Goal: Contribute content: Contribute content

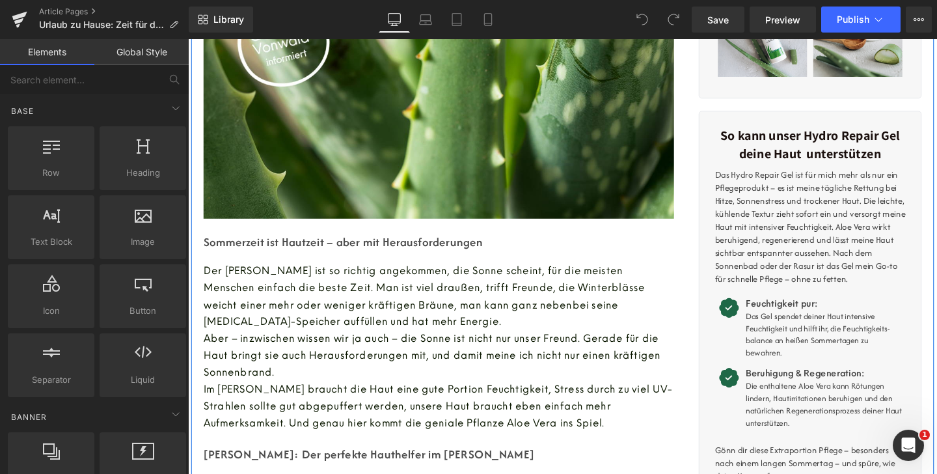
scroll to position [250, 0]
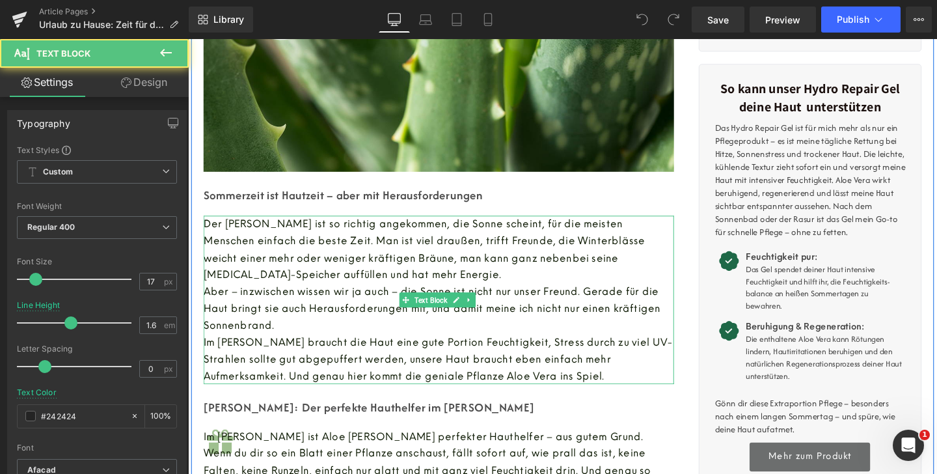
click at [324, 379] on span "Im [PERSON_NAME] braucht die Haut eine gute Portion Feuchtigkeit, Stress durch …" at bounding box center [450, 374] width 492 height 47
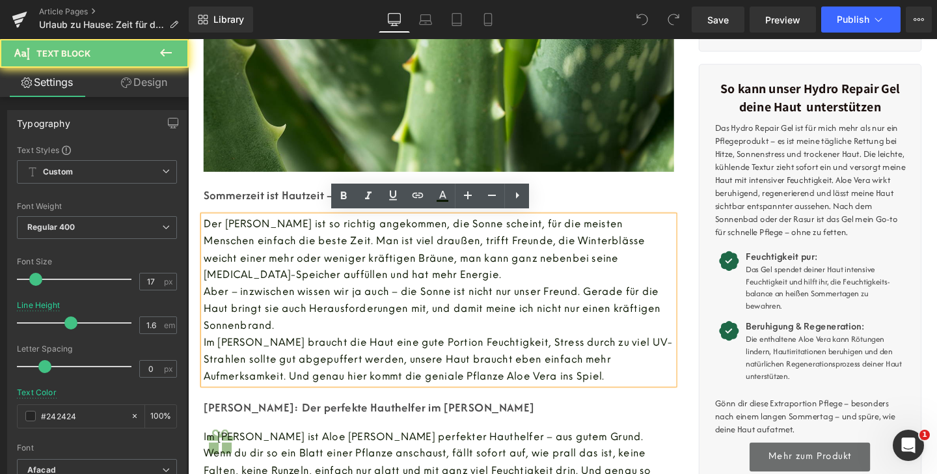
click at [464, 361] on span "Im [PERSON_NAME] braucht die Haut eine gute Portion Feuchtigkeit, Stress durch …" at bounding box center [450, 374] width 492 height 47
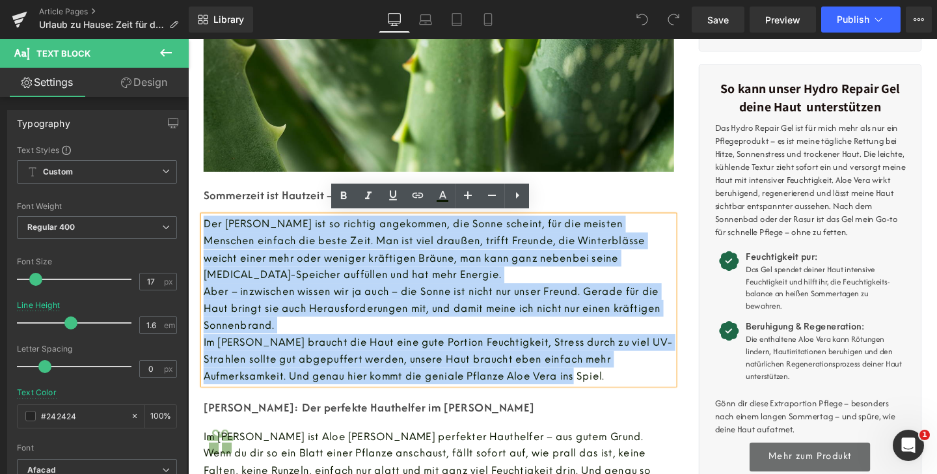
drag, startPoint x: 556, startPoint y: 390, endPoint x: 172, endPoint y: 228, distance: 416.9
click at [188, 228] on html "Direkt zum Inhalt Dein Warenkorb ist leer Weiter shoppen Hast du ein Konto? Log…" at bounding box center [581, 17] width 787 height 457
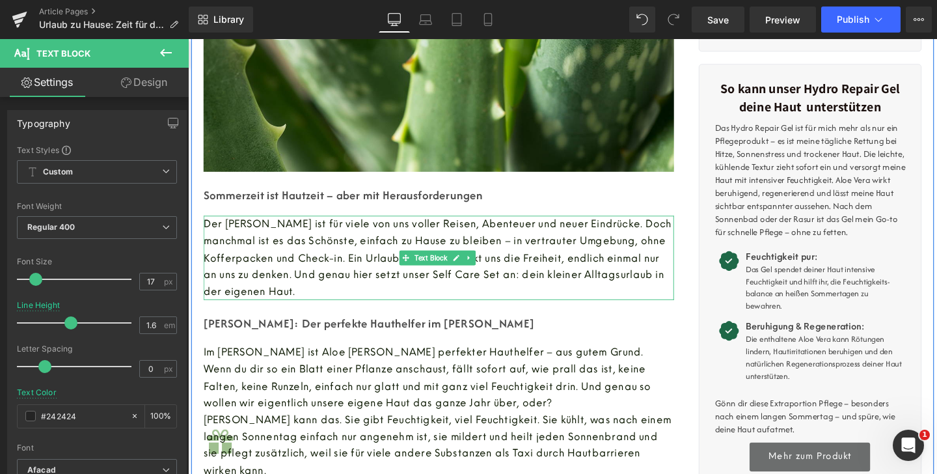
click at [352, 207] on p "Sommerzeit ist Hautzeit – aber mit Herausforderungen" at bounding box center [451, 202] width 494 height 23
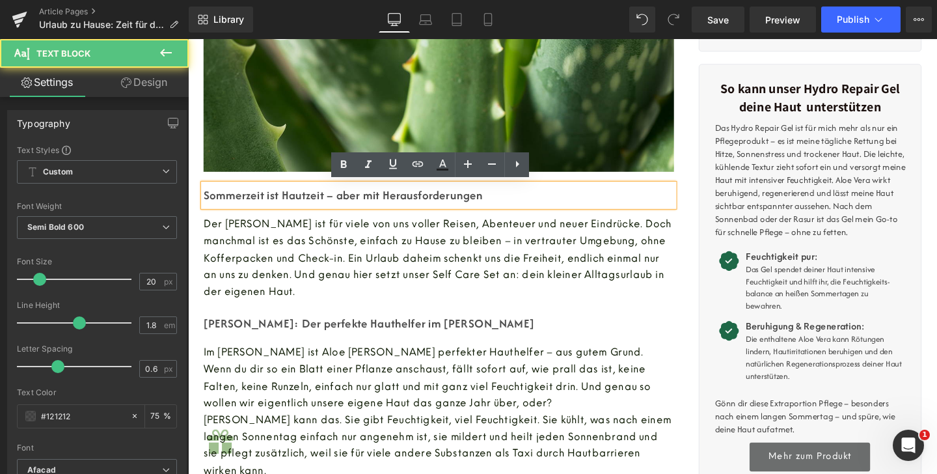
click at [355, 200] on p "Sommerzeit ist Hautzeit – aber mit Herausforderungen" at bounding box center [451, 202] width 494 height 23
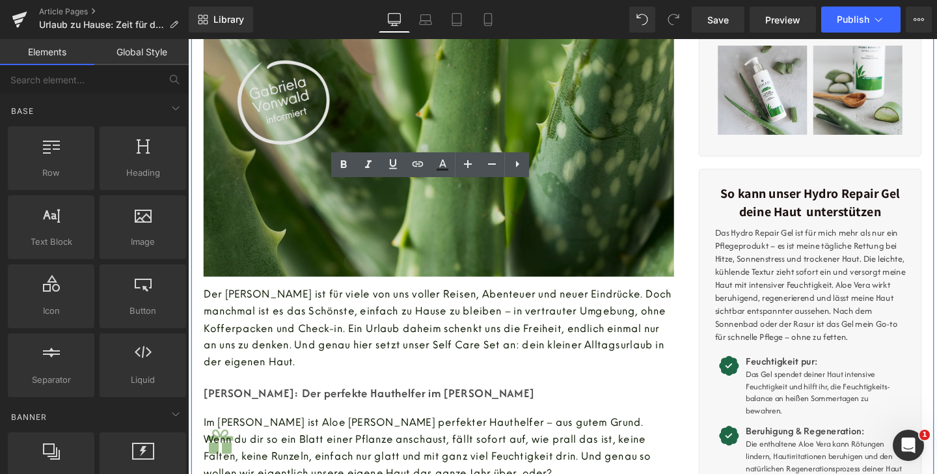
scroll to position [8, 0]
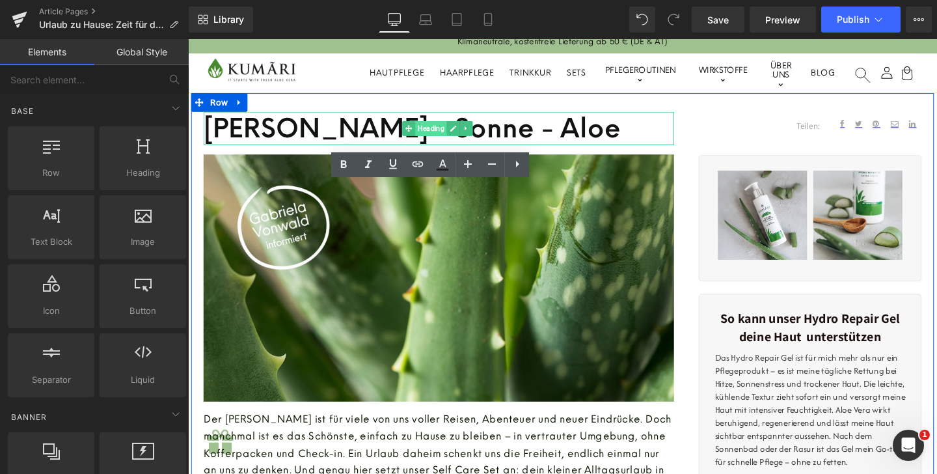
click at [435, 135] on span "Heading" at bounding box center [443, 133] width 33 height 16
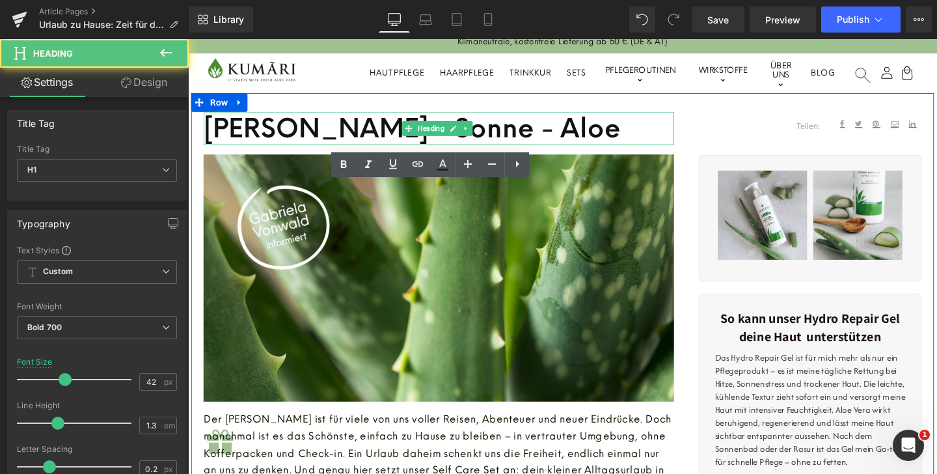
click at [355, 137] on h1 "[PERSON_NAME] - Sonne - Aloe" at bounding box center [451, 133] width 494 height 36
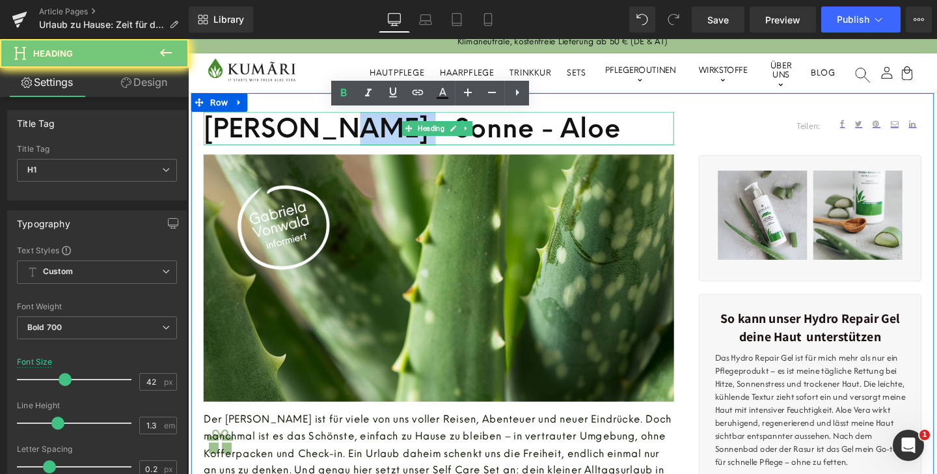
click at [355, 137] on h1 "[PERSON_NAME] - Sonne - Aloe" at bounding box center [451, 133] width 494 height 36
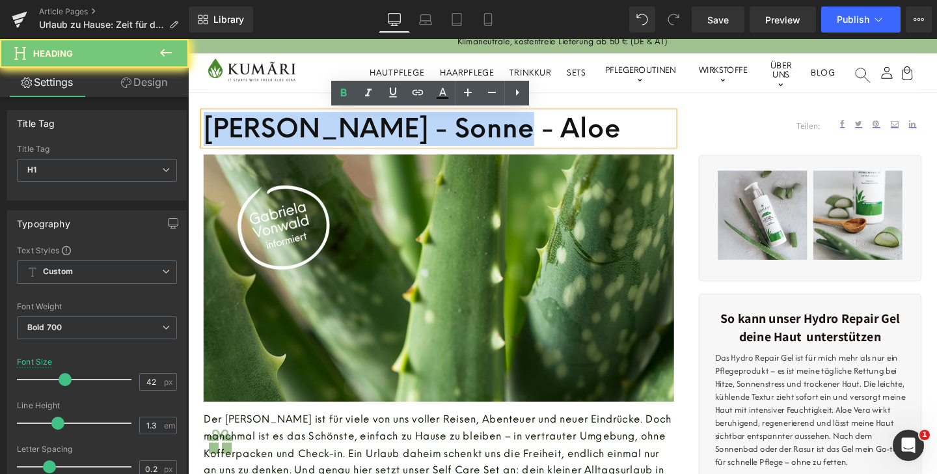
click at [355, 137] on h1 "[PERSON_NAME] - Sonne - Aloe" at bounding box center [451, 133] width 494 height 36
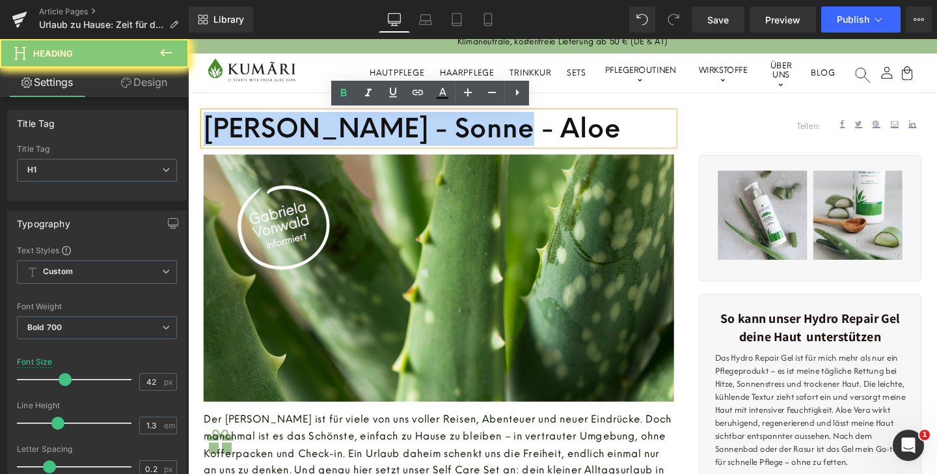
paste div
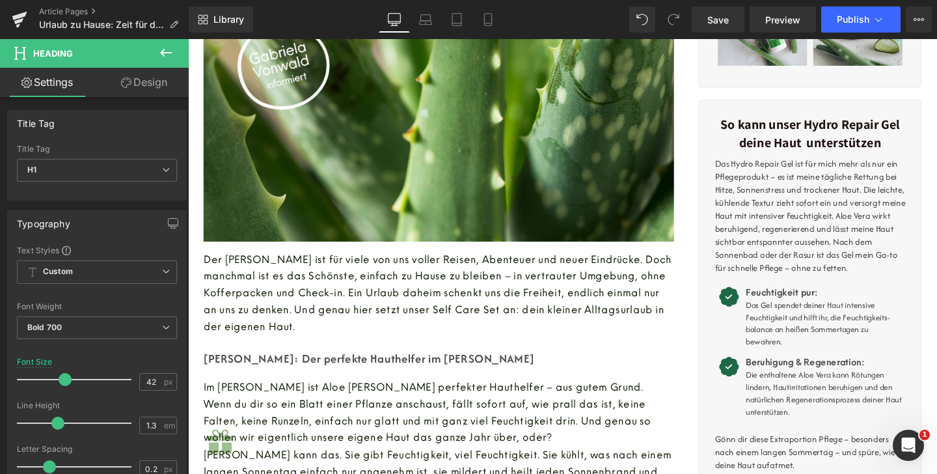
scroll to position [213, 0]
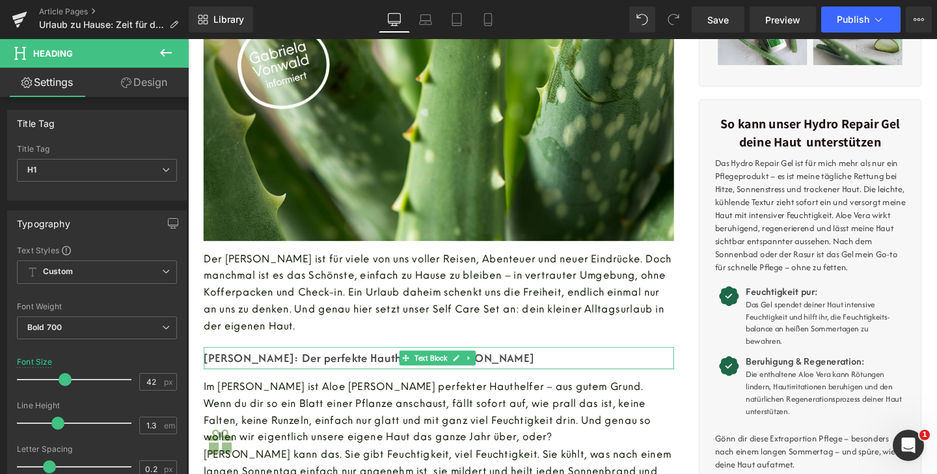
click at [366, 369] on p "[PERSON_NAME]: Der perfekte Hauthelfer im [PERSON_NAME]" at bounding box center [451, 373] width 494 height 23
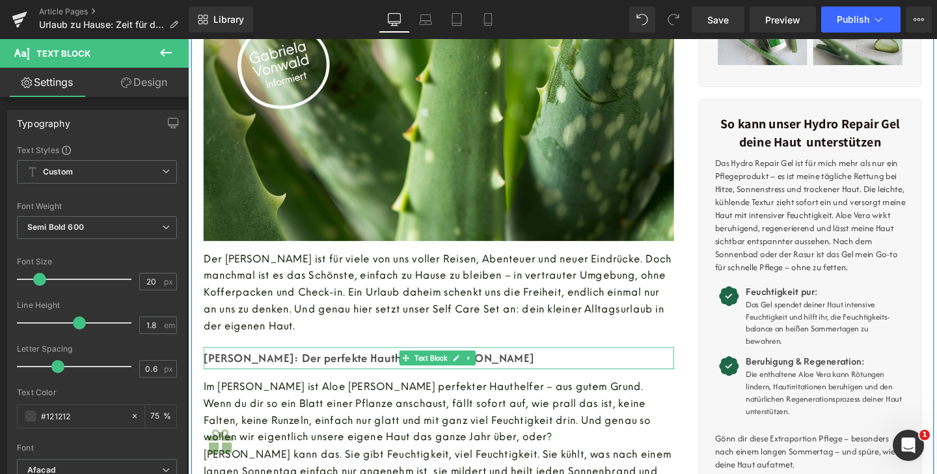
click at [378, 374] on p "[PERSON_NAME]: Der perfekte Hauthelfer im [PERSON_NAME]" at bounding box center [451, 373] width 494 height 23
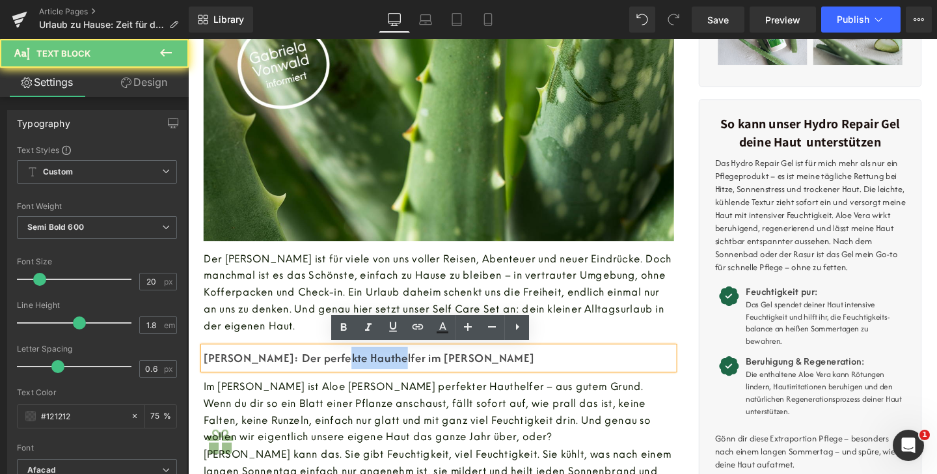
click at [378, 374] on p "[PERSON_NAME]: Der perfekte Hauthelfer im [PERSON_NAME]" at bounding box center [451, 373] width 494 height 23
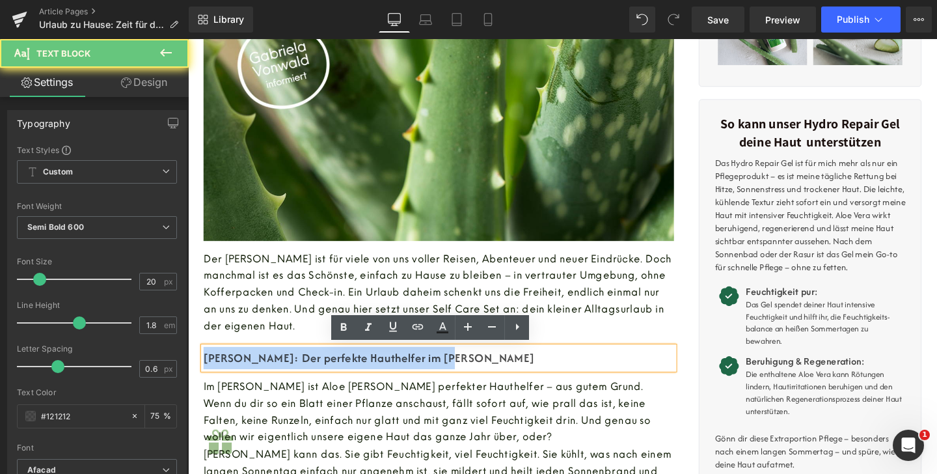
click at [378, 374] on p "[PERSON_NAME]: Der perfekte Hauthelfer im [PERSON_NAME]" at bounding box center [451, 373] width 494 height 23
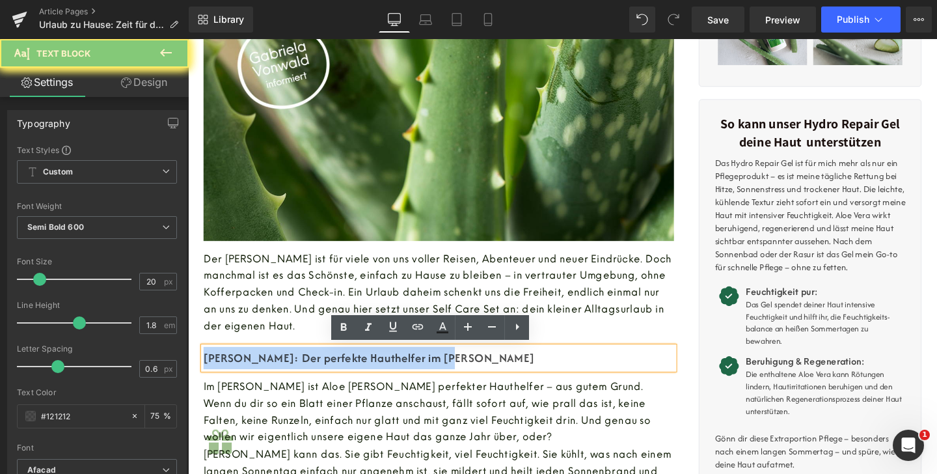
click at [378, 374] on p "[PERSON_NAME]: Der perfekte Hauthelfer im [PERSON_NAME]" at bounding box center [451, 373] width 494 height 23
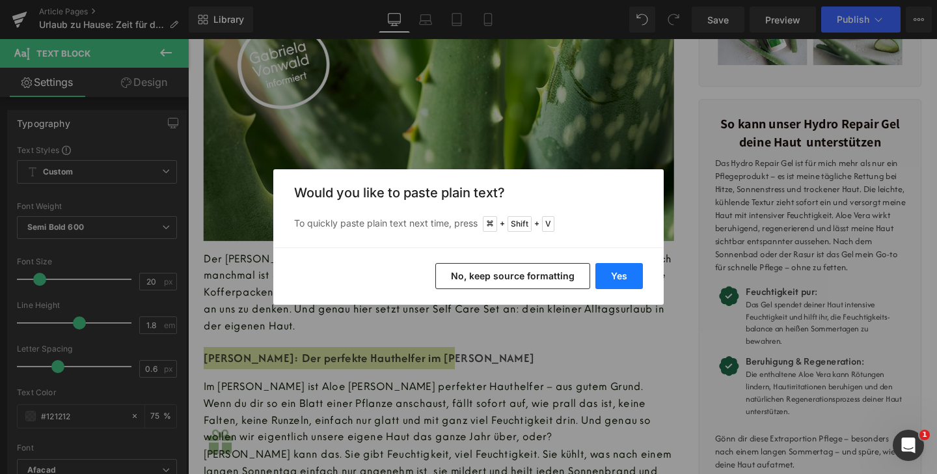
click at [604, 279] on button "Yes" at bounding box center [618, 276] width 47 height 26
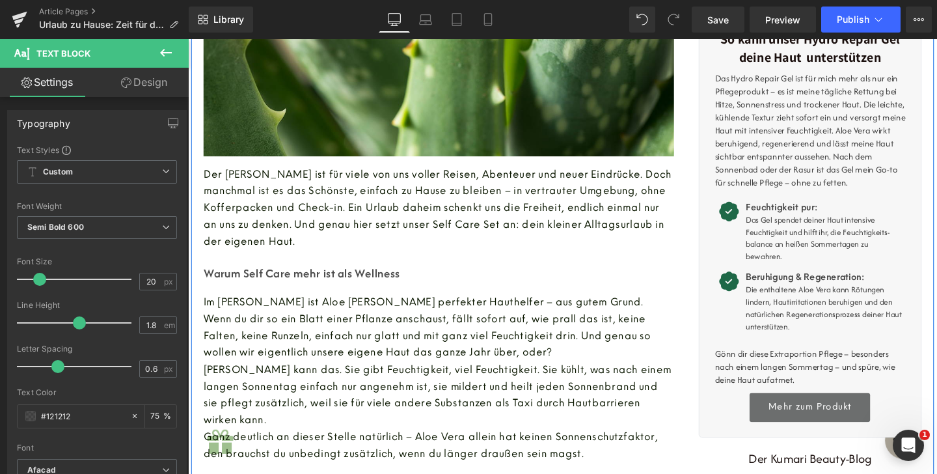
scroll to position [412, 0]
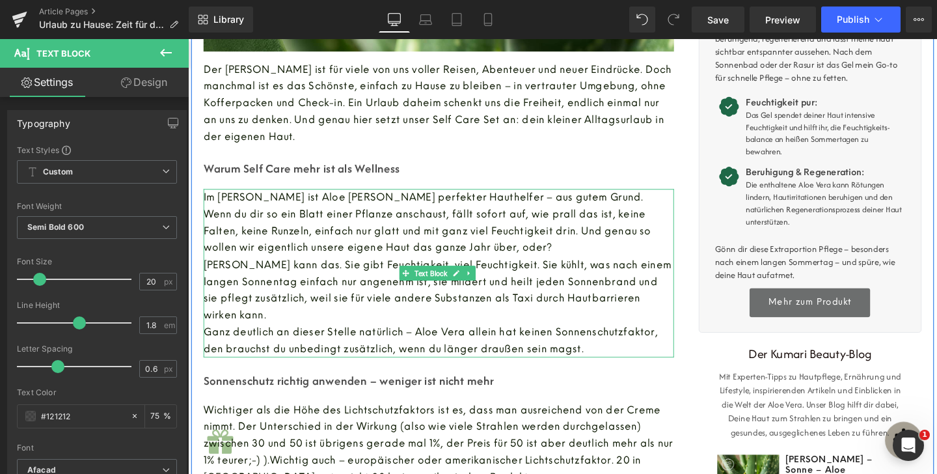
click at [491, 286] on font "[PERSON_NAME] kann das. Sie gibt Feuchtigkeit, viel Feuchtigkeit. Sie kühlt, wa…" at bounding box center [450, 303] width 492 height 68
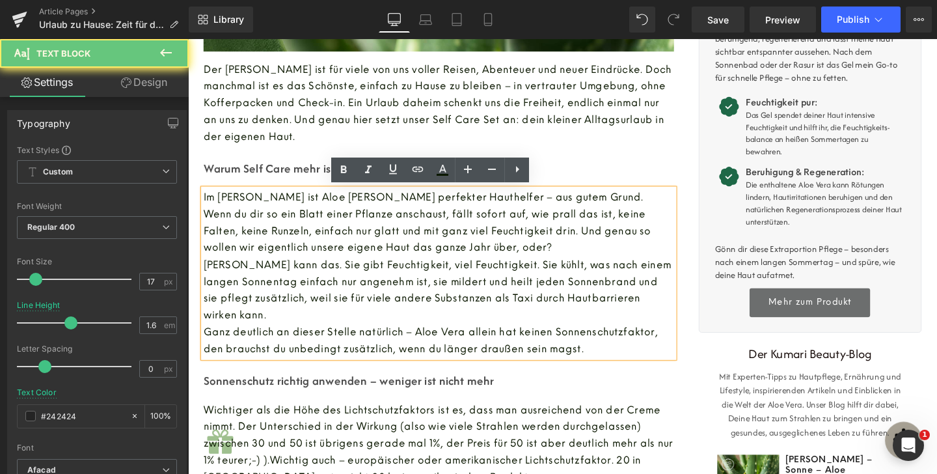
click at [576, 348] on span "Ganz deutlich an dieser Stelle natürlich – Aloe Vera allein hat keinen Sonnensc…" at bounding box center [442, 355] width 477 height 30
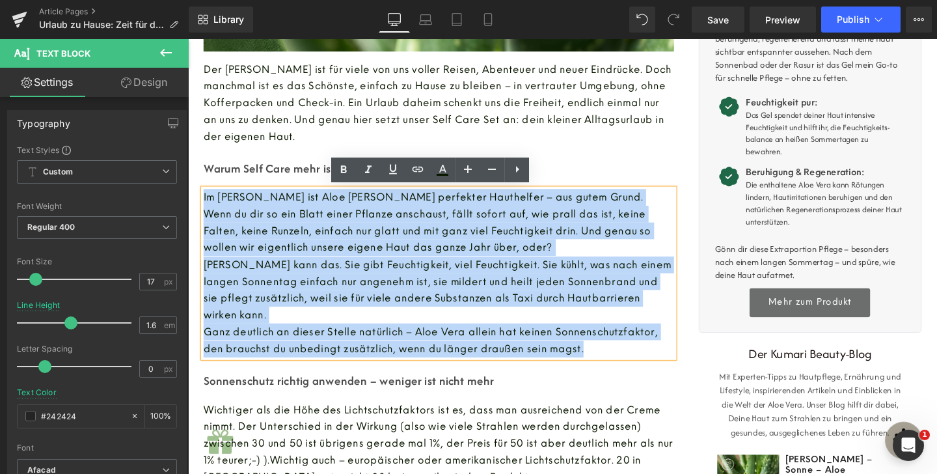
drag, startPoint x: 616, startPoint y: 364, endPoint x: 192, endPoint y: 199, distance: 454.9
click at [192, 199] on div "Urlaub zu Hause: Zeit für dich und deine Haut Heading Image Der [PERSON_NAME] i…" at bounding box center [451, 276] width 520 height 1129
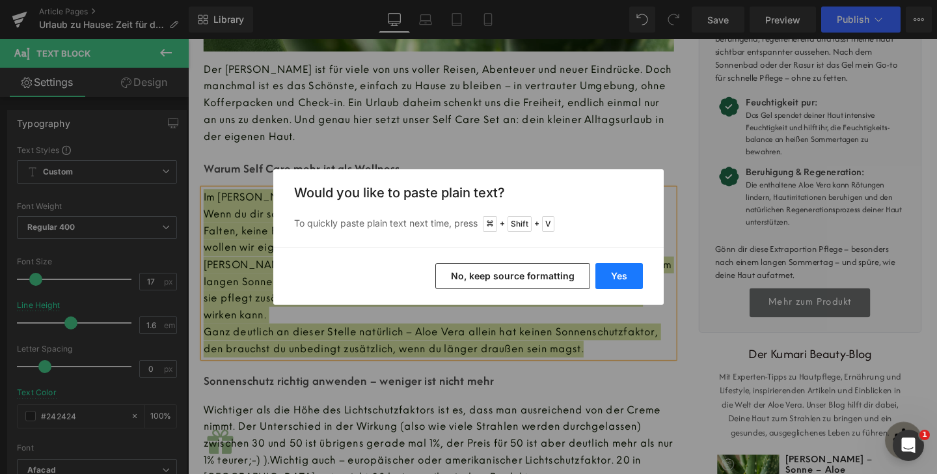
click at [617, 270] on button "Yes" at bounding box center [618, 276] width 47 height 26
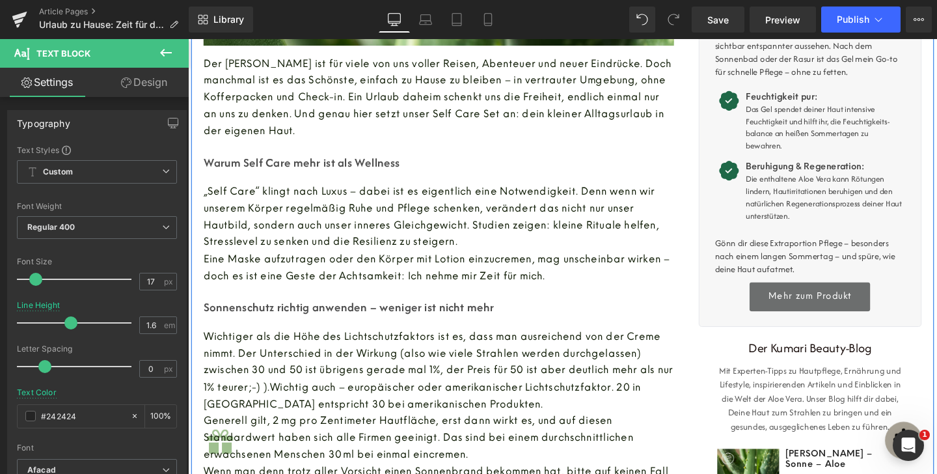
scroll to position [420, 0]
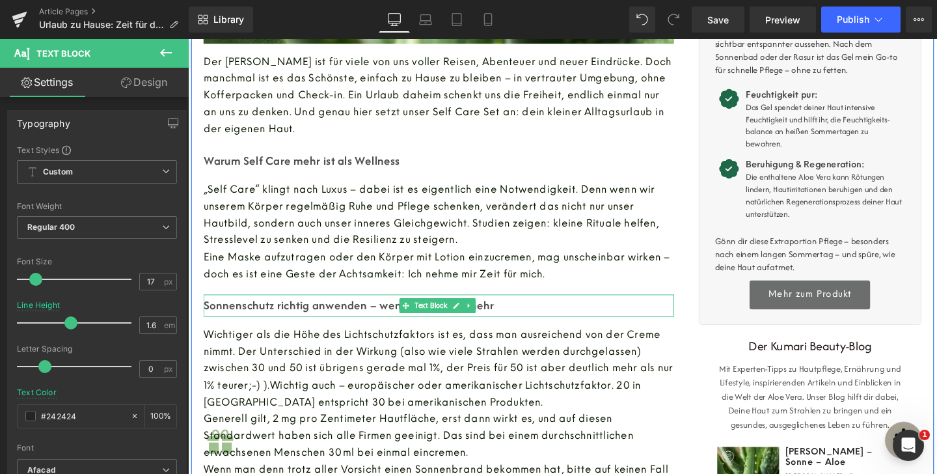
click at [453, 310] on p "Sonnenschutz richtig anwenden – weniger ist nicht mehr" at bounding box center [451, 319] width 494 height 23
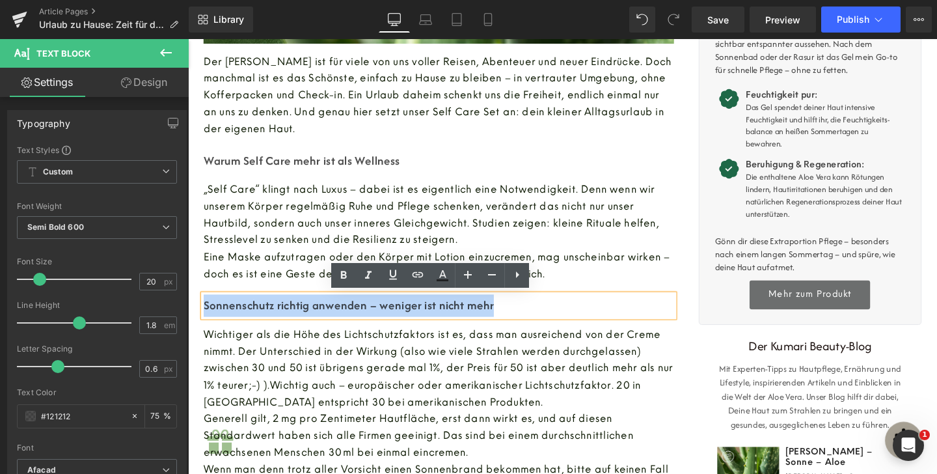
drag, startPoint x: 513, startPoint y: 321, endPoint x: 202, endPoint y: 315, distance: 310.3
click at [204, 315] on p "Sonnenschutz richtig anwenden – weniger ist nicht mehr" at bounding box center [451, 319] width 494 height 23
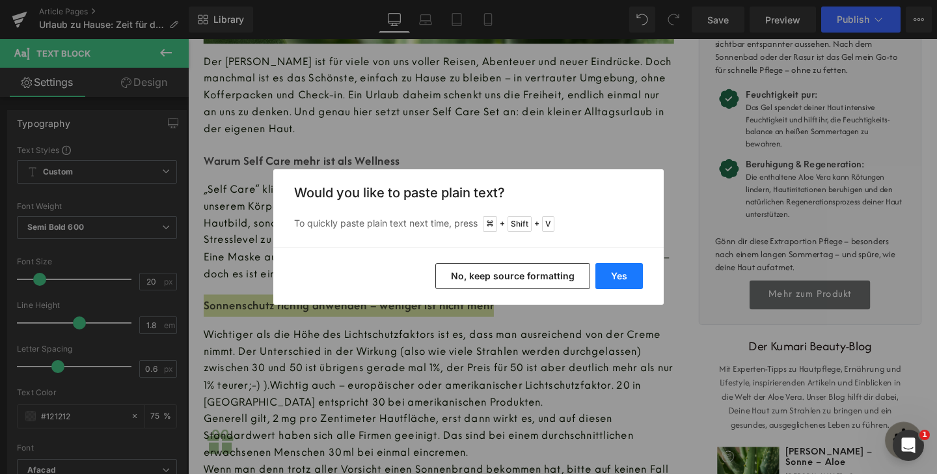
click at [609, 266] on button "Yes" at bounding box center [618, 276] width 47 height 26
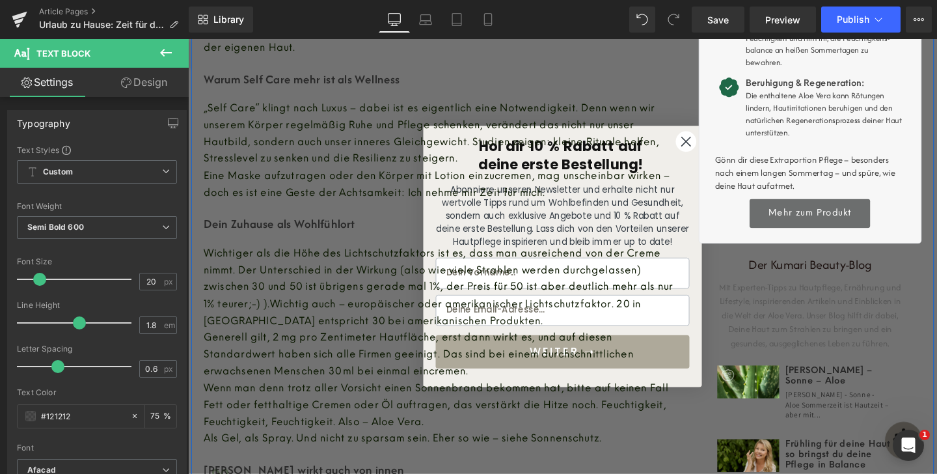
scroll to position [545, 0]
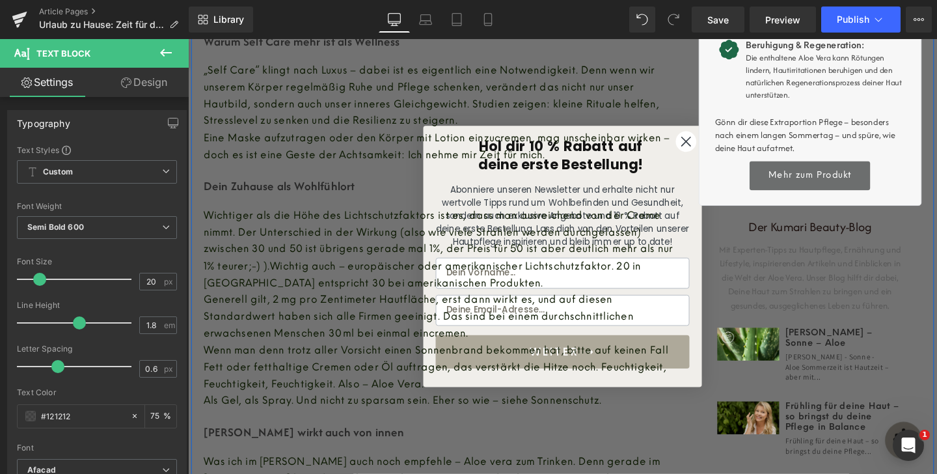
click at [705, 154] on div "Urlaub zu Hause: Zeit für dich und deine Haut Heading Image Der [PERSON_NAME] i…" at bounding box center [451, 108] width 520 height 1058
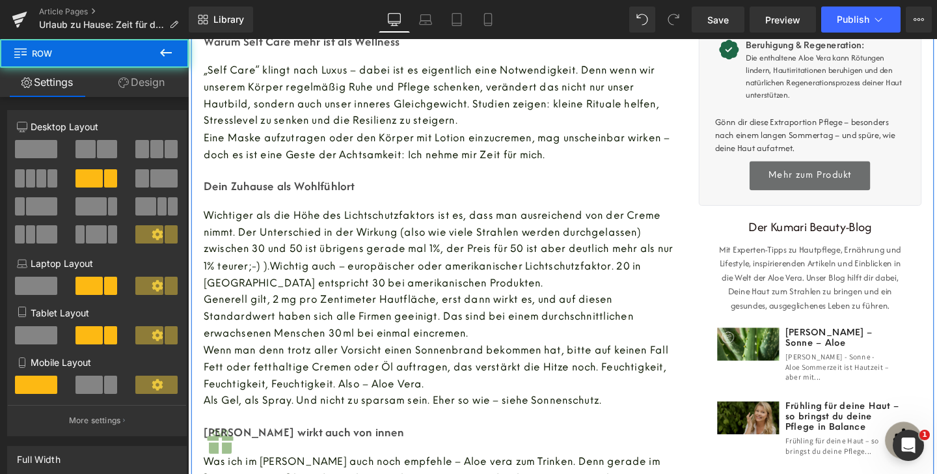
click at [428, 311] on span "Generell gilt, 2 mg pro Zentimeter Hautfläche, erst dann wirkt es, und auf dies…" at bounding box center [430, 329] width 452 height 47
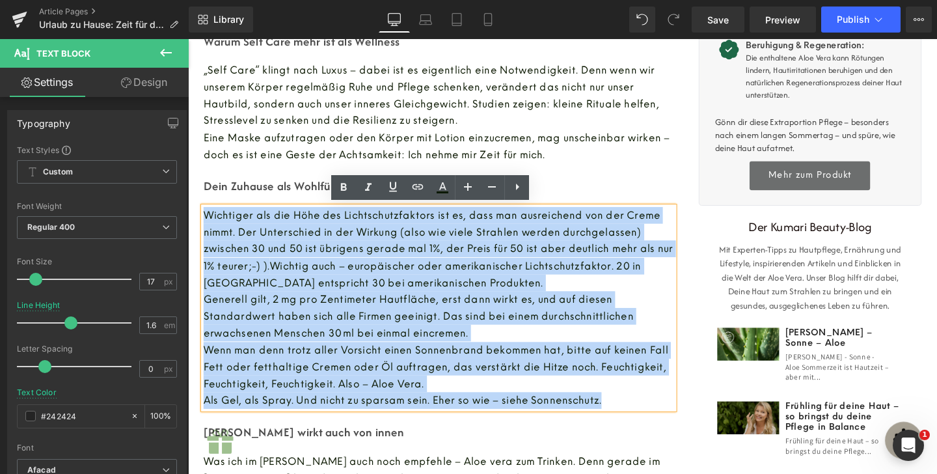
drag, startPoint x: 624, startPoint y: 411, endPoint x: 202, endPoint y: 221, distance: 462.6
click at [204, 221] on div "Wichtiger als die Höhe des Lichtschutzfaktors ist es, dass man ausreichend von …" at bounding box center [451, 321] width 494 height 212
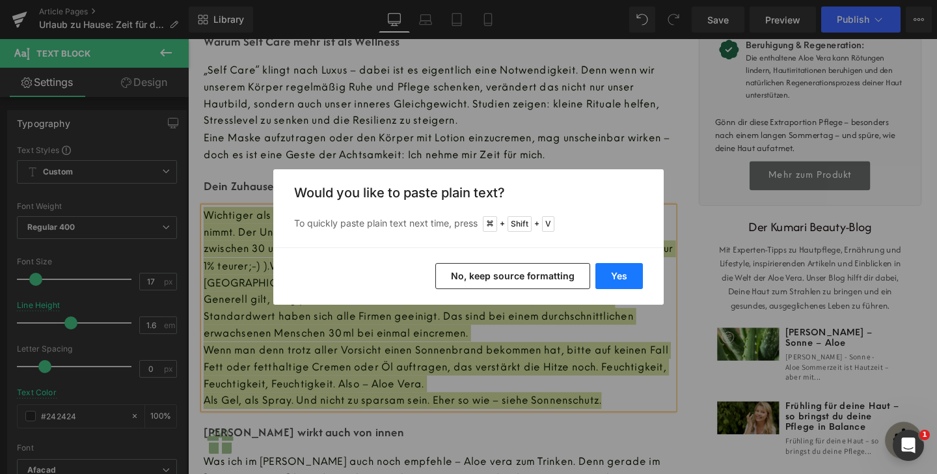
click at [623, 284] on button "Yes" at bounding box center [618, 276] width 47 height 26
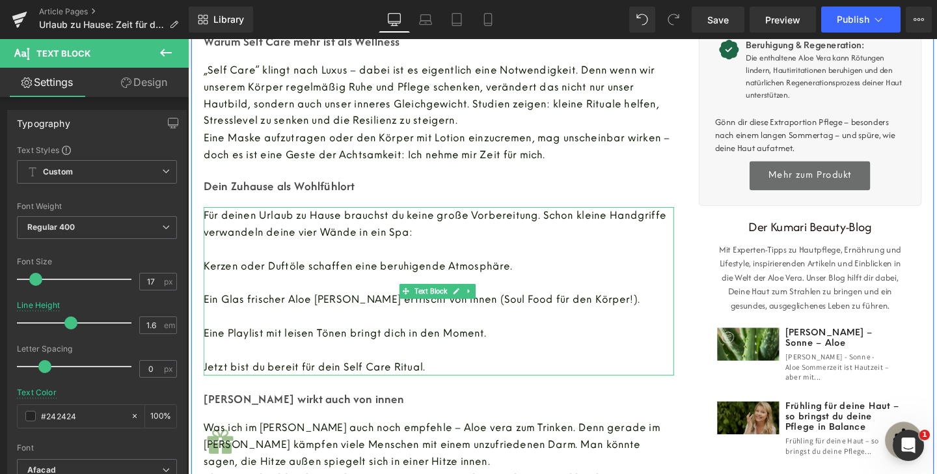
click at [271, 250] on p at bounding box center [451, 259] width 494 height 18
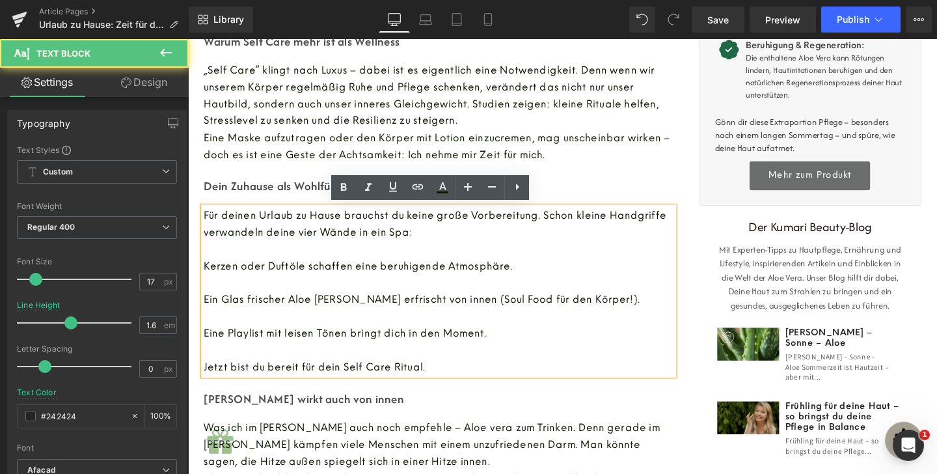
click at [204, 272] on span "Kerzen oder Duftöle schaffen eine beruhigende Atmosphäre." at bounding box center [366, 277] width 325 height 12
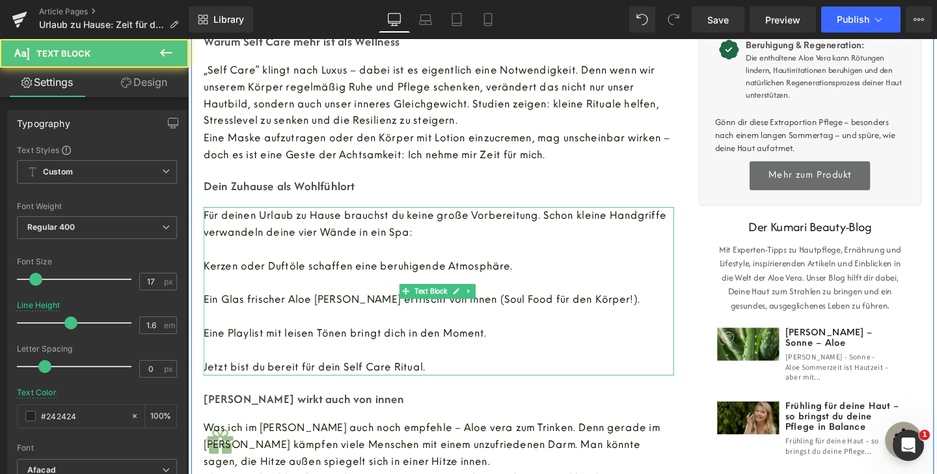
click at [491, 321] on p at bounding box center [451, 330] width 494 height 18
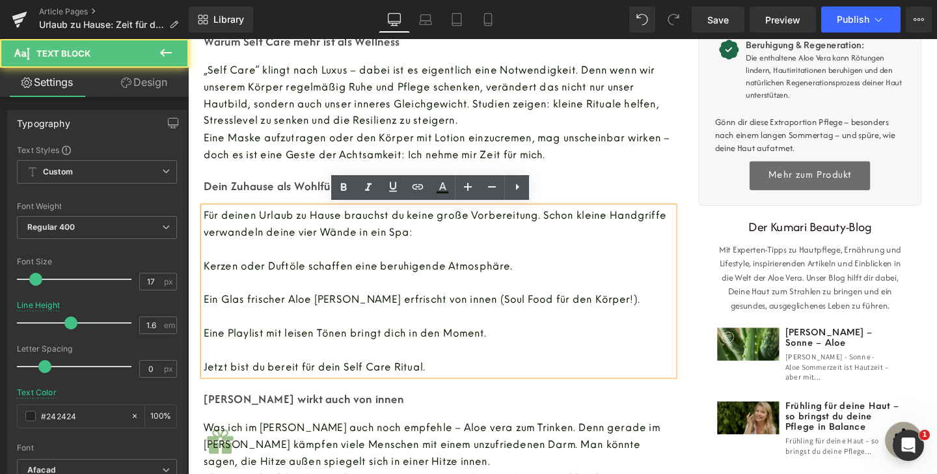
click at [530, 345] on p "Eine Playlist mit leisen Tönen bringt dich in den Moment." at bounding box center [451, 348] width 494 height 18
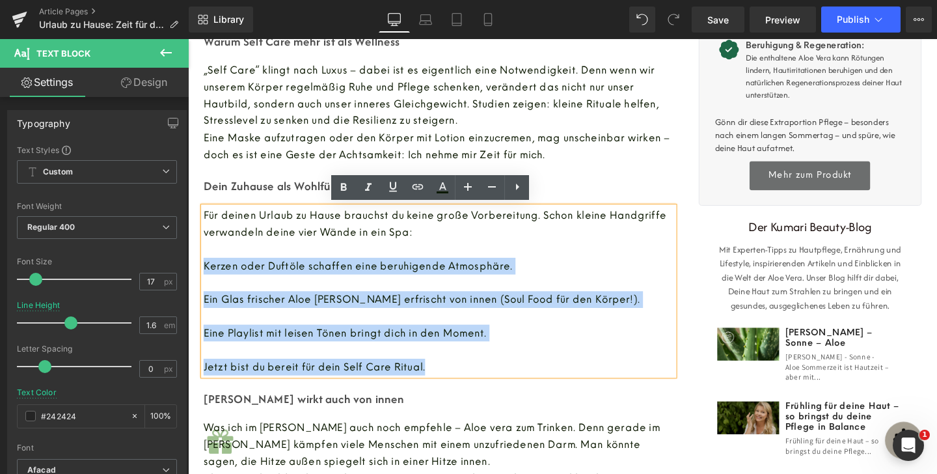
drag, startPoint x: 434, startPoint y: 381, endPoint x: 195, endPoint y: 271, distance: 262.8
click at [195, 271] on div "Urlaub zu Hause: Zeit für dich und deine Haut Heading Image Der [PERSON_NAME] i…" at bounding box center [451, 90] width 520 height 1023
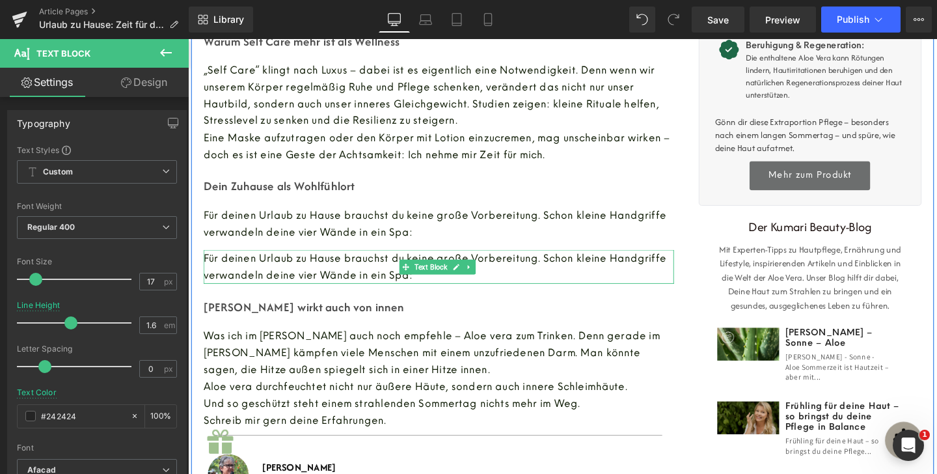
drag, startPoint x: 342, startPoint y: 265, endPoint x: 408, endPoint y: 277, distance: 67.4
click at [343, 265] on span "Für deinen Urlaub zu Hause brauchst du keine große Vorbereitung. Schon kleine H…" at bounding box center [447, 278] width 487 height 30
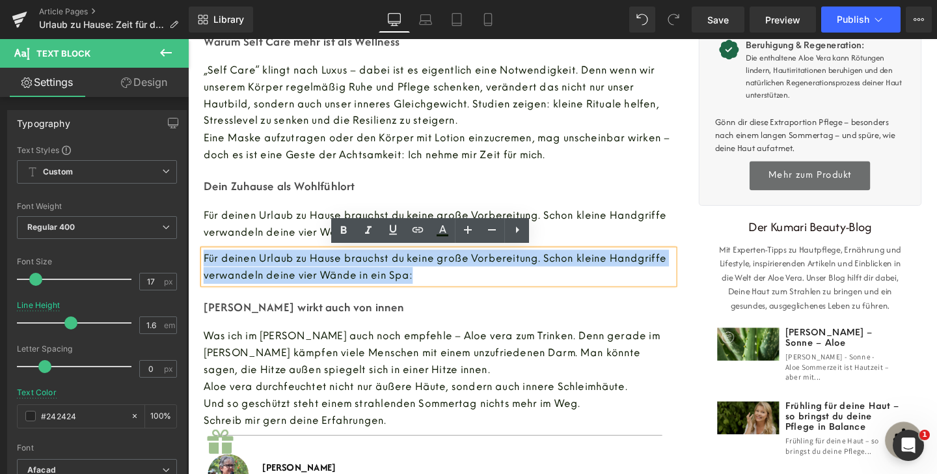
drag, startPoint x: 449, startPoint y: 288, endPoint x: 371, endPoint y: 299, distance: 78.9
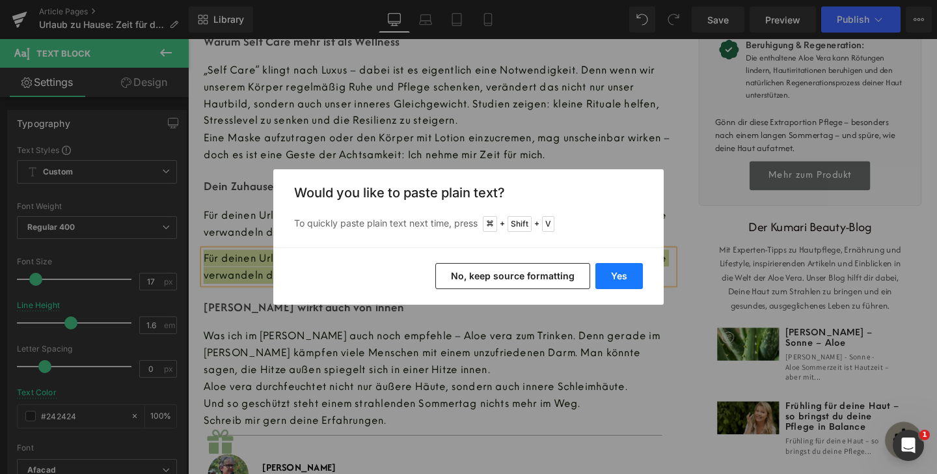
click at [609, 282] on button "Yes" at bounding box center [618, 276] width 47 height 26
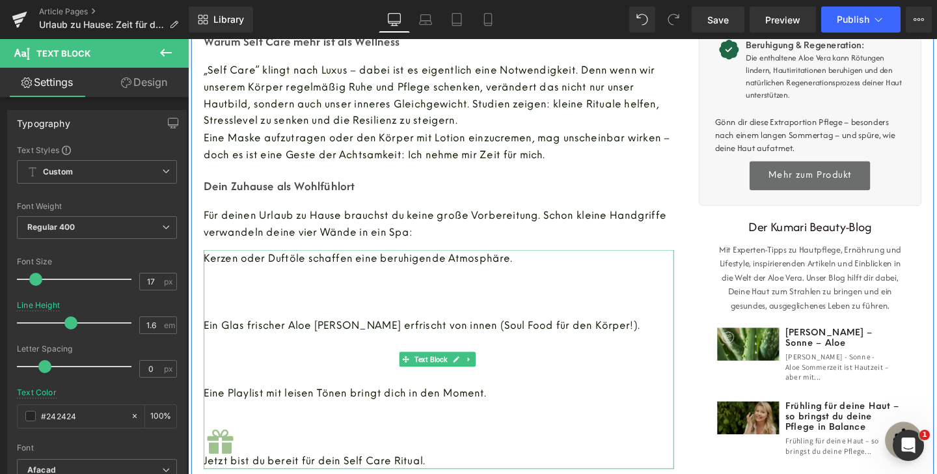
click at [253, 325] on p at bounding box center [451, 323] width 494 height 18
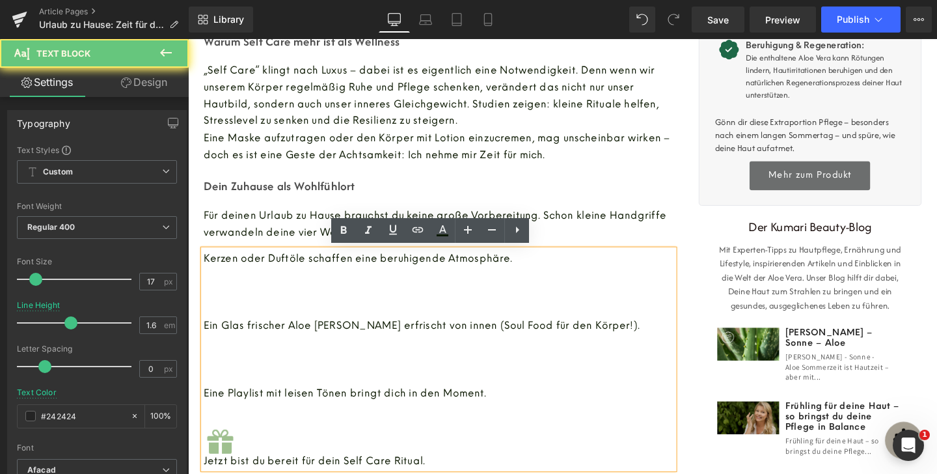
click at [204, 339] on span "Ein Glas frischer Aloe [PERSON_NAME] erfrischt von innen (Soul Food für den Kör…" at bounding box center [433, 340] width 459 height 12
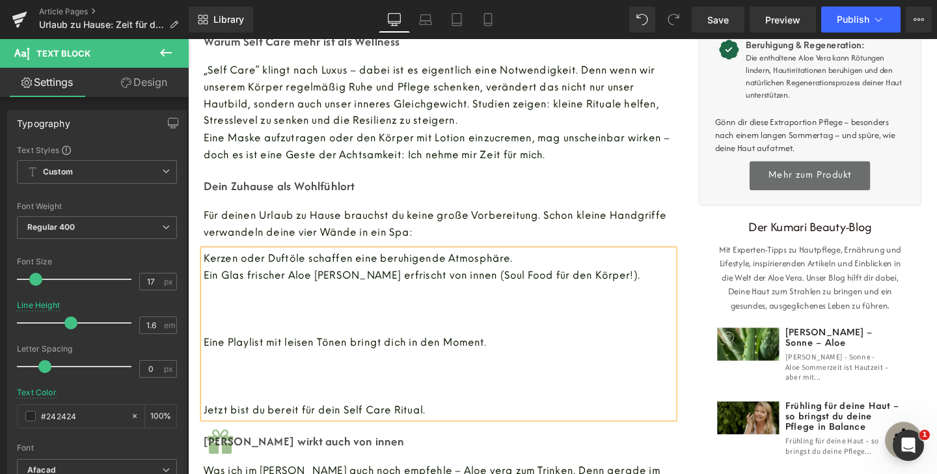
click at [204, 354] on span "Eine Playlist mit leisen Tönen bringt dich in den Moment." at bounding box center [352, 357] width 297 height 12
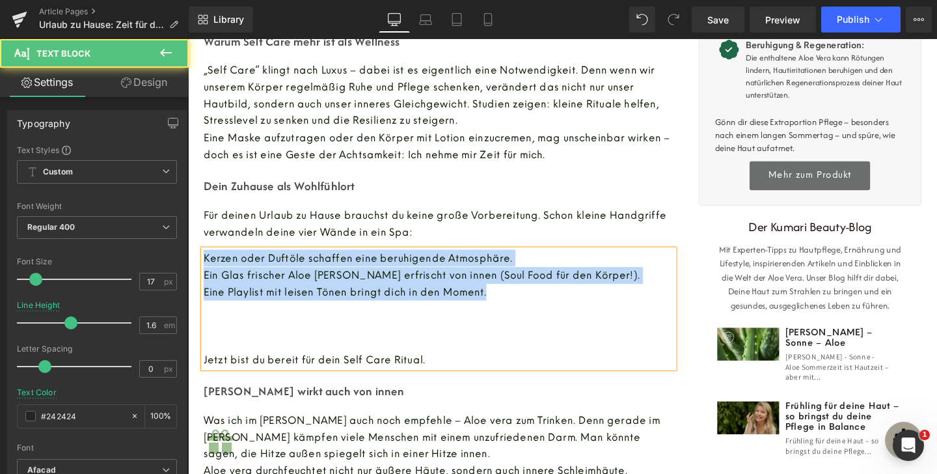
drag, startPoint x: 524, startPoint y: 300, endPoint x: 161, endPoint y: 261, distance: 364.4
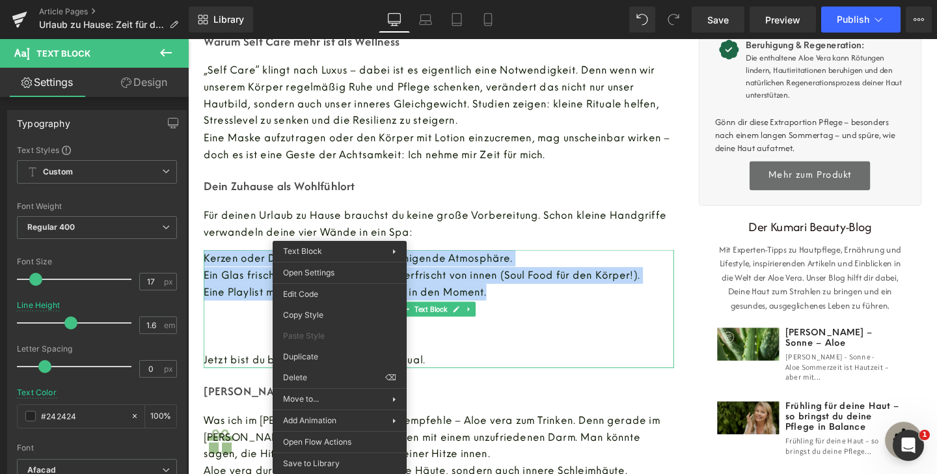
click at [453, 281] on span "Ein Glas frischer Aloe [PERSON_NAME] erfrischt von innen (Soul Food für den Kör…" at bounding box center [433, 287] width 459 height 12
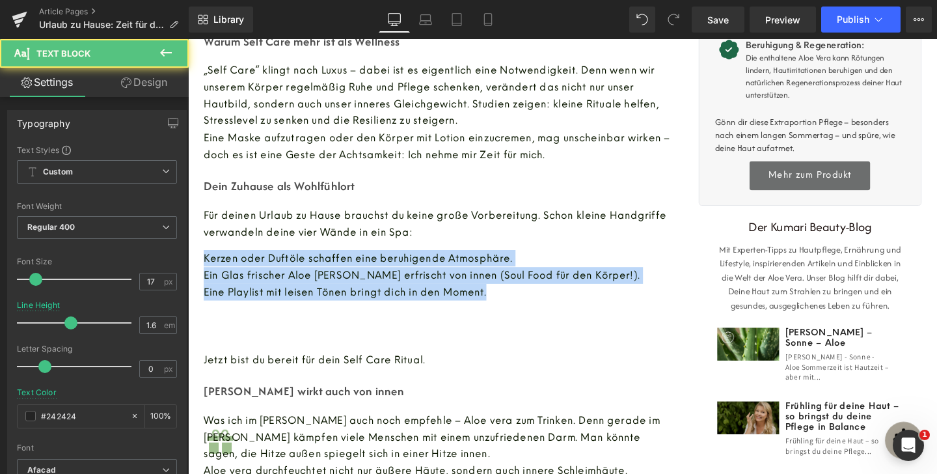
drag, startPoint x: 525, startPoint y: 301, endPoint x: 147, endPoint y: 250, distance: 381.3
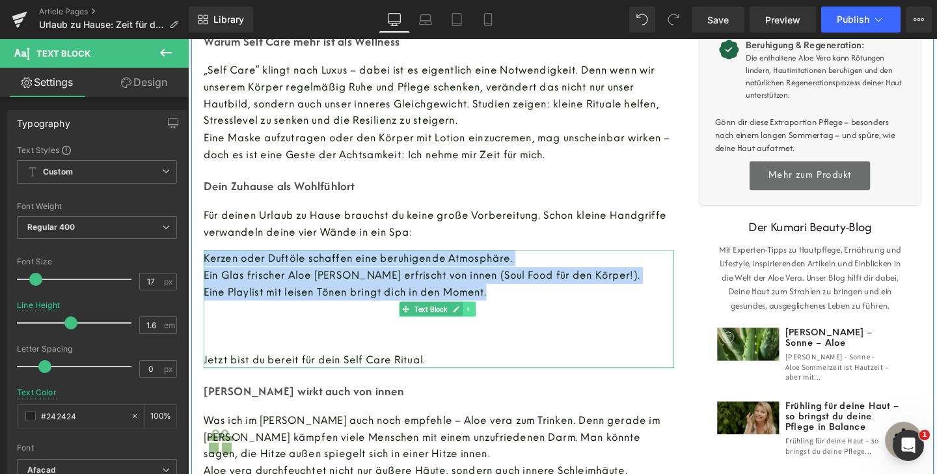
click at [484, 326] on link at bounding box center [484, 323] width 14 height 16
click at [448, 322] on icon at bounding box center [450, 322] width 7 height 7
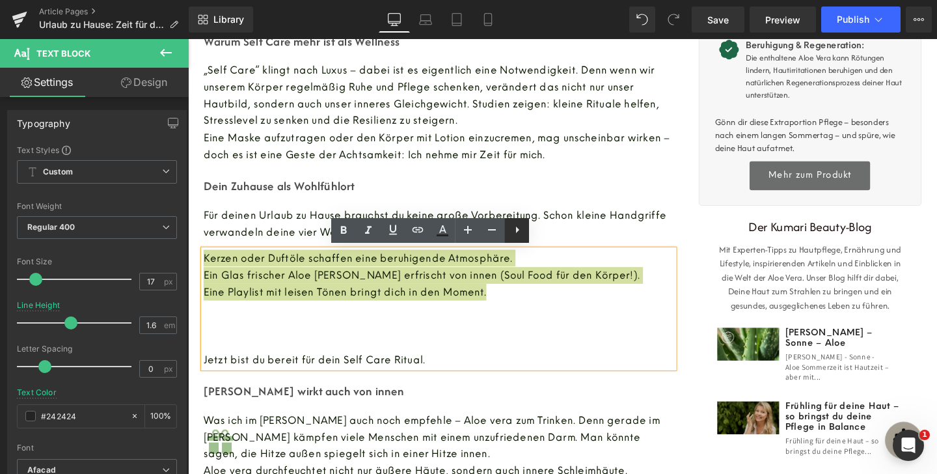
click at [522, 229] on icon at bounding box center [517, 230] width 16 height 16
click at [0, 0] on icon at bounding box center [0, 0] width 0 height 0
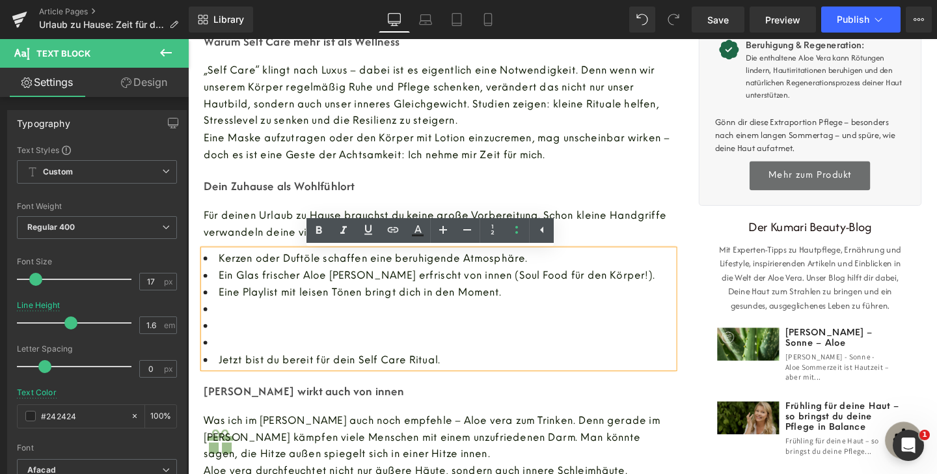
click at [315, 325] on li at bounding box center [451, 323] width 494 height 18
drag, startPoint x: 472, startPoint y: 377, endPoint x: 206, endPoint y: 319, distance: 271.5
click at [206, 319] on ul "Kerzen oder Duftöle schaffen eine beruhigende Atmosphäre. Ein Glas frischer Alo…" at bounding box center [451, 322] width 494 height 124
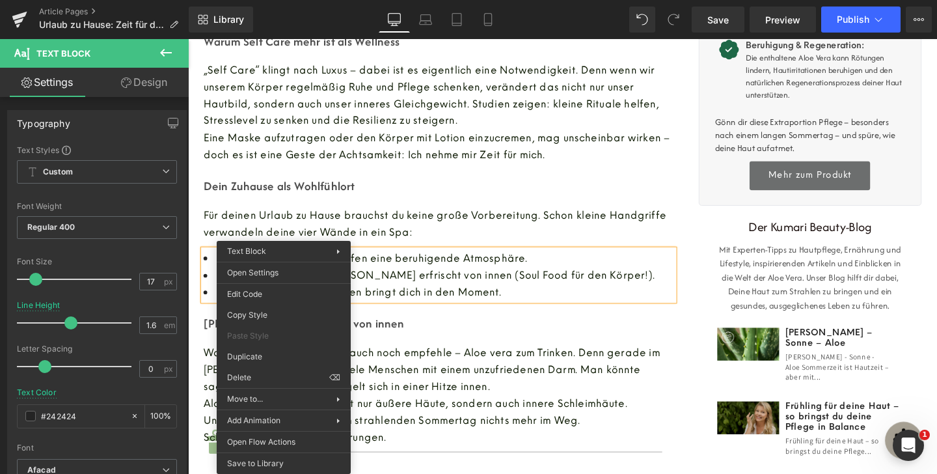
click at [388, 248] on div "Für deinen Urlaub zu Hause brauchst du keine große Vorbereitung. Schon kleine H…" at bounding box center [451, 232] width 494 height 35
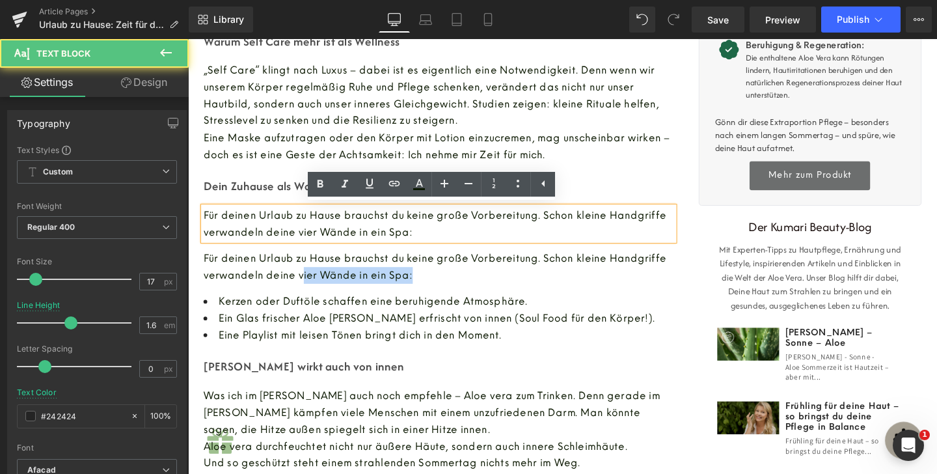
drag, startPoint x: 306, startPoint y: 280, endPoint x: 306, endPoint y: 310, distance: 30.6
click at [306, 311] on div "Urlaub zu Hause: Zeit für dich und deine Haut Heading Image Der [PERSON_NAME] i…" at bounding box center [451, 73] width 520 height 989
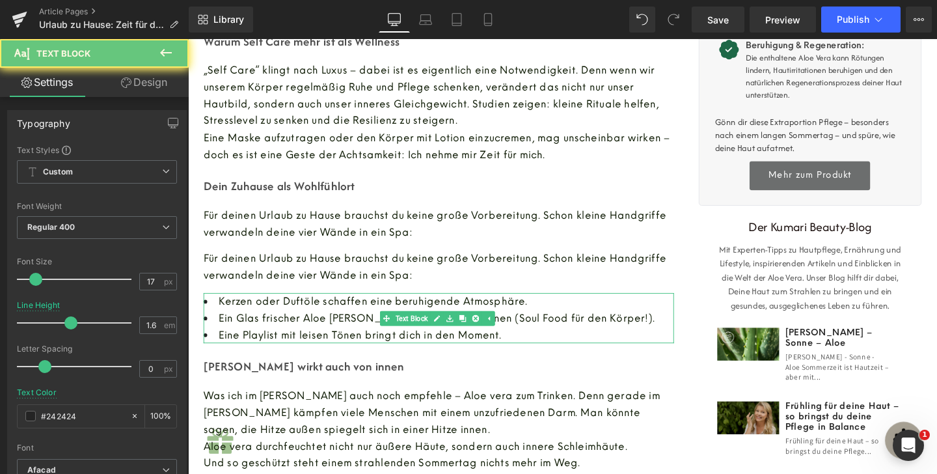
click at [285, 278] on font "Für deinen Urlaub zu Hause brauchst du keine große Vorbereitung. Schon kleine H…" at bounding box center [447, 277] width 487 height 33
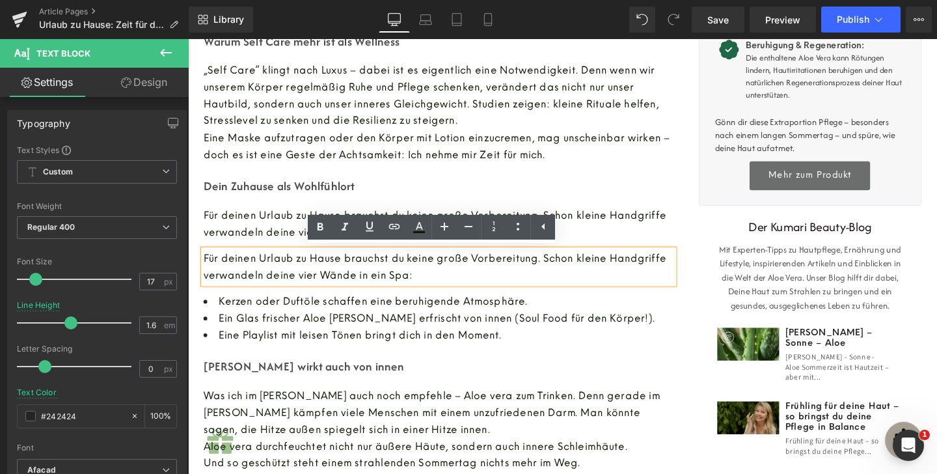
click at [227, 281] on span "Für deinen Urlaub zu Hause brauchst du keine große Vorbereitung. Schon kleine H…" at bounding box center [447, 278] width 487 height 30
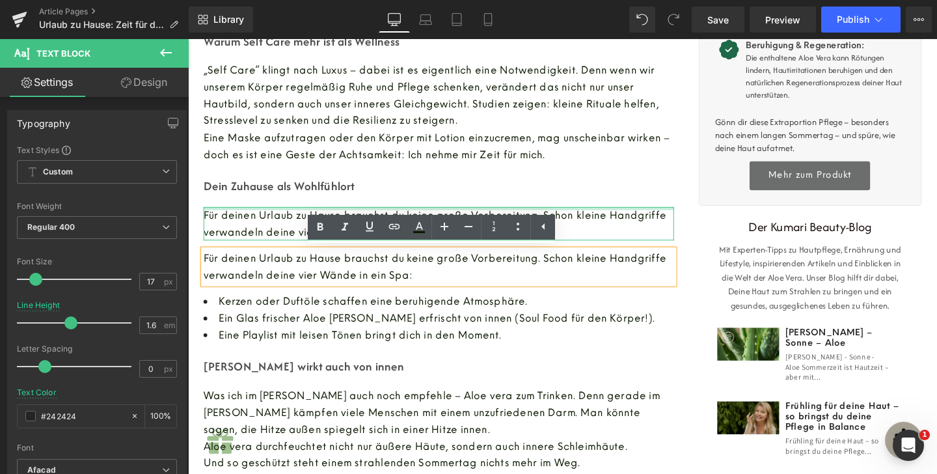
click at [239, 216] on div at bounding box center [451, 216] width 494 height 3
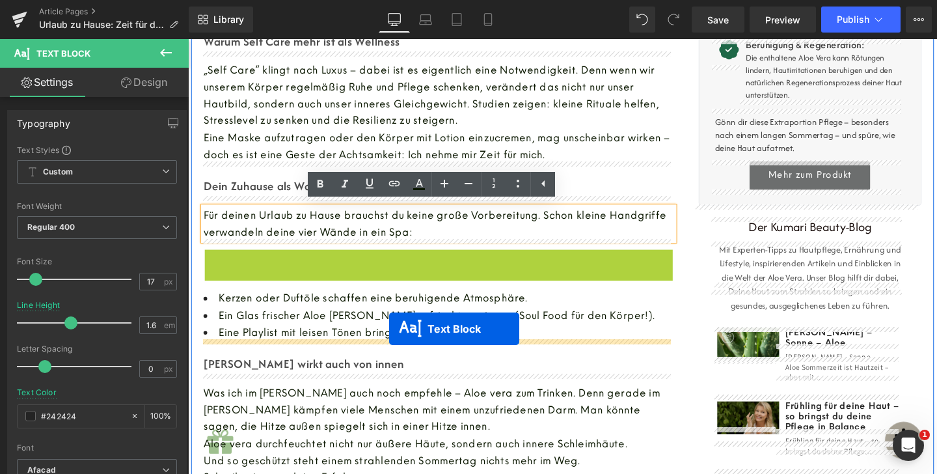
drag, startPoint x: 409, startPoint y: 276, endPoint x: 399, endPoint y: 343, distance: 67.8
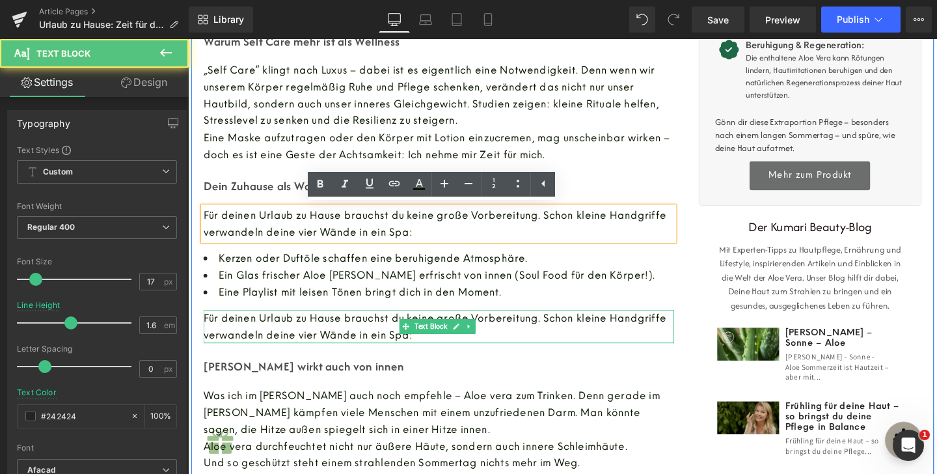
click at [371, 343] on span "Für deinen Urlaub zu Hause brauchst du keine große Vorbereitung. Schon kleine H…" at bounding box center [447, 341] width 487 height 30
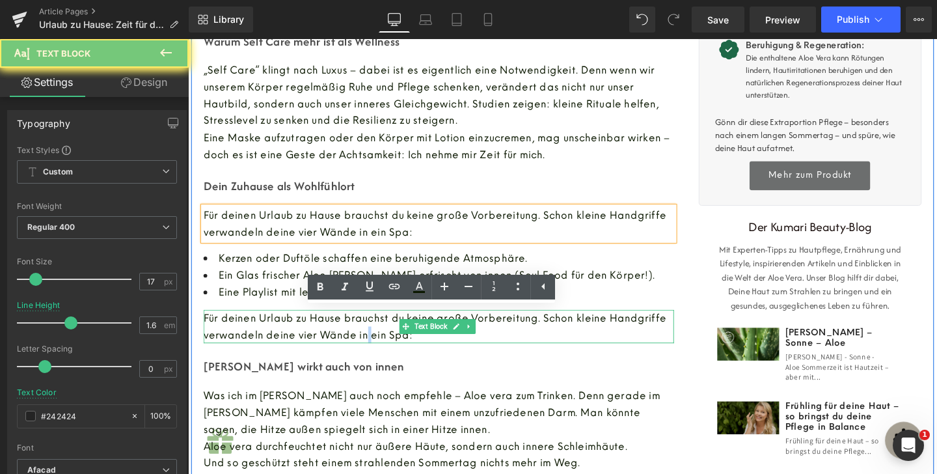
click at [371, 343] on span "Für deinen Urlaub zu Hause brauchst du keine große Vorbereitung. Schon kleine H…" at bounding box center [447, 341] width 487 height 30
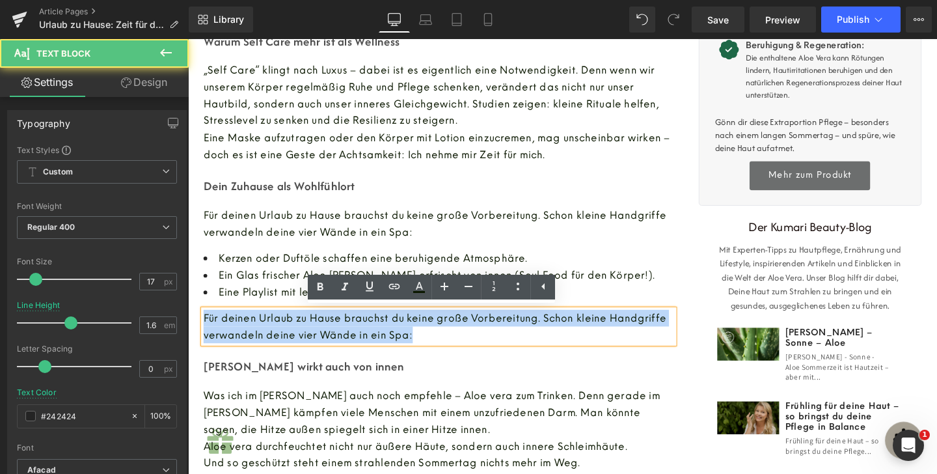
drag, startPoint x: 422, startPoint y: 343, endPoint x: 194, endPoint y: 295, distance: 233.3
click at [194, 295] on div "Urlaub zu Hause: Zeit für dich und deine Haut Heading Image Der [PERSON_NAME] i…" at bounding box center [451, 73] width 520 height 989
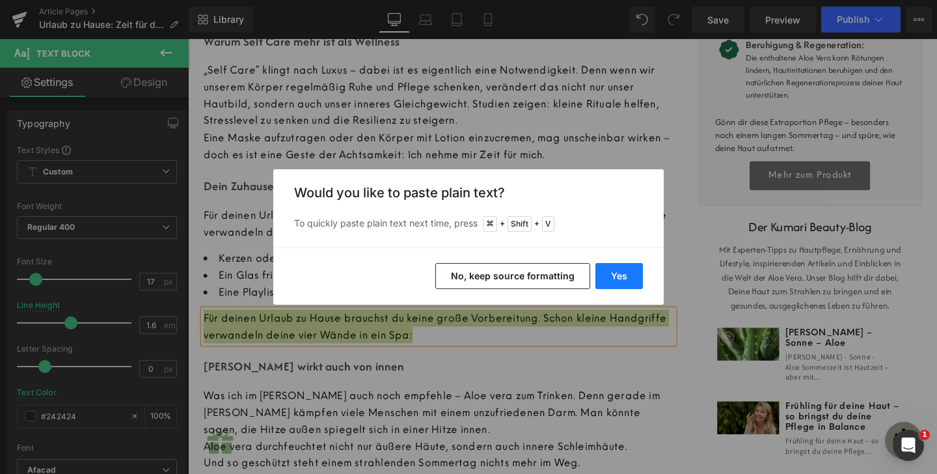
click at [624, 273] on button "Yes" at bounding box center [618, 276] width 47 height 26
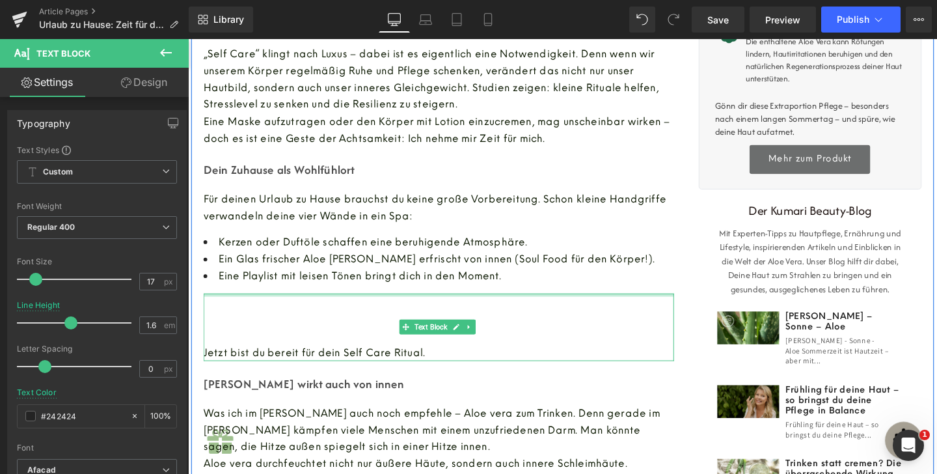
scroll to position [568, 0]
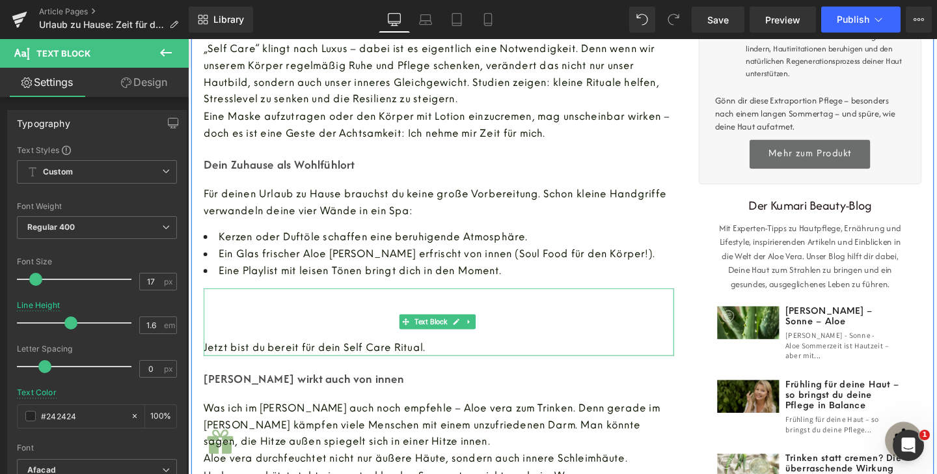
click at [293, 343] on p at bounding box center [451, 345] width 494 height 18
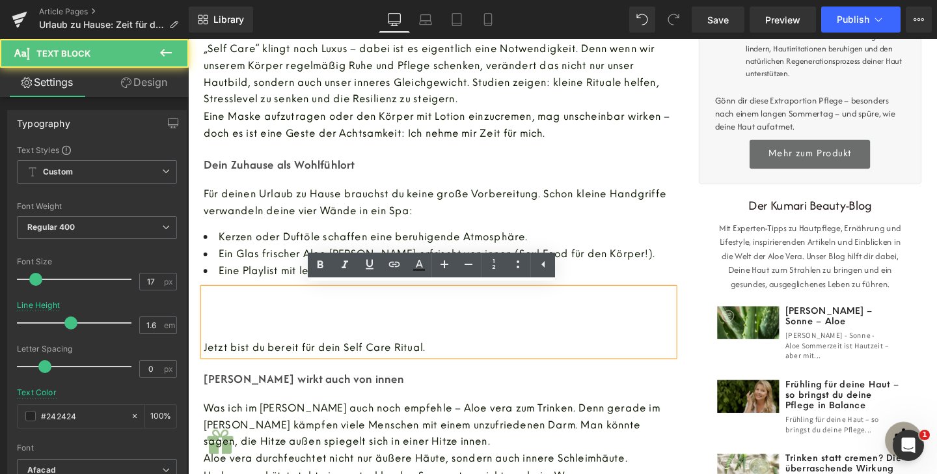
click at [204, 360] on div "Jetzt bist du bereit für dein Self Care Ritual." at bounding box center [451, 336] width 494 height 71
drag, startPoint x: 226, startPoint y: 362, endPoint x: 168, endPoint y: 356, distance: 58.3
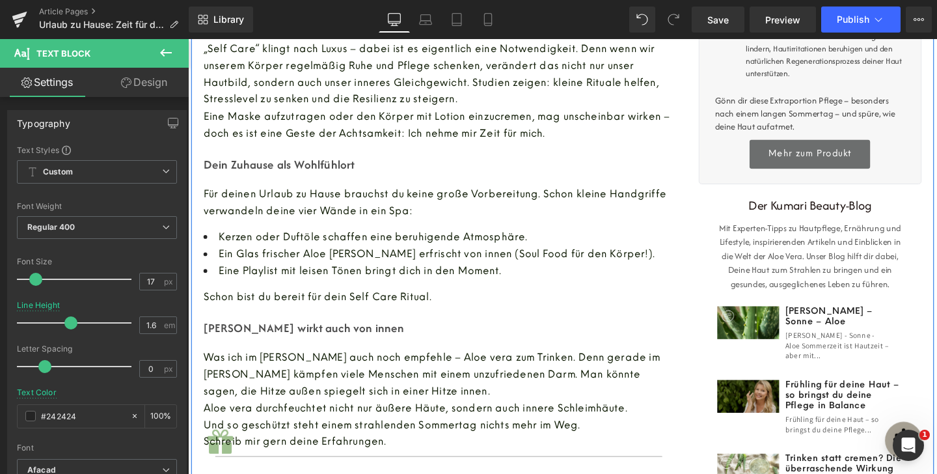
click at [365, 339] on p "[PERSON_NAME] wirkt auch von innen" at bounding box center [451, 342] width 494 height 23
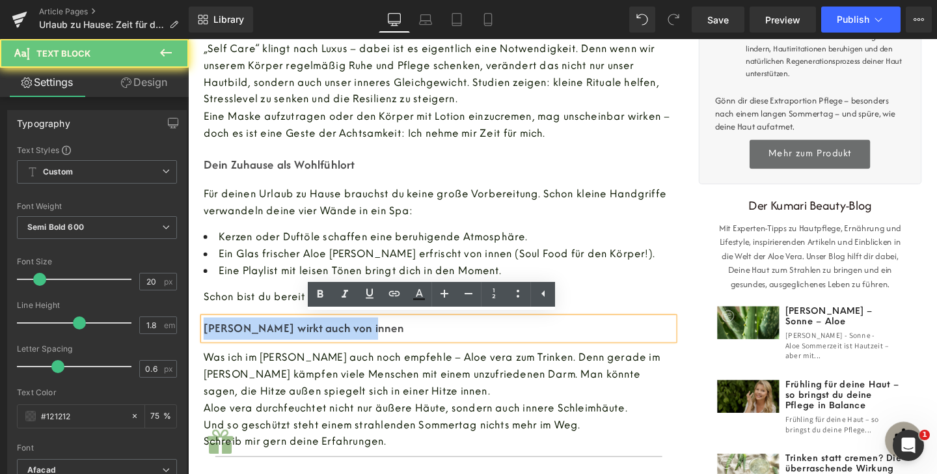
drag, startPoint x: 375, startPoint y: 339, endPoint x: 194, endPoint y: 339, distance: 181.5
click at [194, 339] on div "Urlaub zu Hause: Zeit für dich und deine Haut Heading Image Der [PERSON_NAME] i…" at bounding box center [451, 41] width 520 height 971
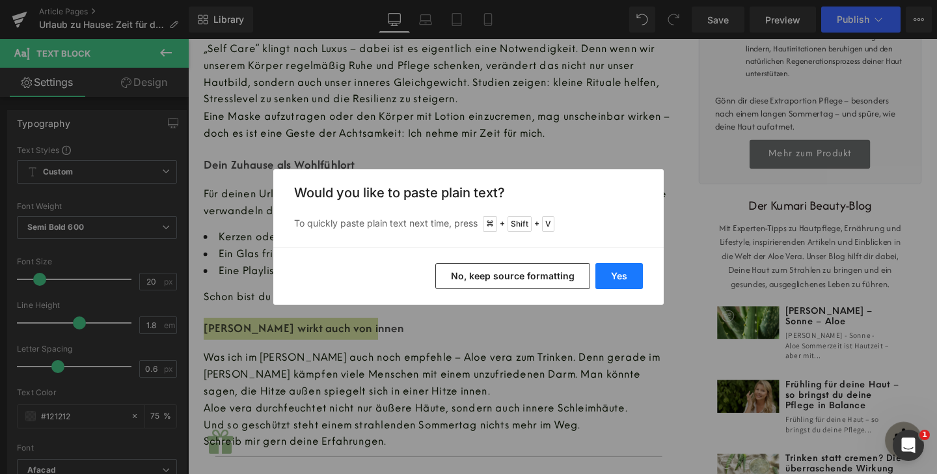
click at [606, 269] on button "Yes" at bounding box center [618, 276] width 47 height 26
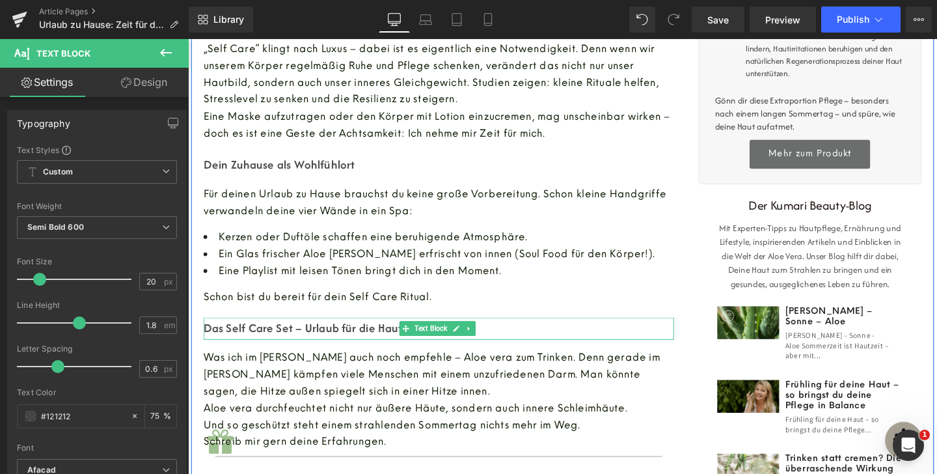
scroll to position [636, 0]
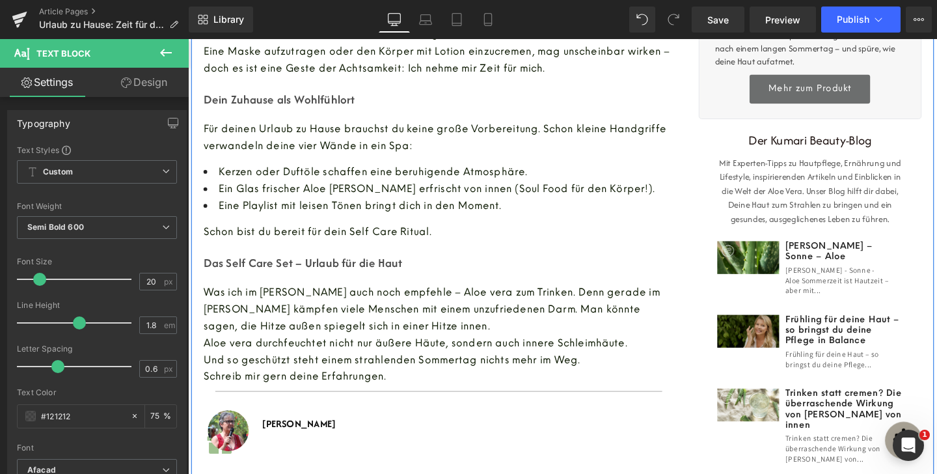
click at [379, 338] on span "Was ich im [PERSON_NAME] auch noch empfehle – Aloe vera zum Trinken. Denn gerad…" at bounding box center [444, 322] width 480 height 47
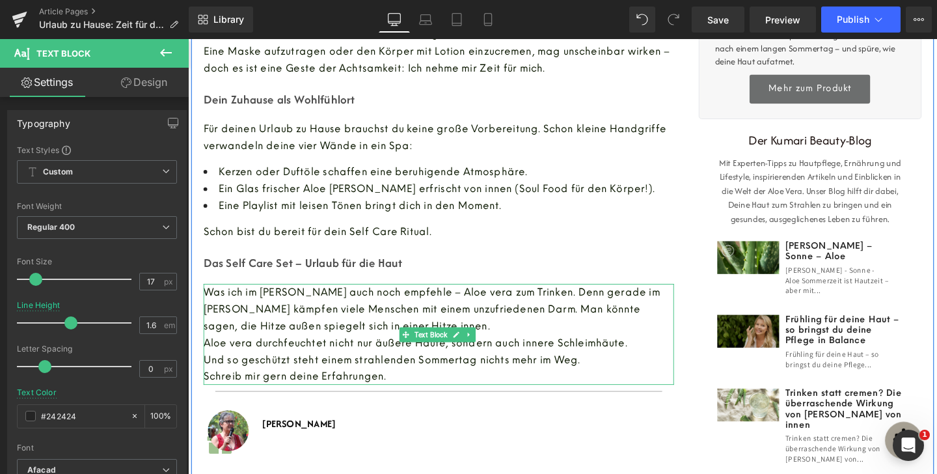
click at [384, 310] on font "Was ich im [PERSON_NAME] auch noch empfehle – Aloe vera zum Trinken. Denn gerad…" at bounding box center [444, 322] width 480 height 50
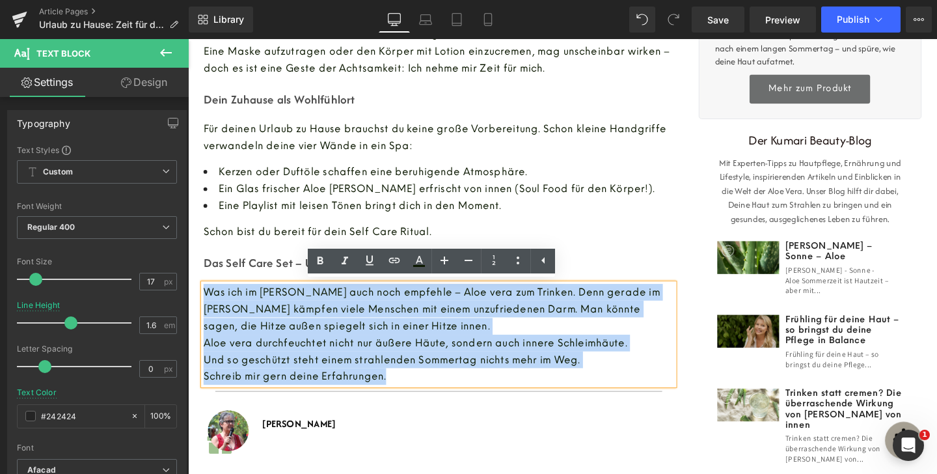
drag, startPoint x: 399, startPoint y: 395, endPoint x: 195, endPoint y: 304, distance: 223.0
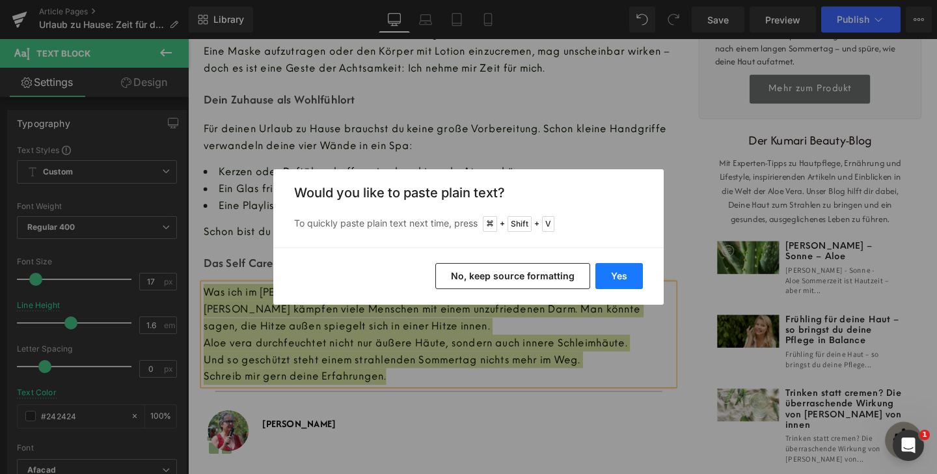
click at [602, 280] on button "Yes" at bounding box center [618, 276] width 47 height 26
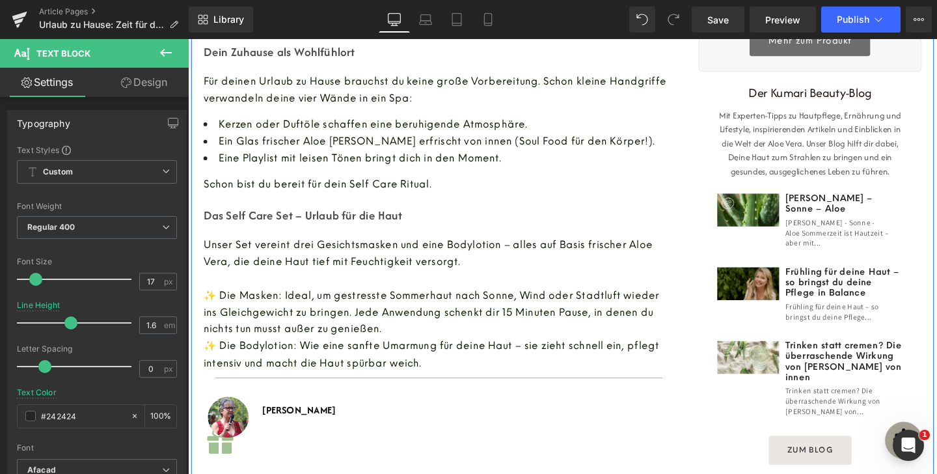
scroll to position [708, 0]
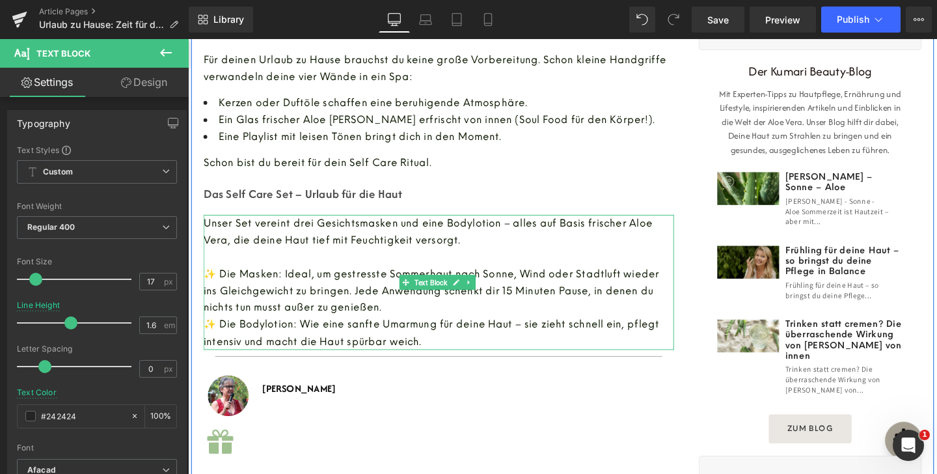
click at [212, 261] on p at bounding box center [451, 269] width 494 height 18
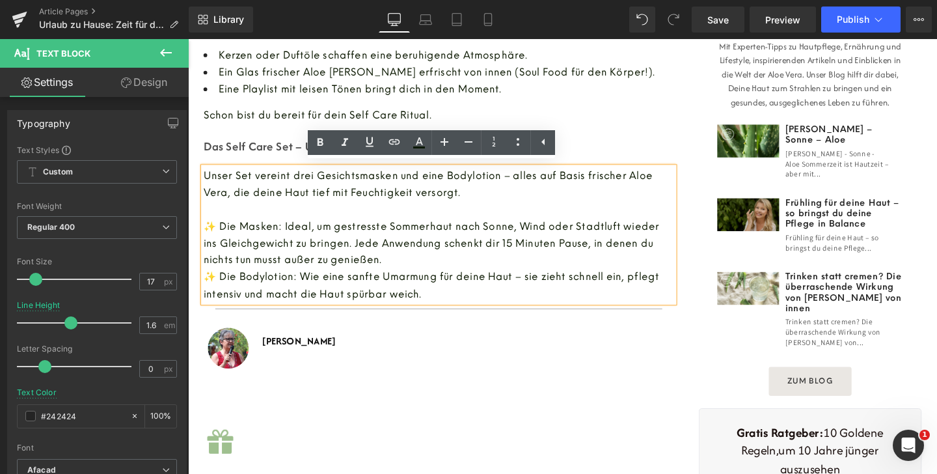
scroll to position [760, 0]
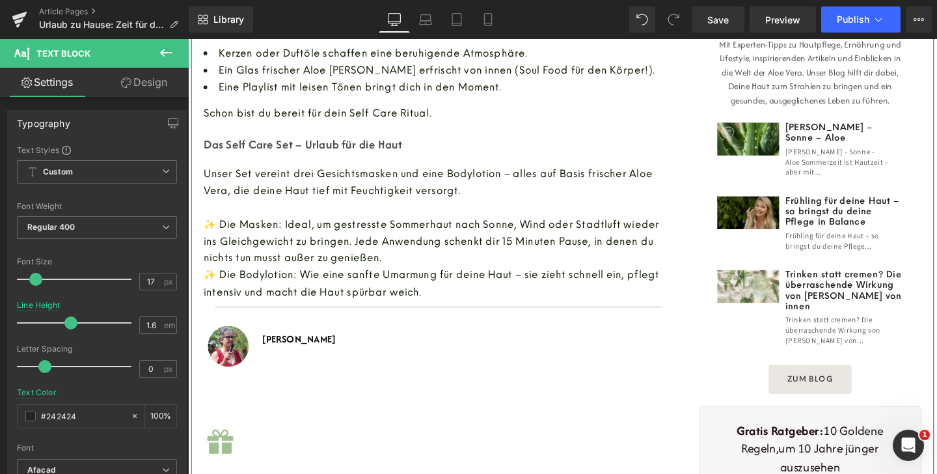
click at [254, 141] on p "Das Self Care Set – Urlaub für die Haut" at bounding box center [451, 150] width 494 height 23
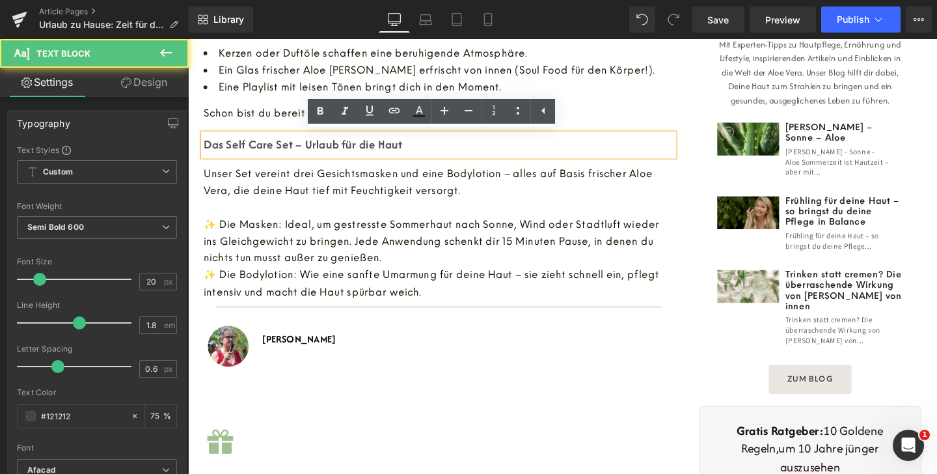
click at [333, 213] on p at bounding box center [451, 216] width 494 height 18
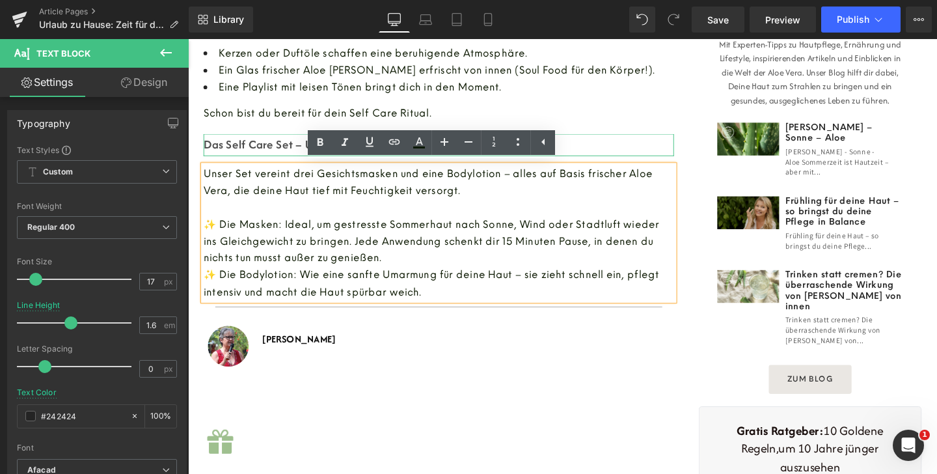
click at [286, 148] on p "Das Self Care Set – Urlaub für die Haut" at bounding box center [451, 150] width 494 height 23
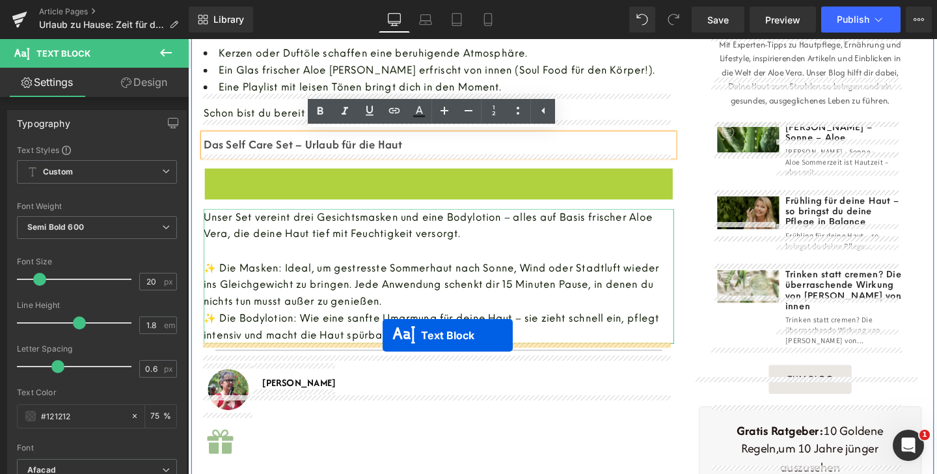
drag, startPoint x: 412, startPoint y: 192, endPoint x: 392, endPoint y: 350, distance: 159.3
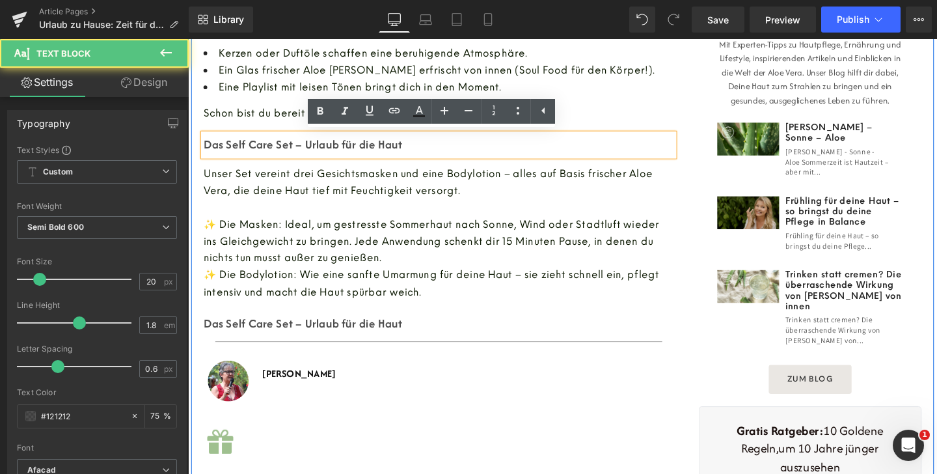
click at [319, 260] on p "✨ Die Masken: Ideal, um gestresste Sommerhaut nach Sonne, Wind oder Stadtluft w…" at bounding box center [451, 251] width 494 height 53
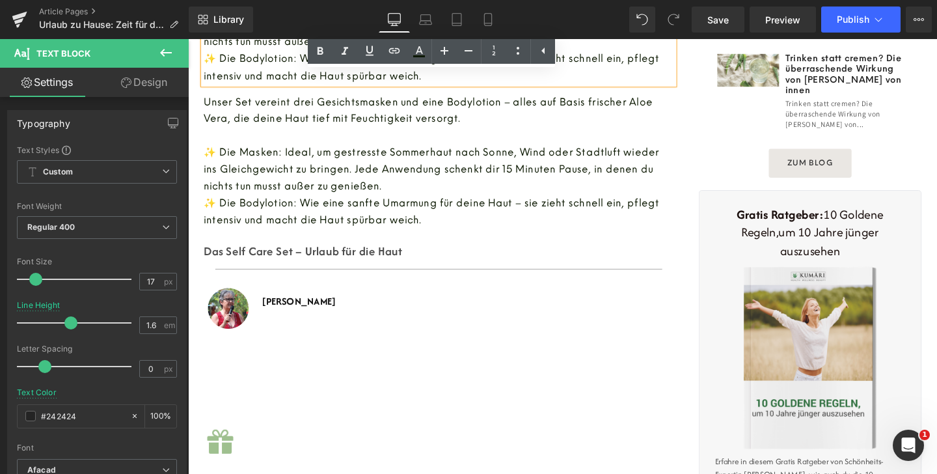
scroll to position [991, 0]
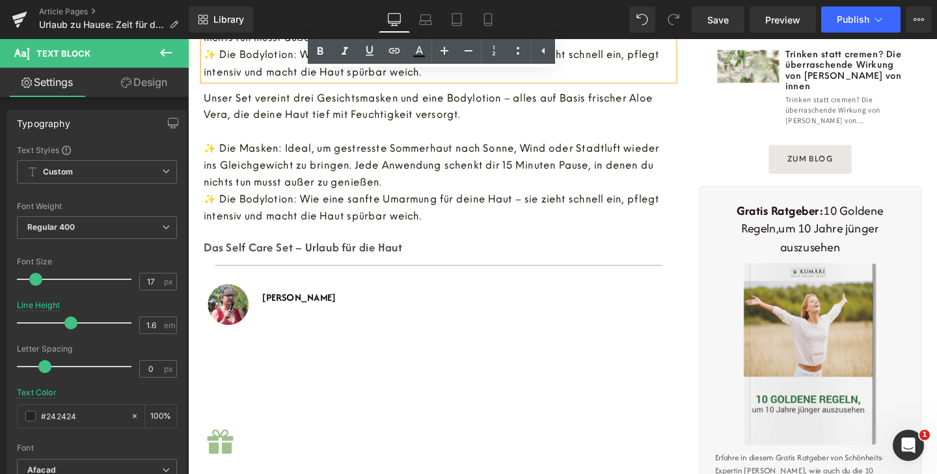
click at [215, 116] on span "Unser Set vereint drei Gesichtsmasken und eine Bodylotion – alles auf Basis fri…" at bounding box center [440, 110] width 472 height 30
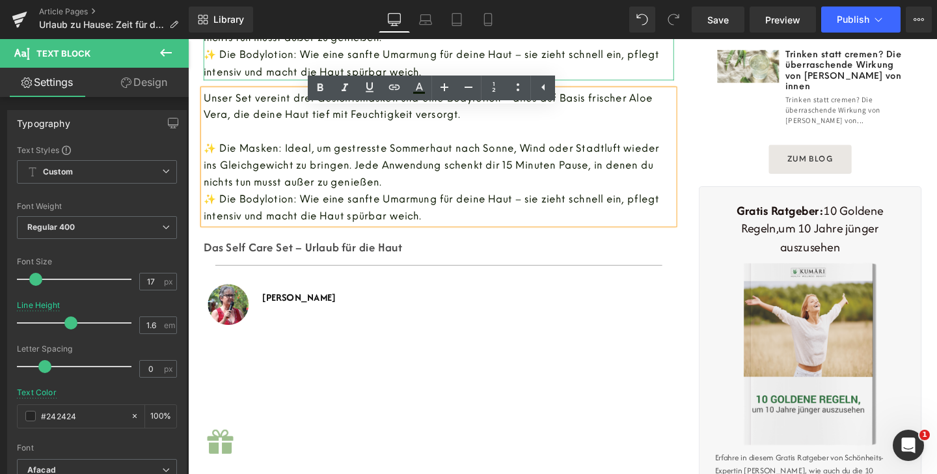
scroll to position [928, 0]
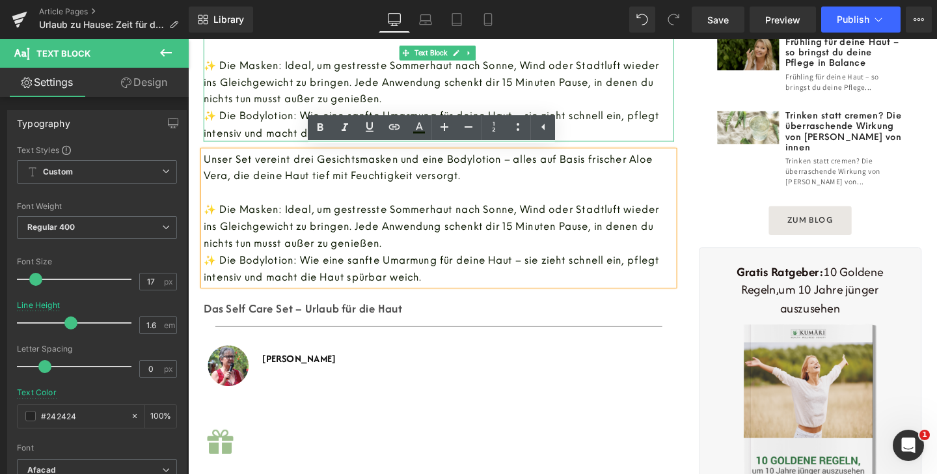
click at [232, 120] on span "✨ Die Bodylotion: Wie eine sanfte Umarmung für deine Haut – sie zieht schnell e…" at bounding box center [443, 128] width 479 height 30
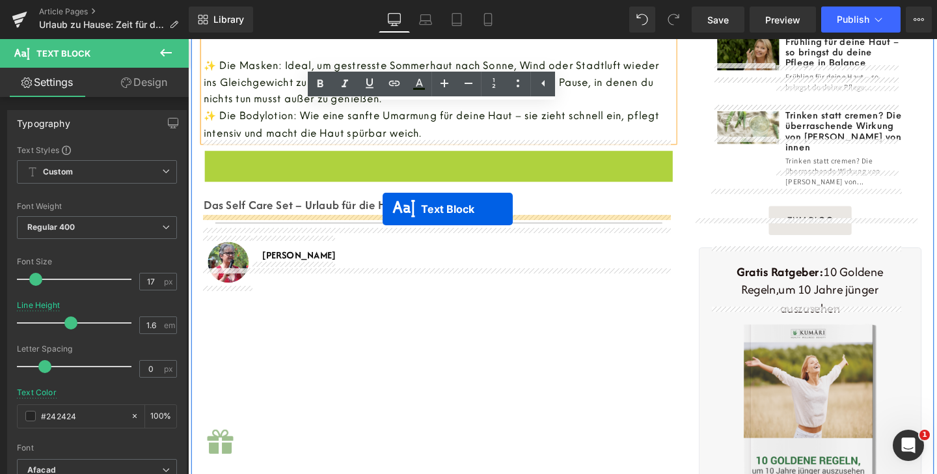
drag, startPoint x: 414, startPoint y: 224, endPoint x: 392, endPoint y: 217, distance: 22.4
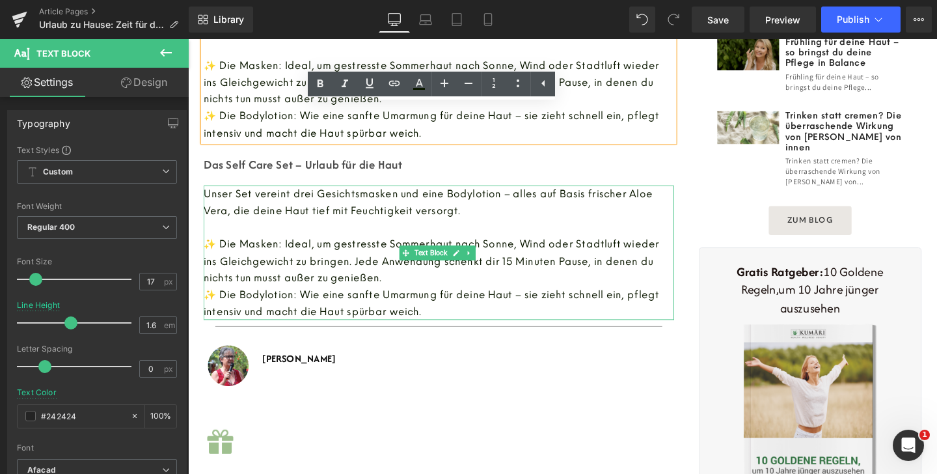
click at [328, 168] on p "Das Self Care Set – Urlaub für die Haut" at bounding box center [451, 170] width 494 height 23
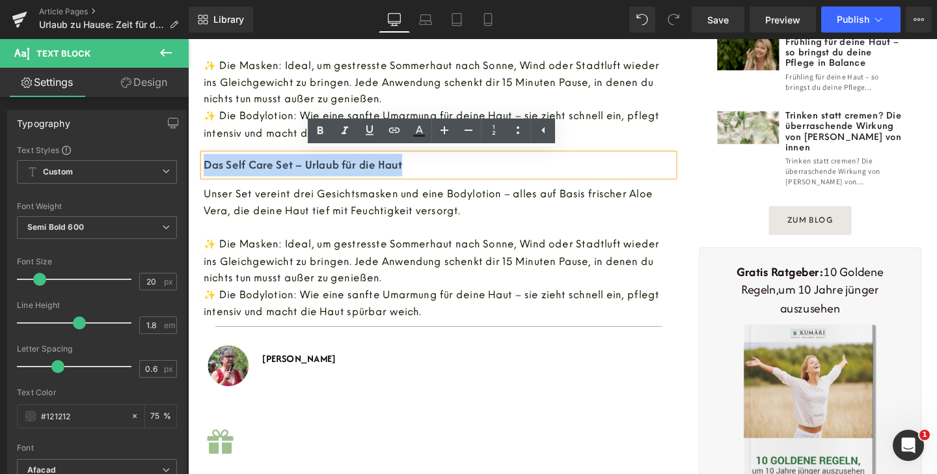
drag, startPoint x: 427, startPoint y: 171, endPoint x: 158, endPoint y: 156, distance: 269.1
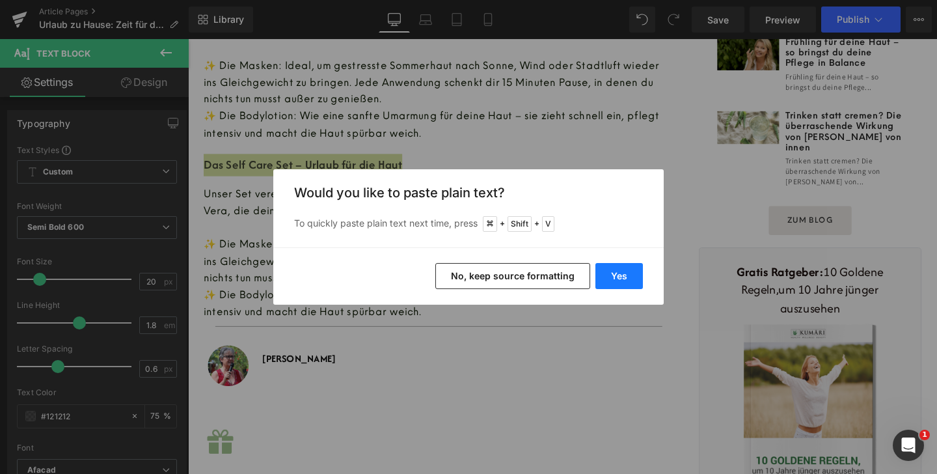
click at [617, 274] on button "Yes" at bounding box center [618, 276] width 47 height 26
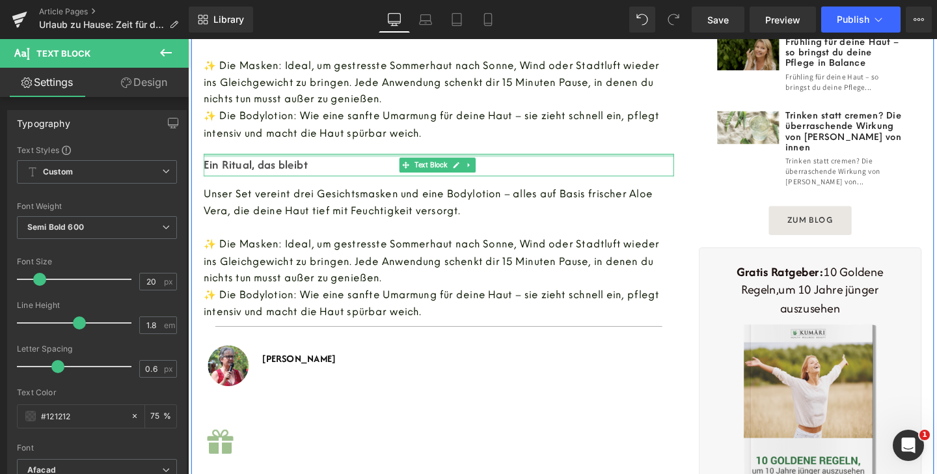
click at [396, 219] on span "Unser Set vereint drei Gesichtsmasken und eine Bodylotion – alles auf Basis fri…" at bounding box center [440, 210] width 472 height 30
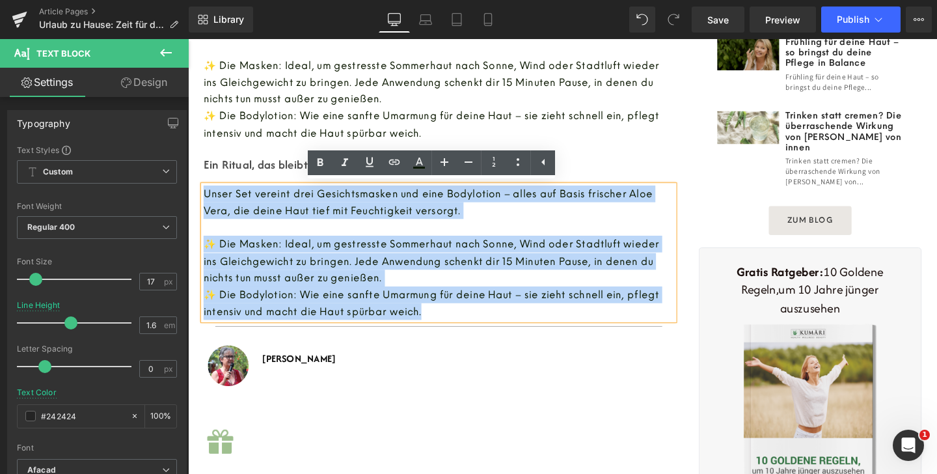
drag, startPoint x: 443, startPoint y: 320, endPoint x: 133, endPoint y: 198, distance: 333.5
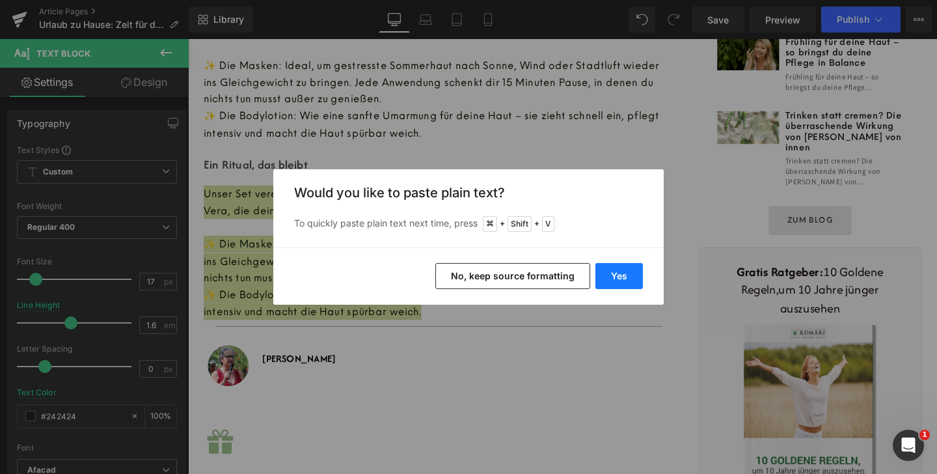
click at [616, 286] on button "Yes" at bounding box center [618, 276] width 47 height 26
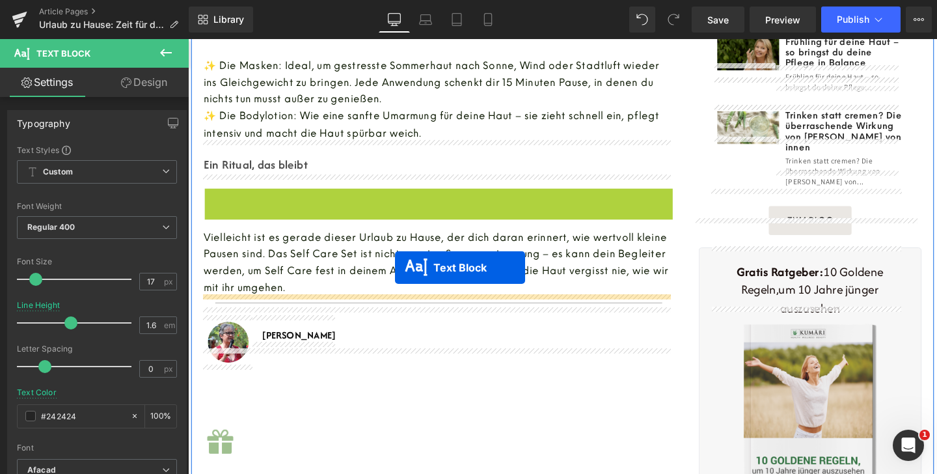
drag, startPoint x: 416, startPoint y: 204, endPoint x: 405, endPoint y: 280, distance: 76.2
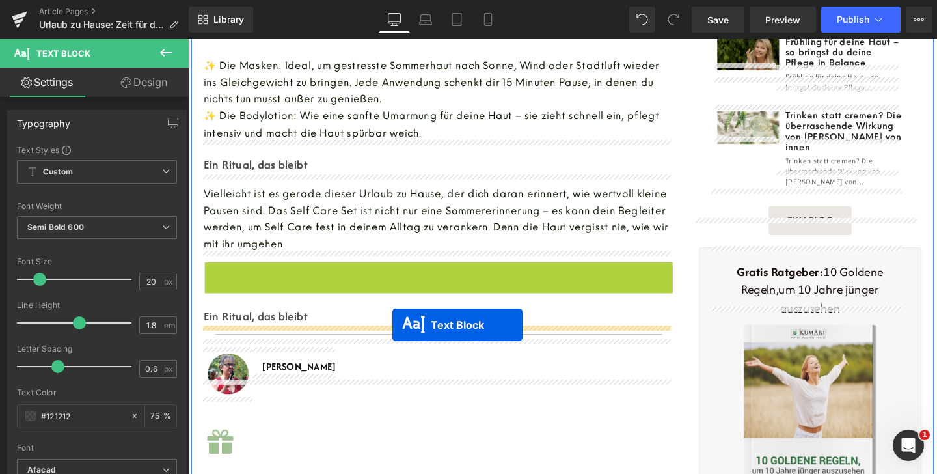
drag, startPoint x: 409, startPoint y: 310, endPoint x: 402, endPoint y: 339, distance: 30.1
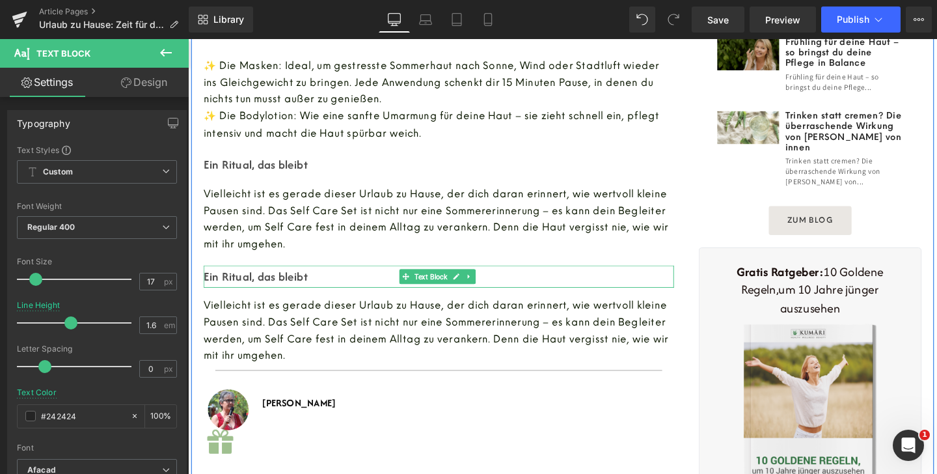
click at [313, 281] on p "Ein Ritual, das bleibt" at bounding box center [451, 287] width 494 height 23
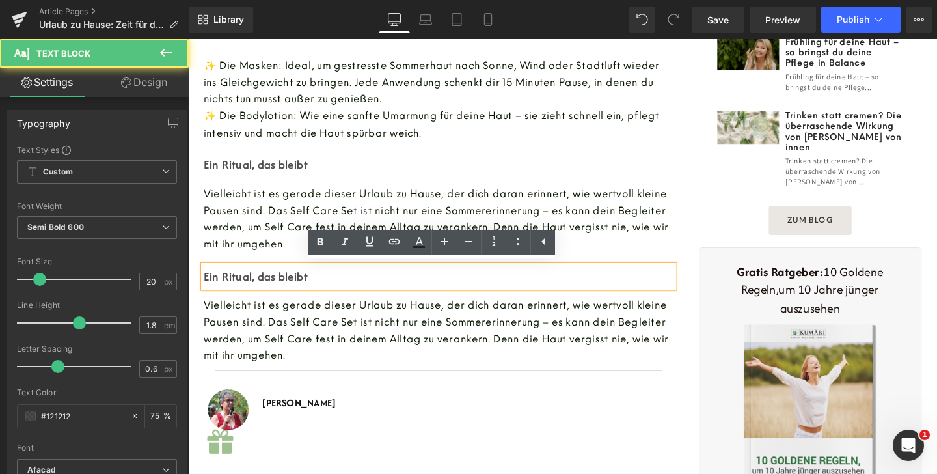
click at [313, 281] on p "Ein Ritual, das bleibt" at bounding box center [451, 287] width 494 height 23
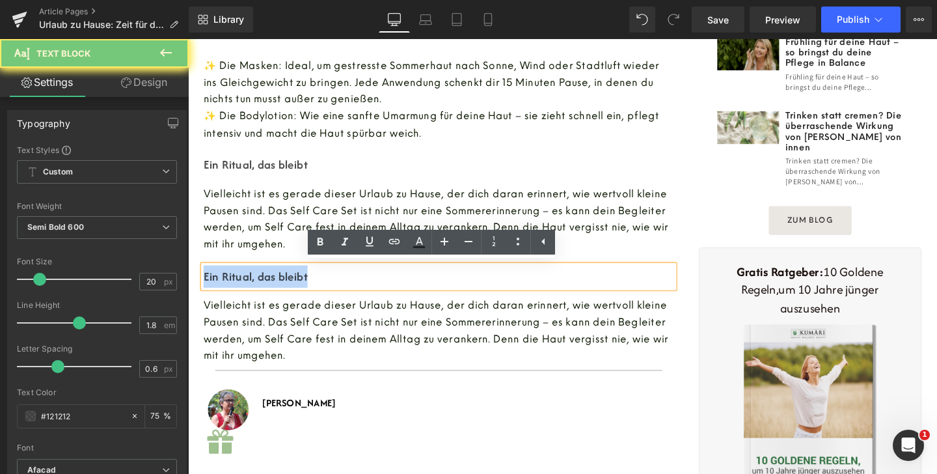
click at [313, 281] on p "Ein Ritual, das bleibt" at bounding box center [451, 287] width 494 height 23
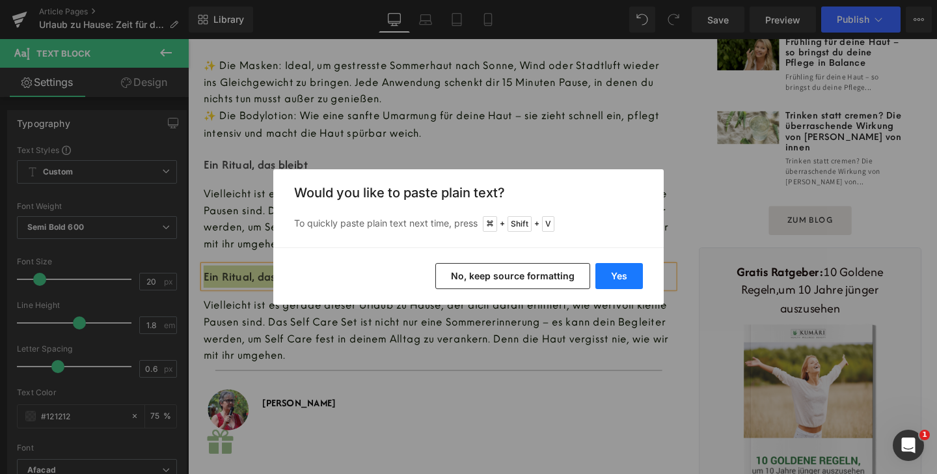
click at [611, 276] on button "Yes" at bounding box center [618, 276] width 47 height 26
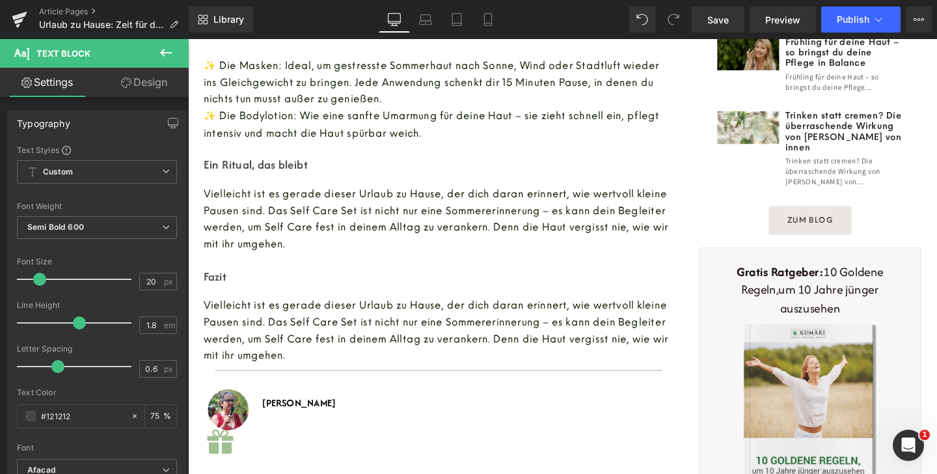
click at [342, 330] on span "Vielleicht ist es gerade dieser Urlaub zu Hause, der dich daran erinnert, wie w…" at bounding box center [448, 345] width 488 height 66
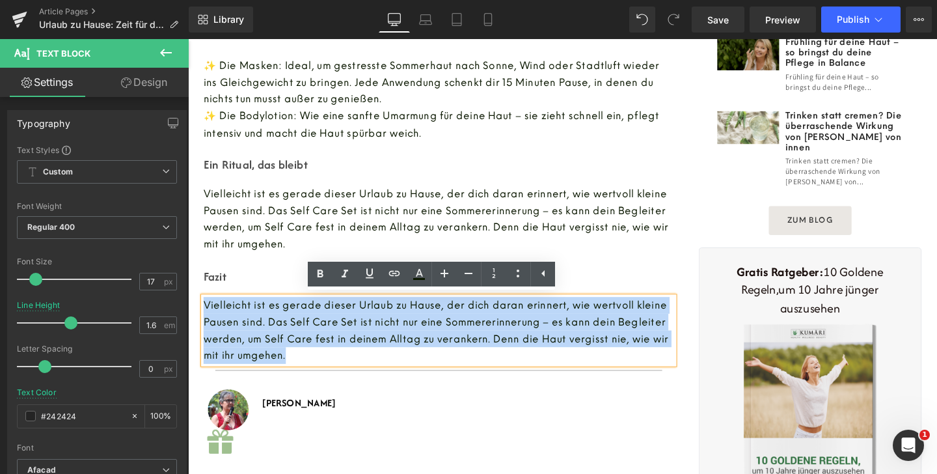
drag, startPoint x: 312, startPoint y: 368, endPoint x: 204, endPoint y: 312, distance: 121.9
click at [204, 312] on p "Vielleicht ist es gerade dieser Urlaub zu Hause, der dich daran erinnert, wie w…" at bounding box center [451, 345] width 494 height 71
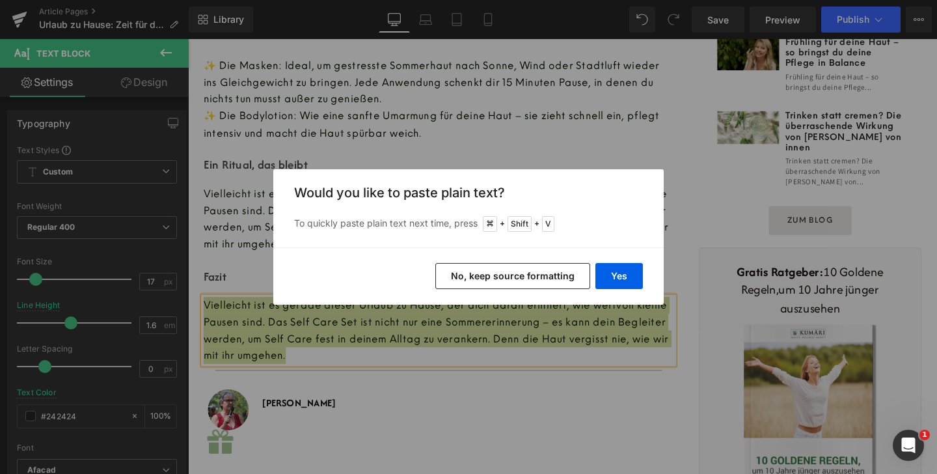
click at [645, 273] on div "Yes No, keep source formatting" at bounding box center [468, 275] width 390 height 57
click at [634, 273] on button "Yes" at bounding box center [618, 276] width 47 height 26
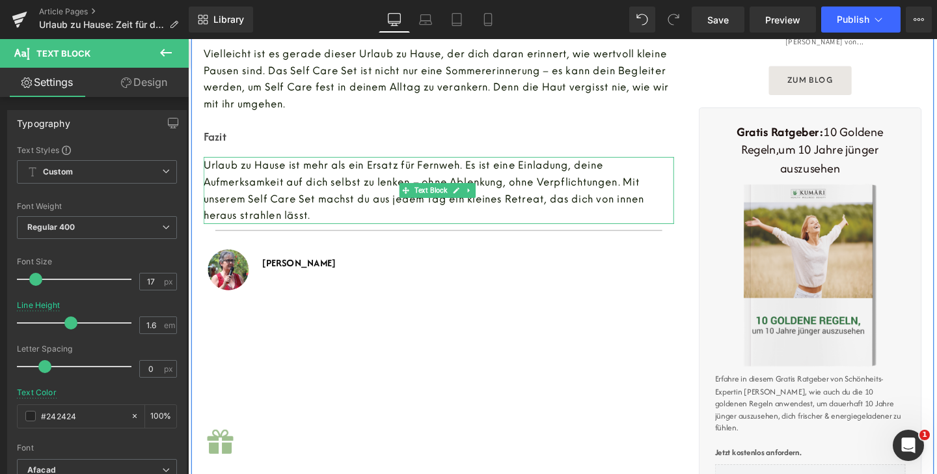
scroll to position [1077, 0]
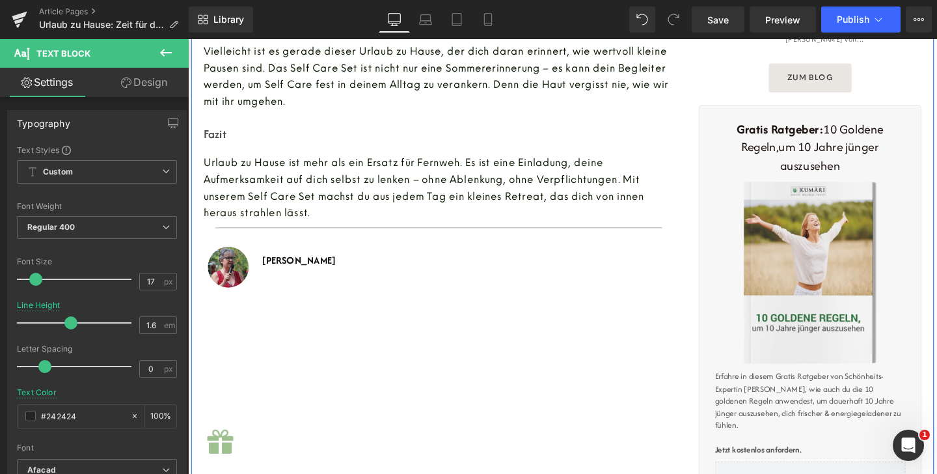
click at [224, 274] on div "Image" at bounding box center [230, 278] width 52 height 52
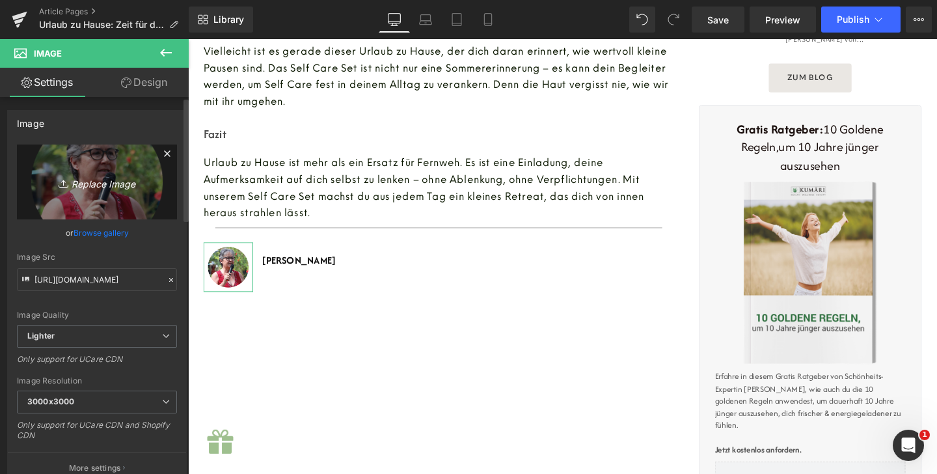
click at [100, 196] on link "Replace Image" at bounding box center [97, 181] width 160 height 75
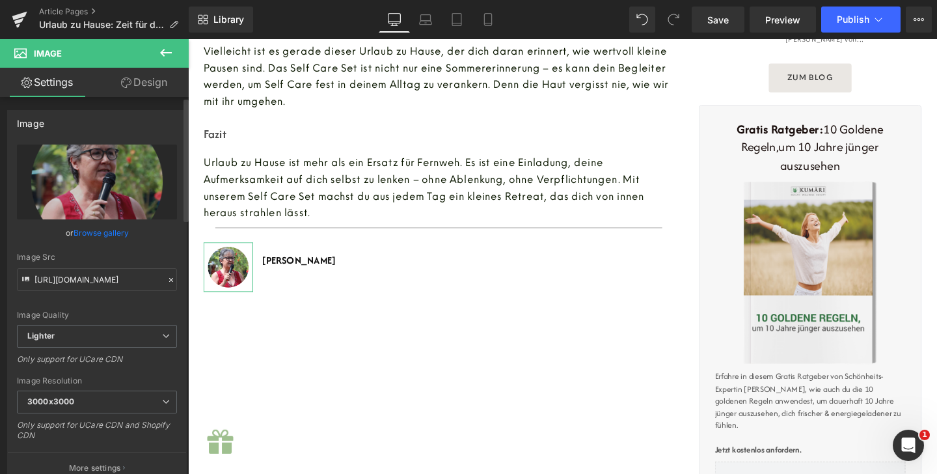
click at [87, 230] on link "Browse gallery" at bounding box center [101, 232] width 55 height 23
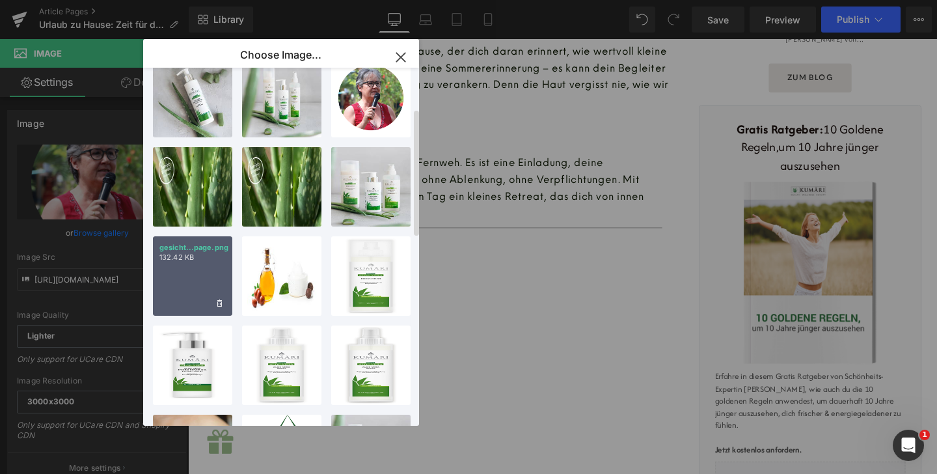
scroll to position [0, 0]
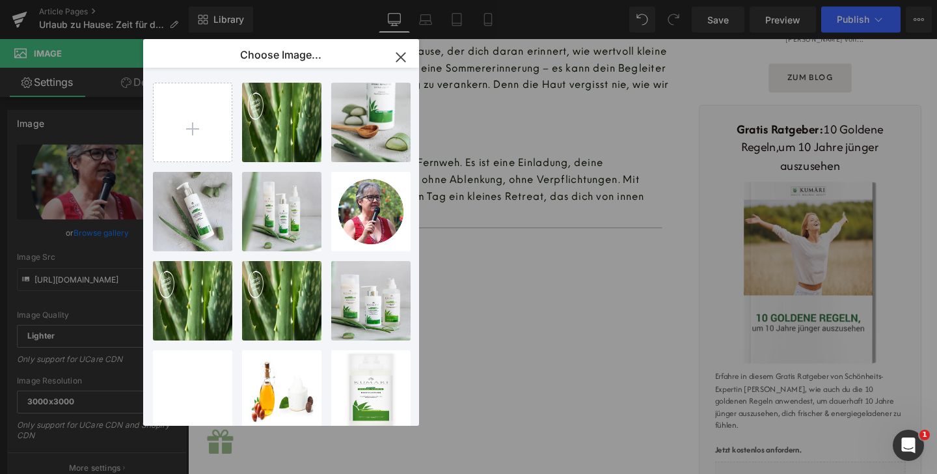
click at [405, 51] on icon "button" at bounding box center [400, 57] width 21 height 21
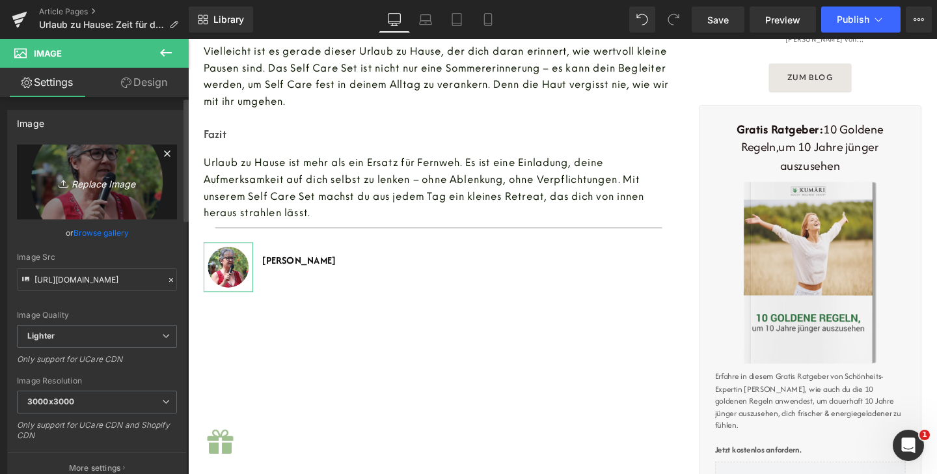
click at [64, 178] on icon at bounding box center [65, 183] width 13 height 13
type input "C:\fakepath\[PERSON_NAME] Blog.png"
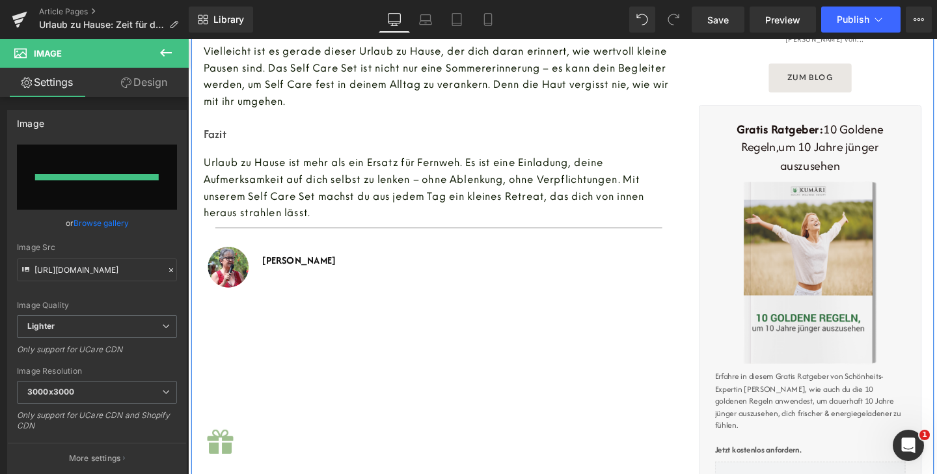
type input "[URL][DOMAIN_NAME]"
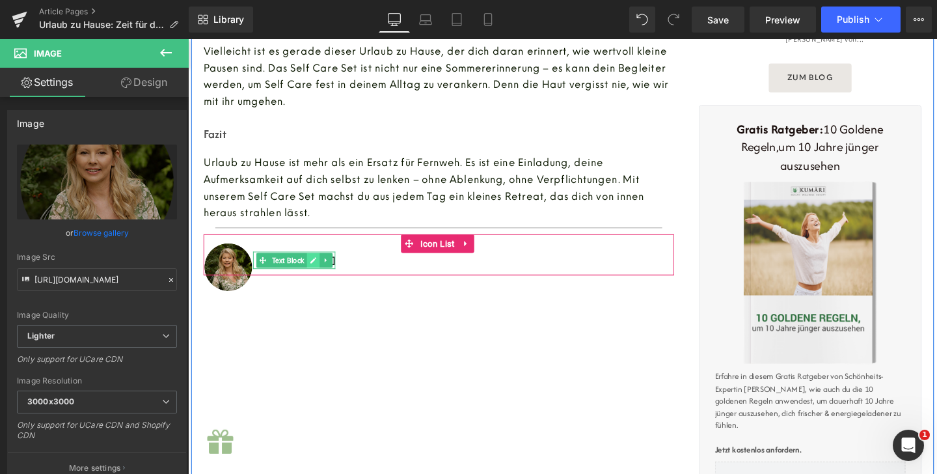
click at [313, 269] on link at bounding box center [320, 271] width 14 height 16
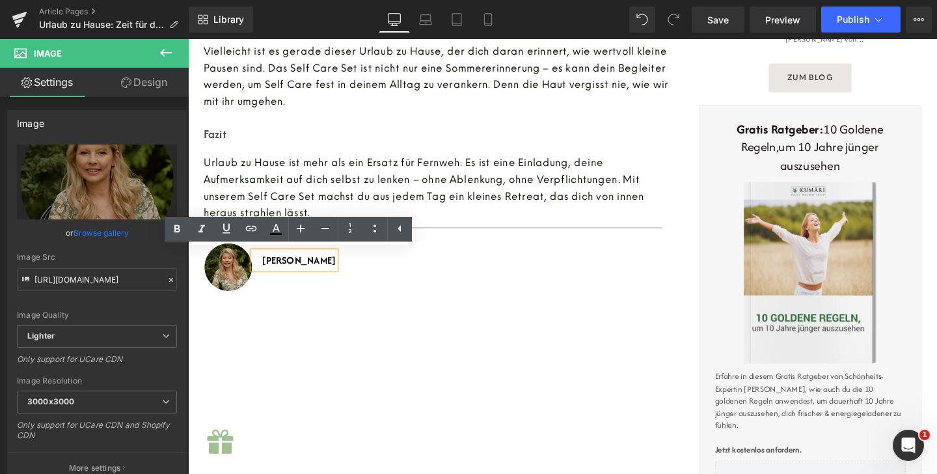
click at [292, 276] on b "[PERSON_NAME]" at bounding box center [304, 270] width 77 height 15
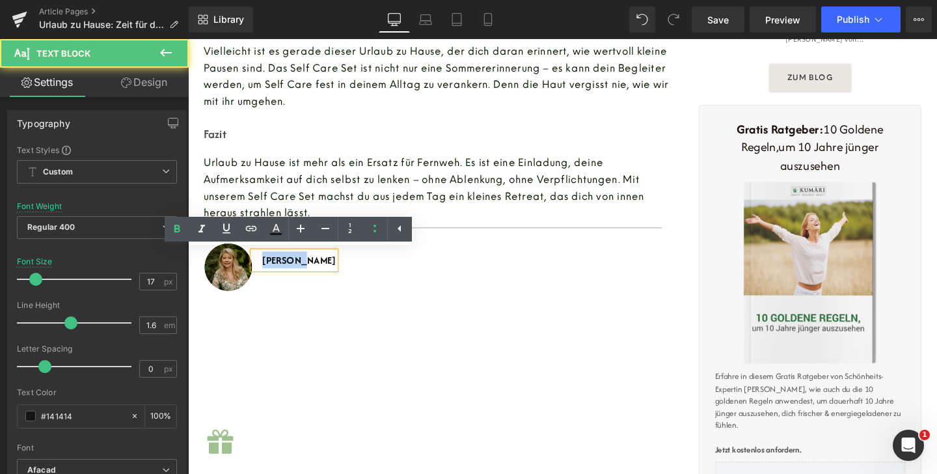
click at [292, 276] on b "[PERSON_NAME]" at bounding box center [304, 270] width 77 height 15
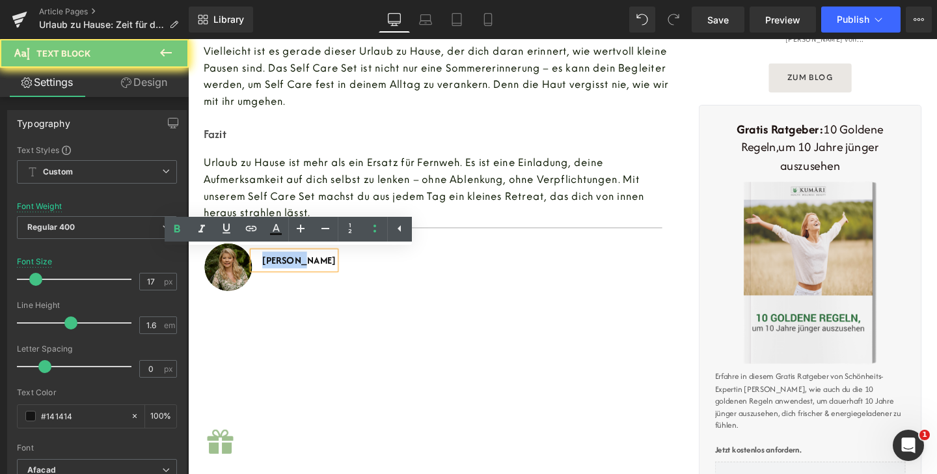
click at [292, 276] on b "[PERSON_NAME]" at bounding box center [304, 270] width 77 height 15
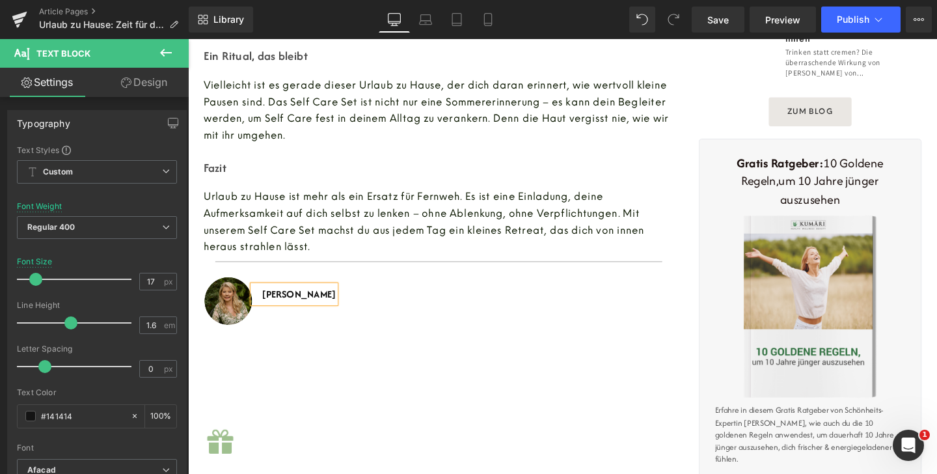
scroll to position [1039, 0]
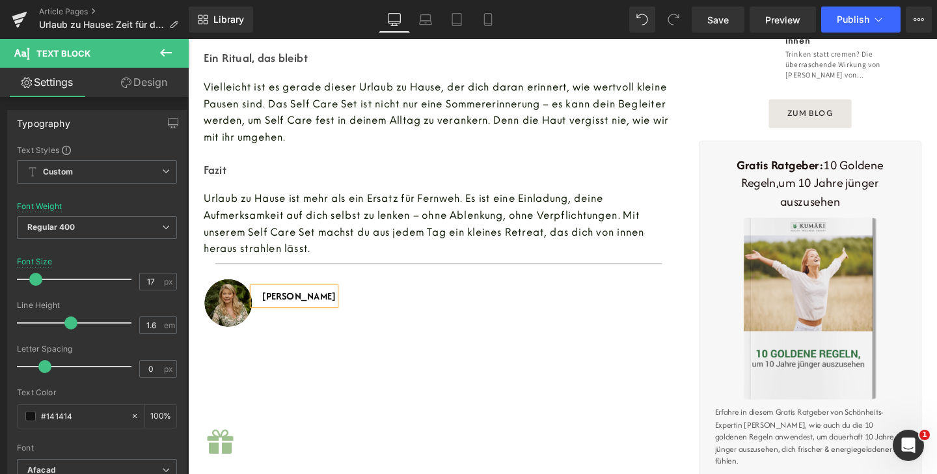
click at [408, 247] on font "Urlaub zu Hause ist mehr als ein Ersatz für Fernweh. Es ist eine Einladung, dei…" at bounding box center [435, 233] width 463 height 68
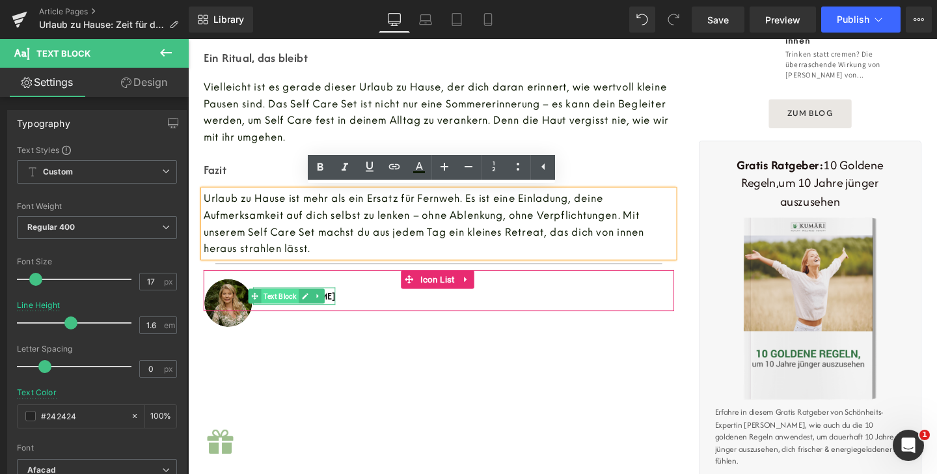
click at [284, 304] on span "Text Block" at bounding box center [285, 309] width 40 height 16
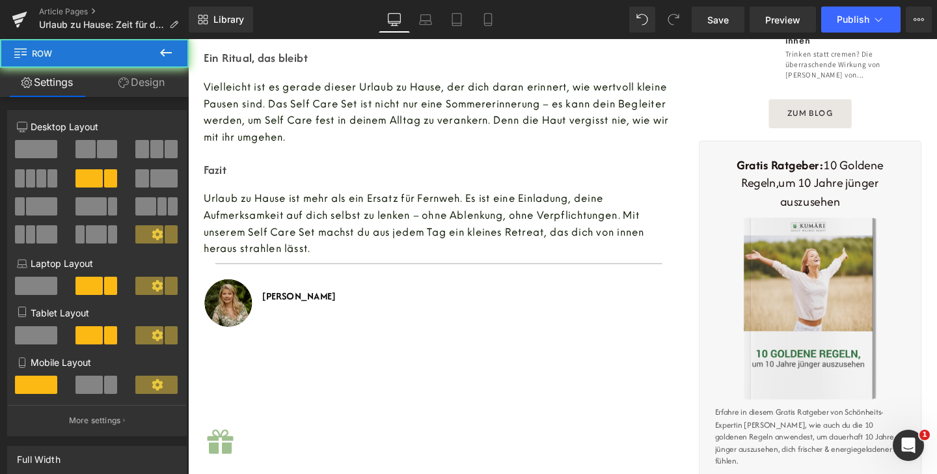
click at [282, 310] on span "Text Block" at bounding box center [285, 309] width 40 height 16
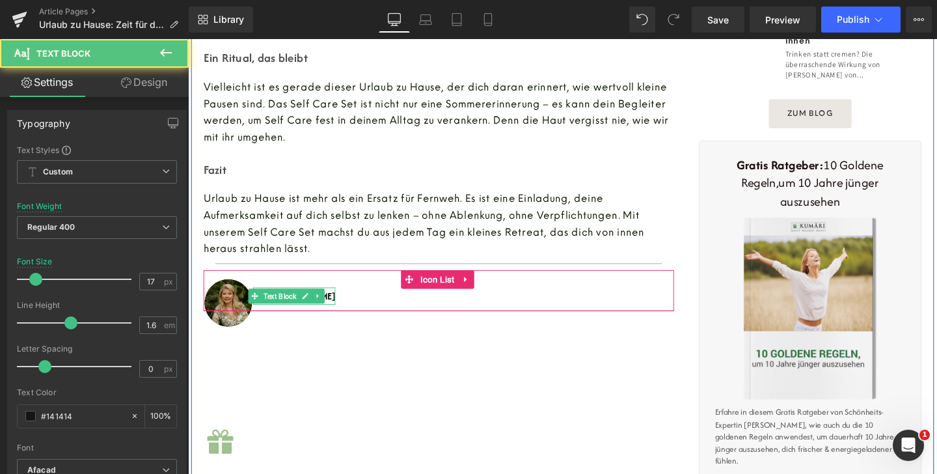
click at [282, 310] on span "Text Block" at bounding box center [285, 309] width 40 height 16
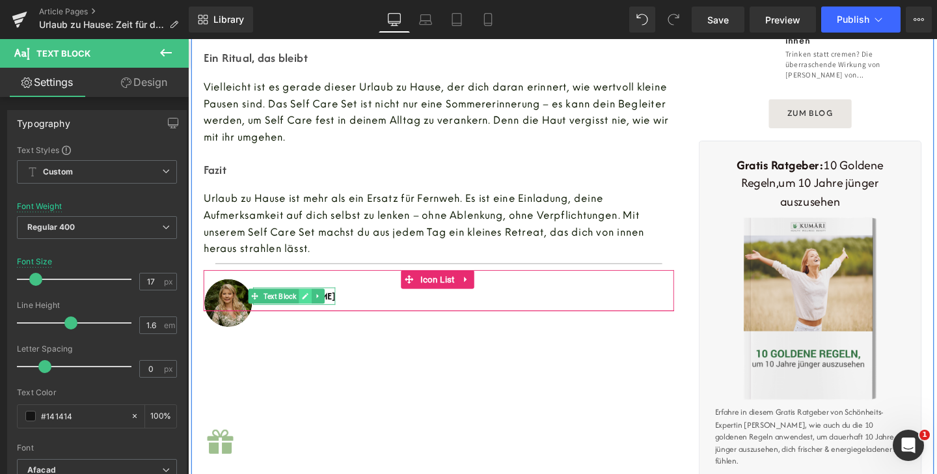
click at [304, 308] on link at bounding box center [311, 309] width 14 height 16
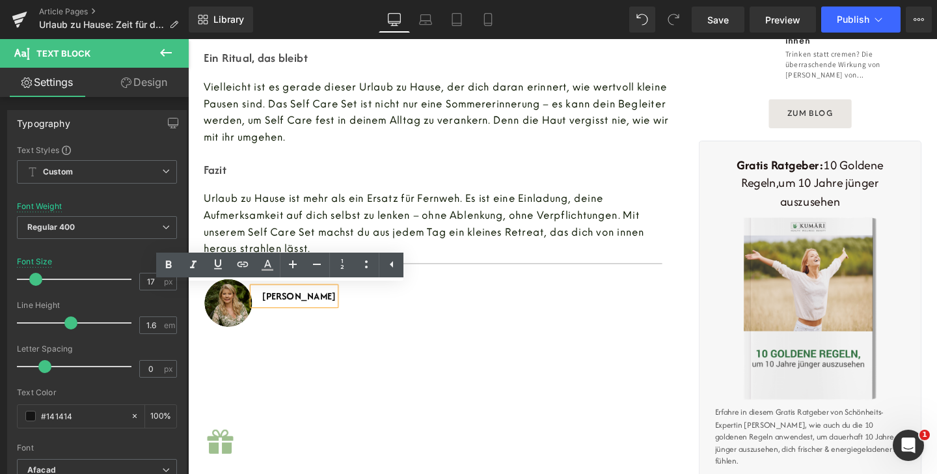
click at [266, 308] on b "[PERSON_NAME]" at bounding box center [304, 308] width 77 height 15
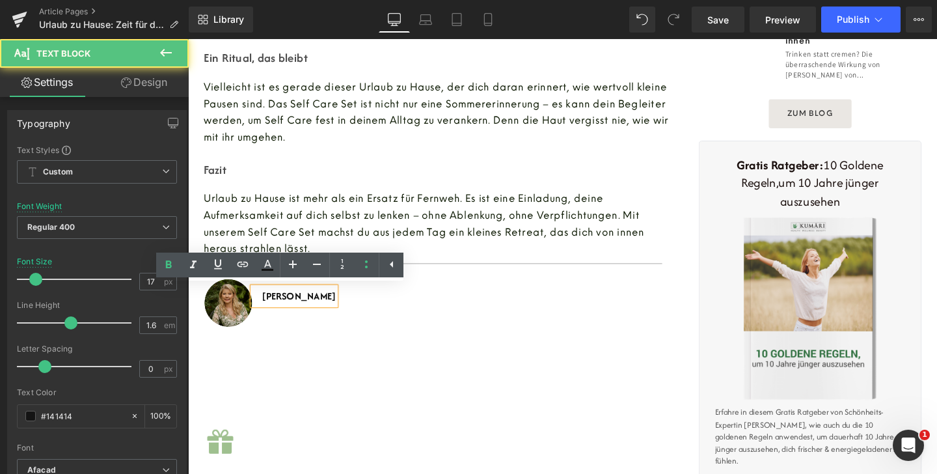
click at [266, 308] on b "[PERSON_NAME]" at bounding box center [304, 308] width 77 height 15
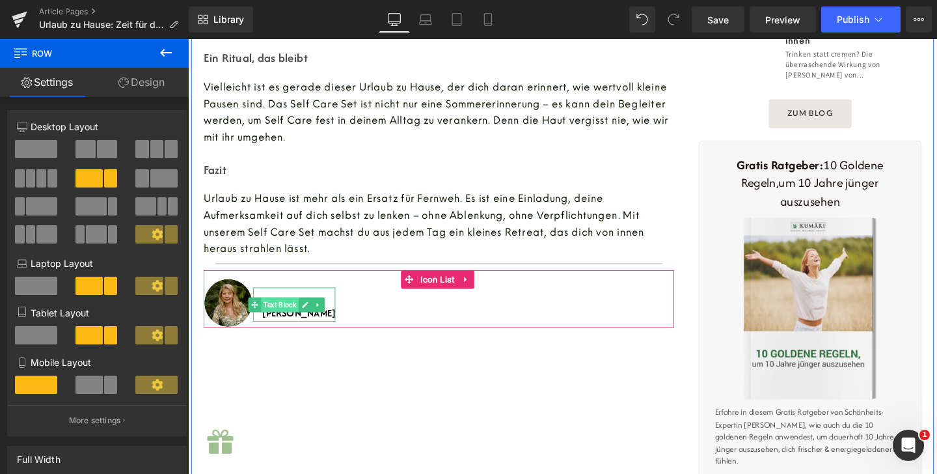
click at [284, 323] on span "Text Block" at bounding box center [285, 318] width 40 height 16
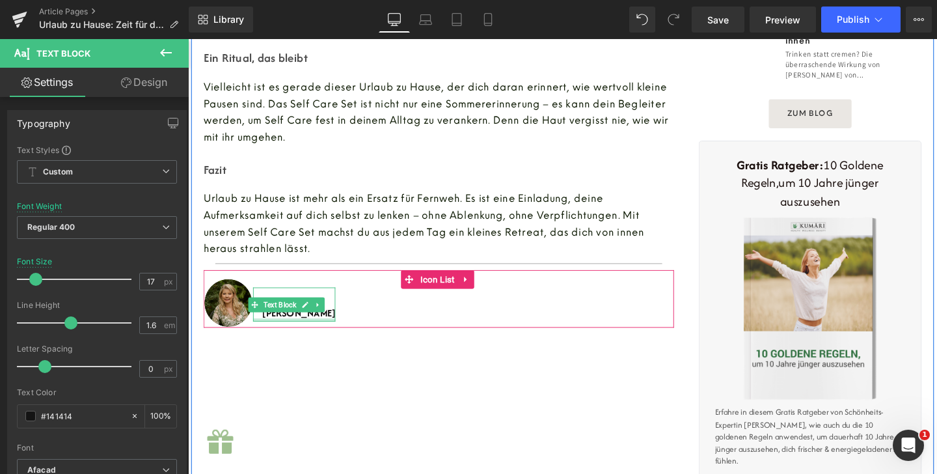
click at [281, 332] on div at bounding box center [299, 333] width 87 height 3
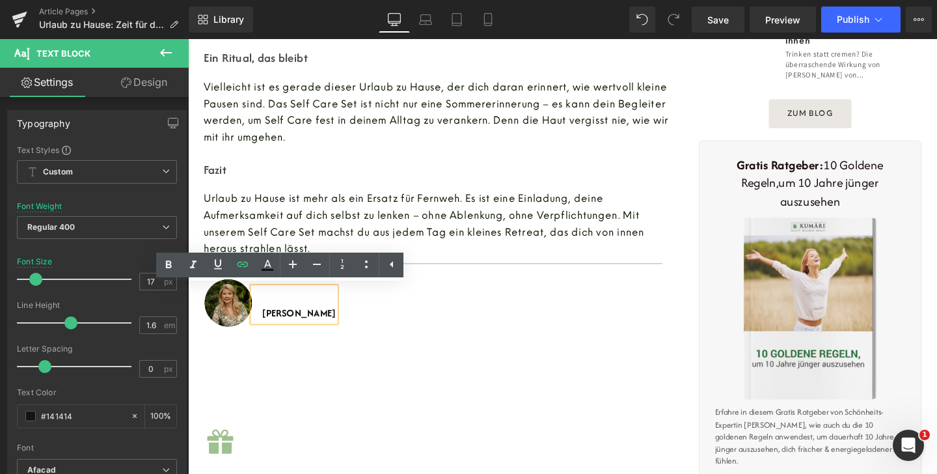
click at [266, 327] on b "[PERSON_NAME]" at bounding box center [304, 326] width 77 height 15
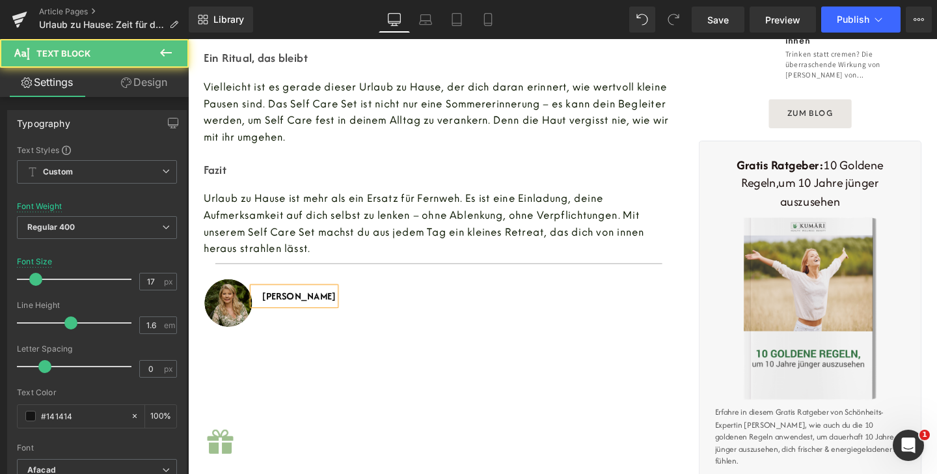
click at [327, 222] on span "Urlaub zu Hause ist mehr als ein Ersatz für Fernweh. Es ist eine Einladung, dei…" at bounding box center [435, 233] width 463 height 66
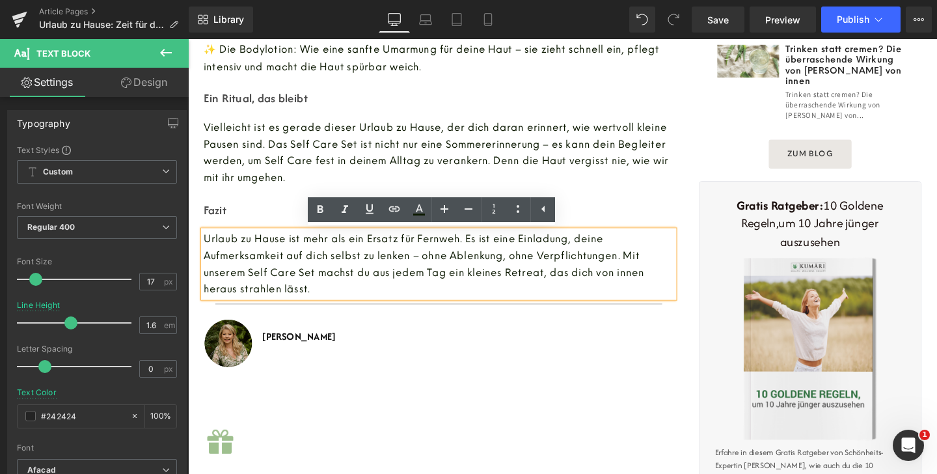
scroll to position [993, 0]
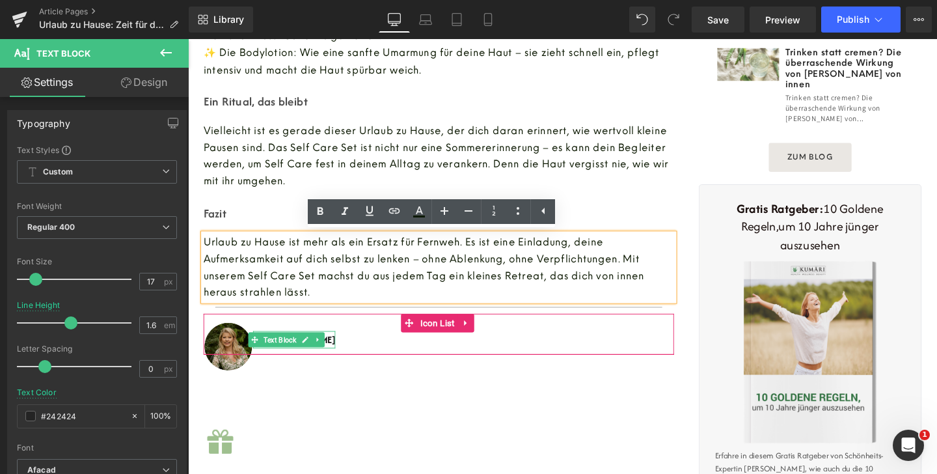
click at [276, 358] on span "Text Block" at bounding box center [285, 356] width 40 height 16
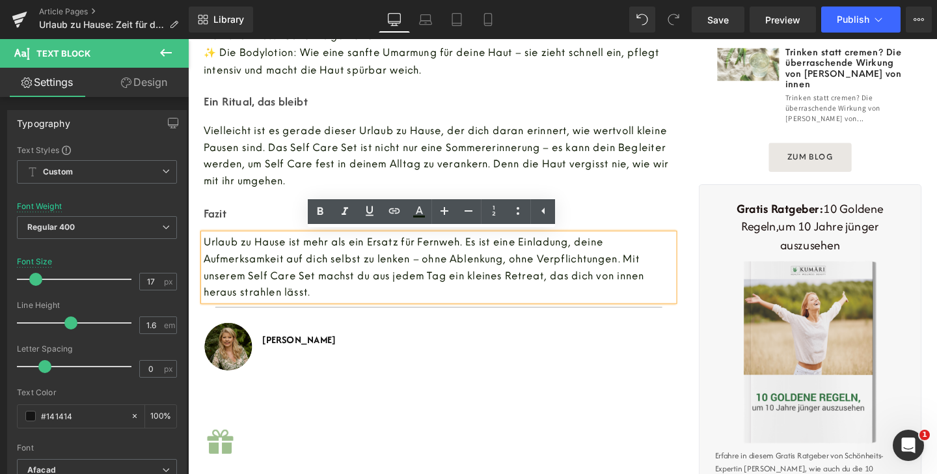
click at [277, 298] on span "Urlaub zu Hause ist mehr als ein Ersatz für Fernweh. Es ist eine Einladung, dei…" at bounding box center [435, 280] width 463 height 66
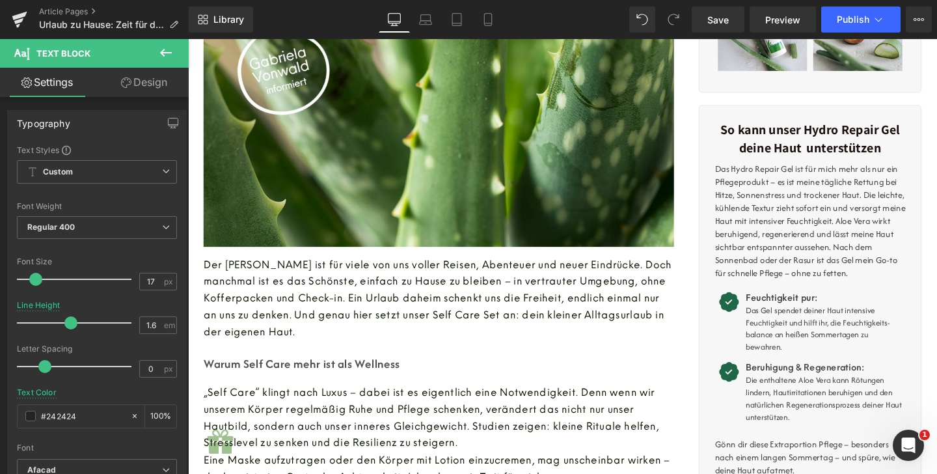
scroll to position [124, 0]
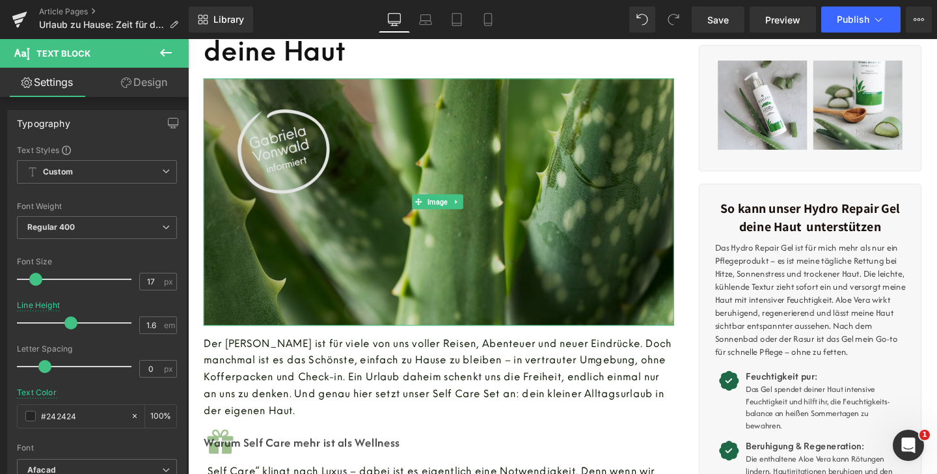
click at [540, 186] on img at bounding box center [451, 211] width 494 height 260
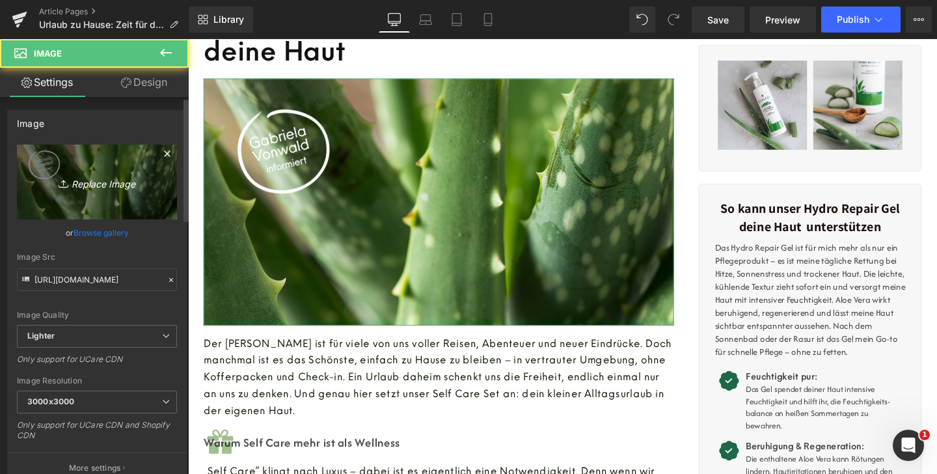
click at [100, 158] on link "Replace Image" at bounding box center [97, 181] width 160 height 75
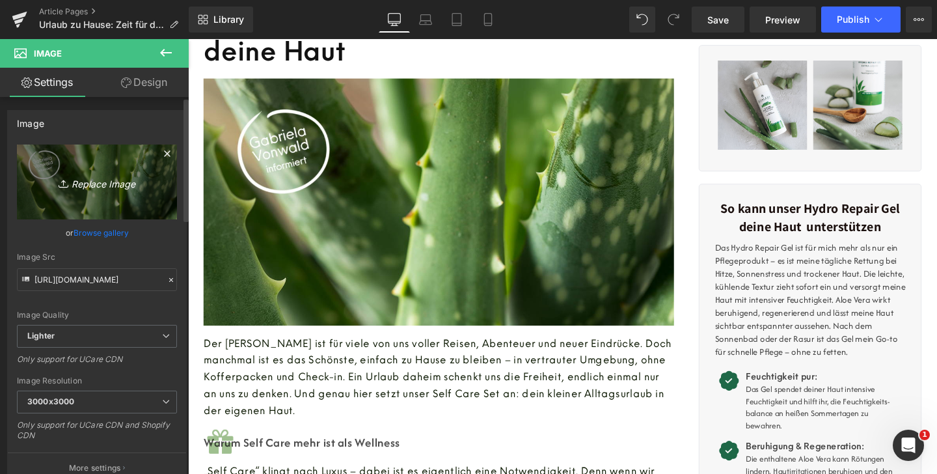
type input "C:\fakepath\250901_Blog.png"
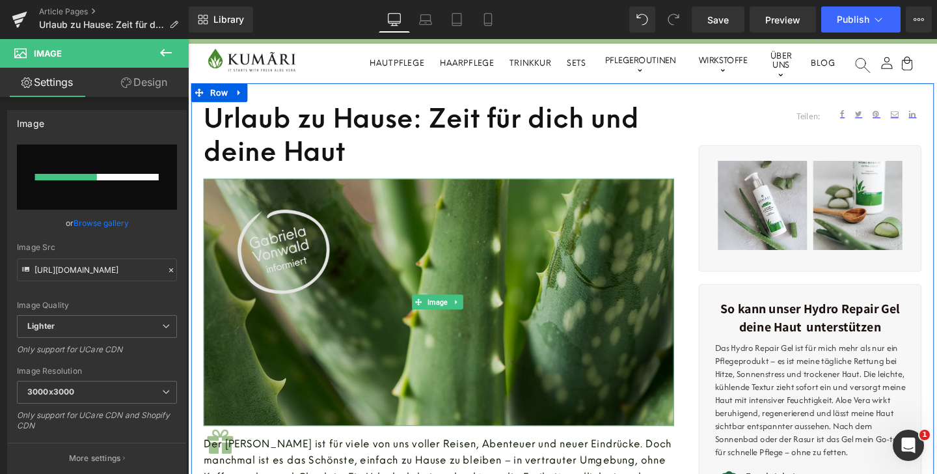
scroll to position [15, 0]
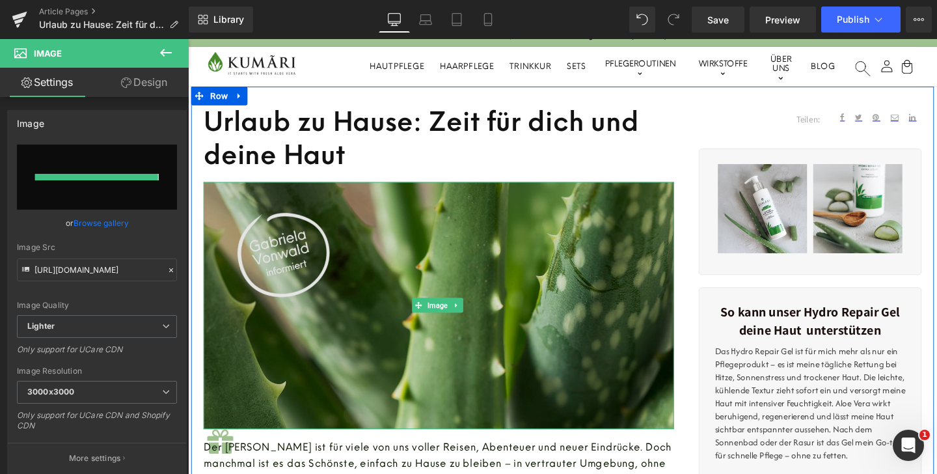
type input "[URL][DOMAIN_NAME]"
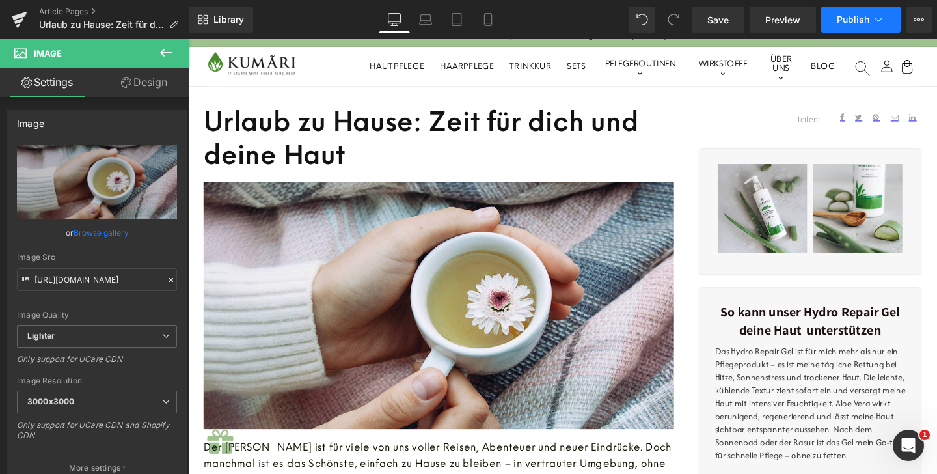
click at [882, 23] on icon at bounding box center [878, 19] width 13 height 13
click at [913, 20] on icon at bounding box center [918, 19] width 10 height 10
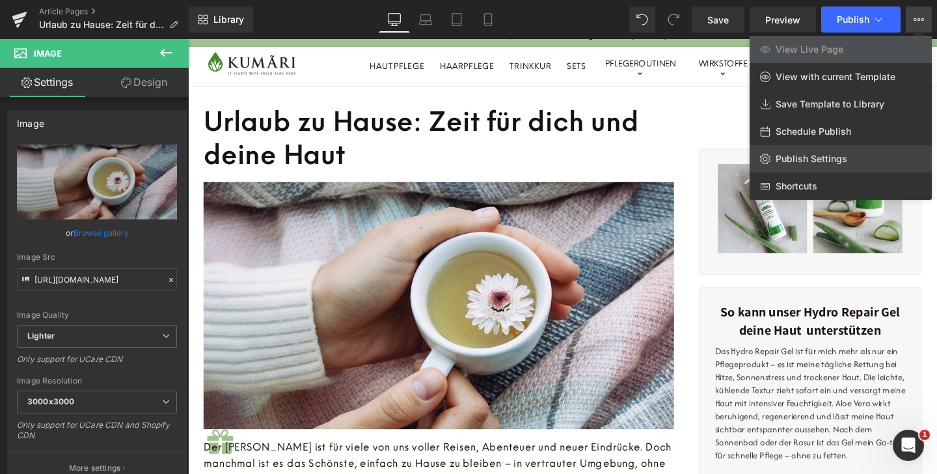
click at [803, 159] on span "Publish Settings" at bounding box center [811, 159] width 72 height 12
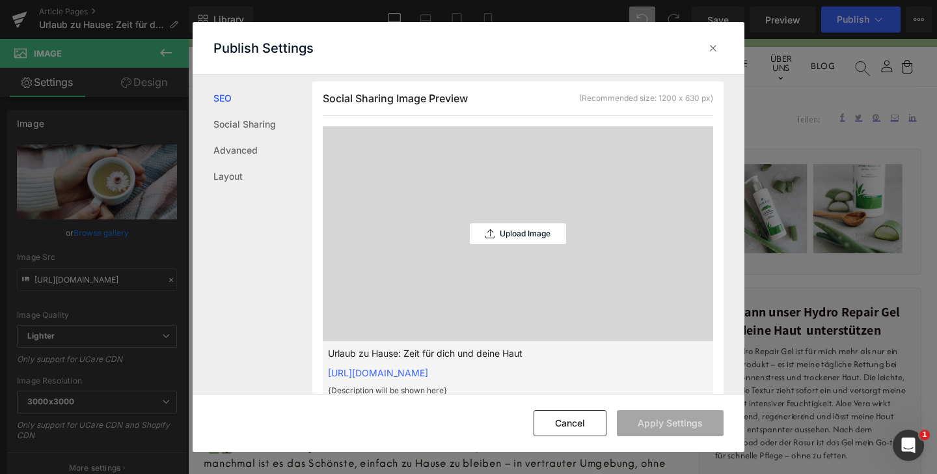
scroll to position [352, 0]
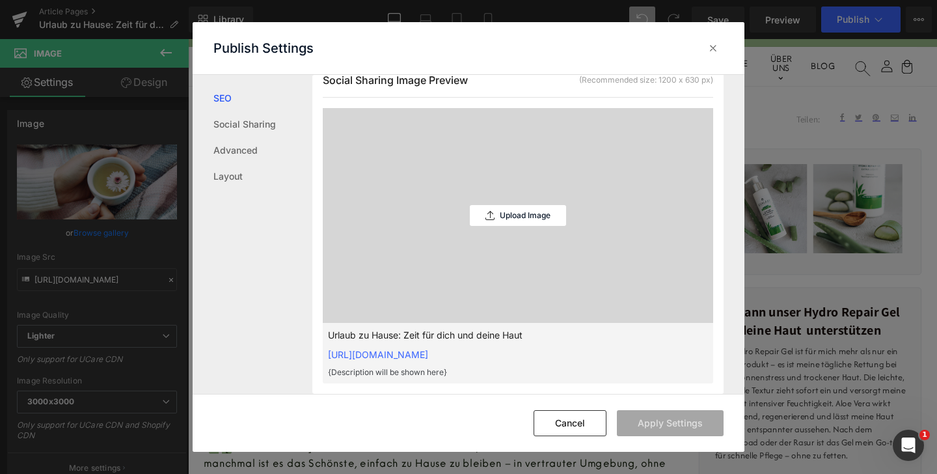
click at [484, 258] on div "Upload Image" at bounding box center [518, 215] width 96 height 215
click at [501, 220] on p "Upload Image" at bounding box center [525, 215] width 51 height 9
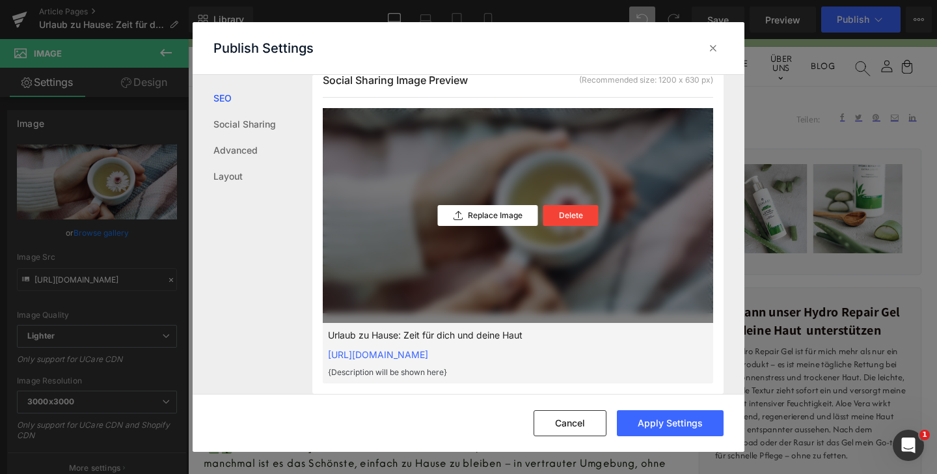
scroll to position [377, 0]
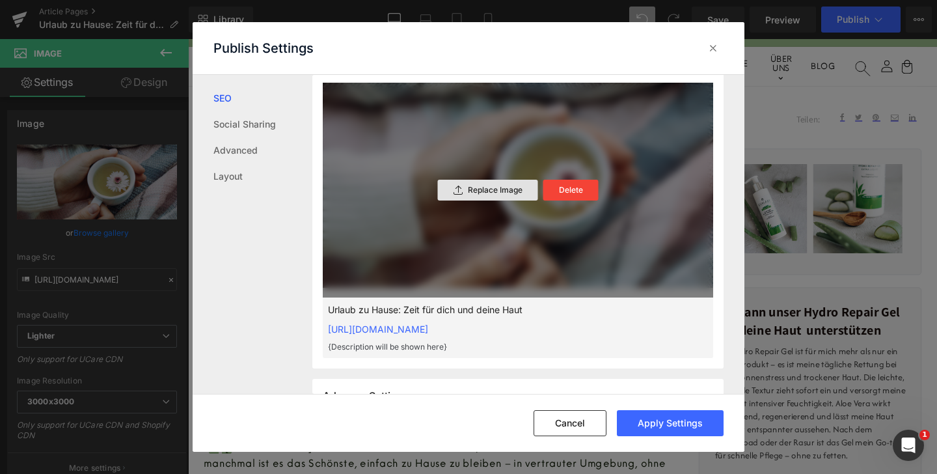
click at [477, 194] on p "Replace Image" at bounding box center [495, 189] width 55 height 9
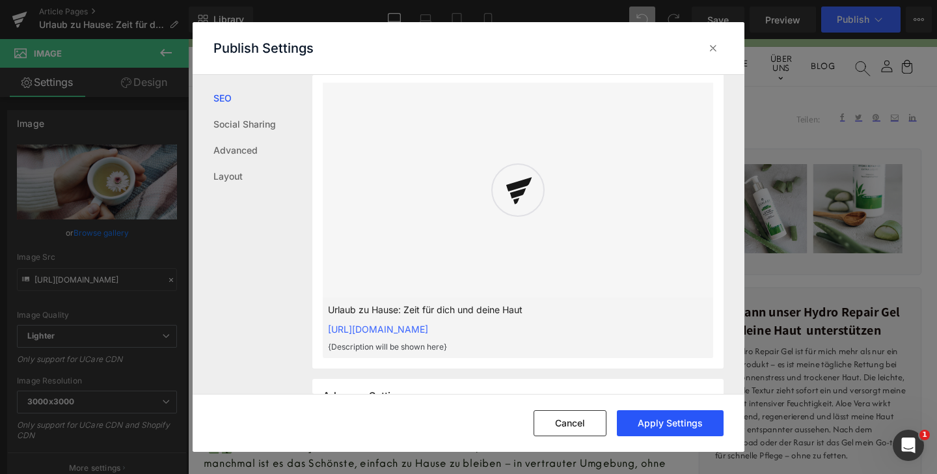
click at [660, 426] on button "Apply Settings" at bounding box center [670, 423] width 107 height 26
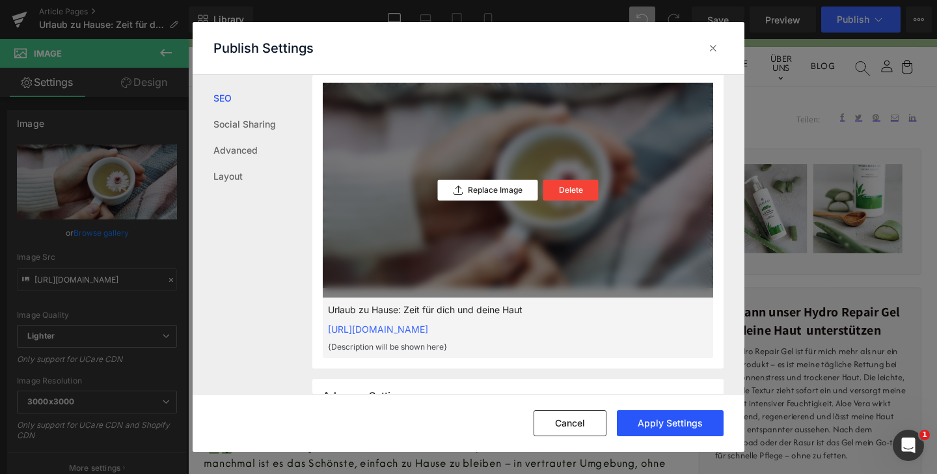
click at [641, 417] on button "Apply Settings" at bounding box center [670, 423] width 107 height 26
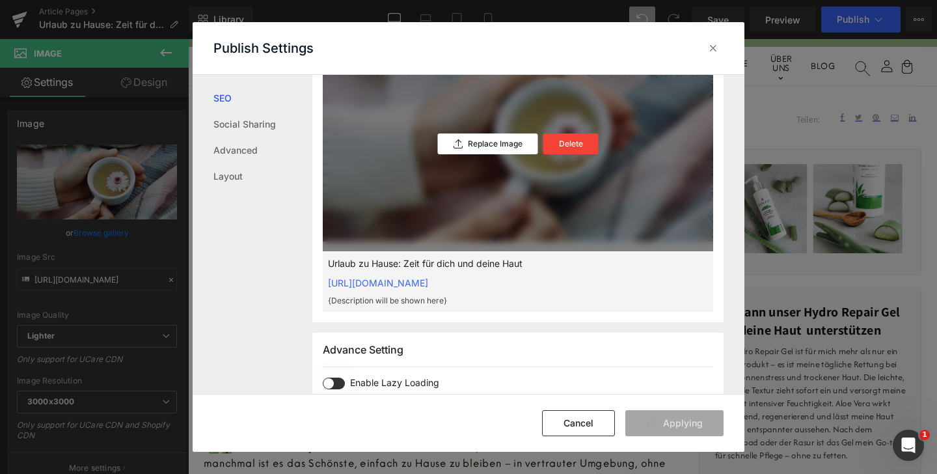
scroll to position [431, 0]
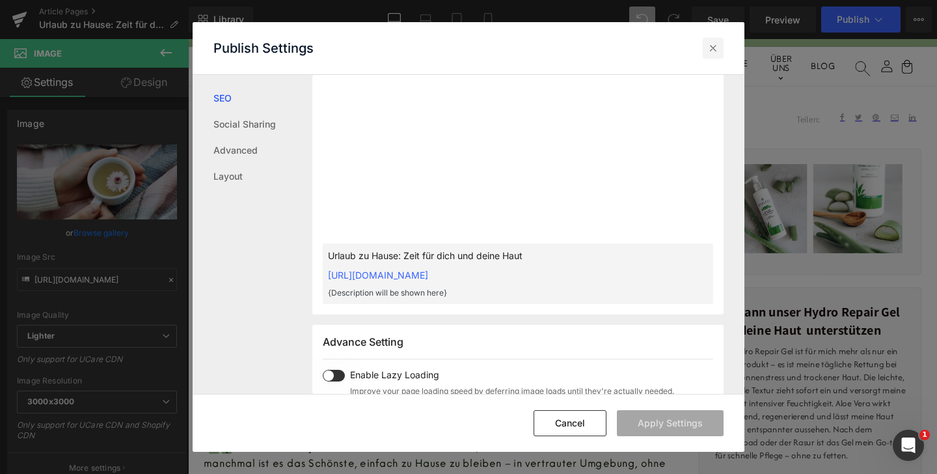
click at [715, 47] on icon at bounding box center [712, 48] width 13 height 13
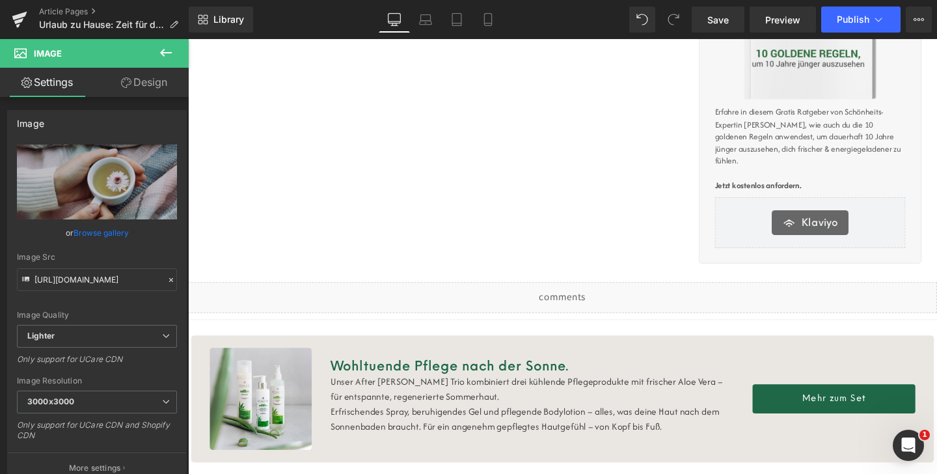
scroll to position [1398, 0]
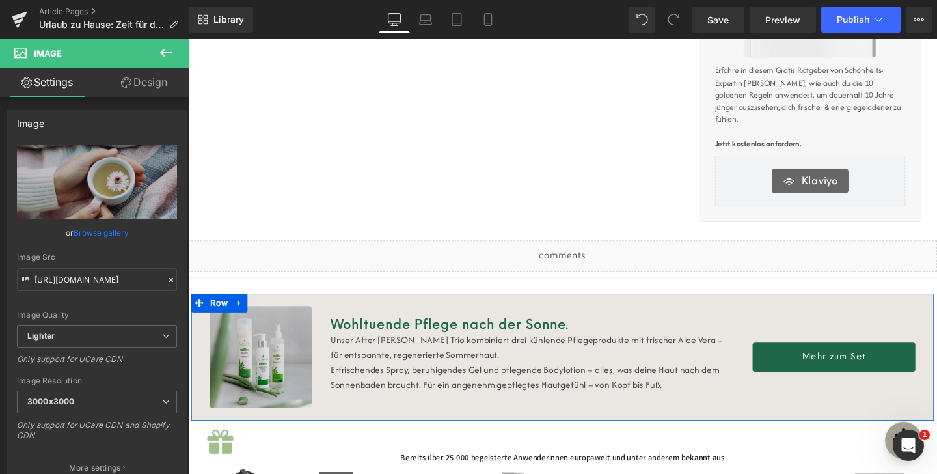
click at [247, 330] on img at bounding box center [264, 372] width 107 height 107
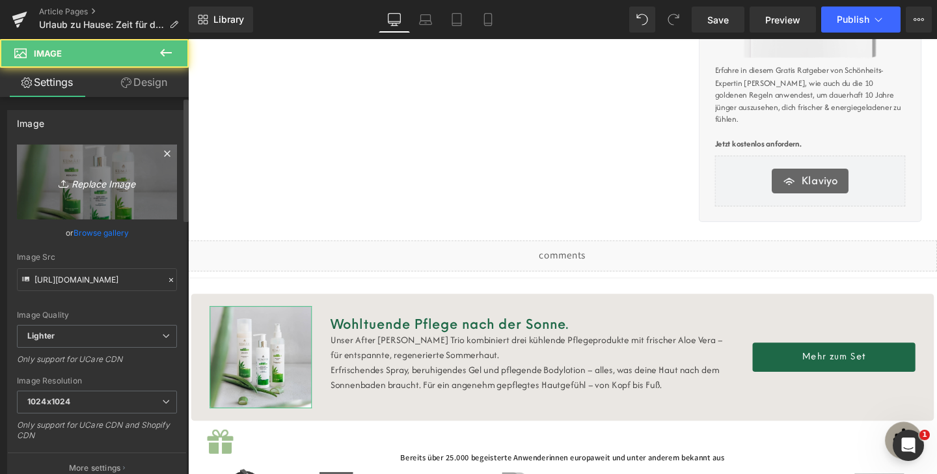
click at [135, 189] on icon "Replace Image" at bounding box center [97, 182] width 104 height 16
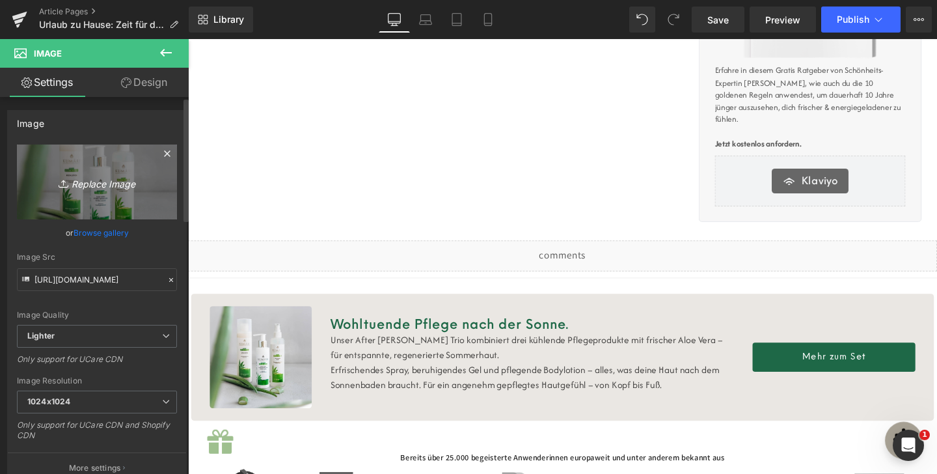
type input "C:\fakepath\selfcareset qu.png"
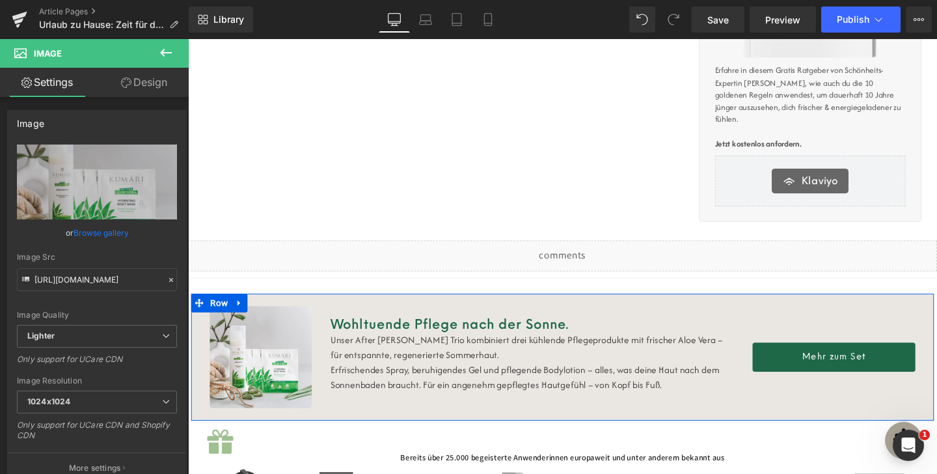
type input "[URL][DOMAIN_NAME]"
click at [369, 330] on font "Wohltuende Pflege nach der Sonne." at bounding box center [463, 338] width 251 height 16
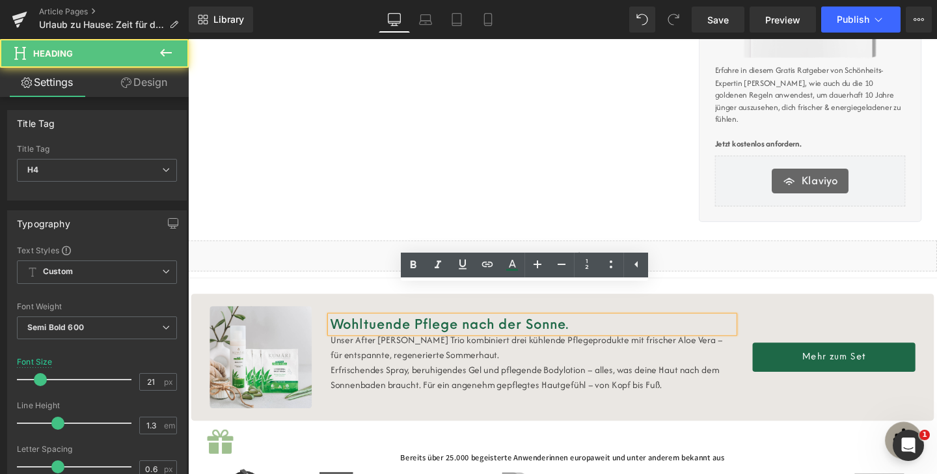
click at [379, 330] on font "Wohltuende Pflege nach der Sonne." at bounding box center [463, 338] width 251 height 16
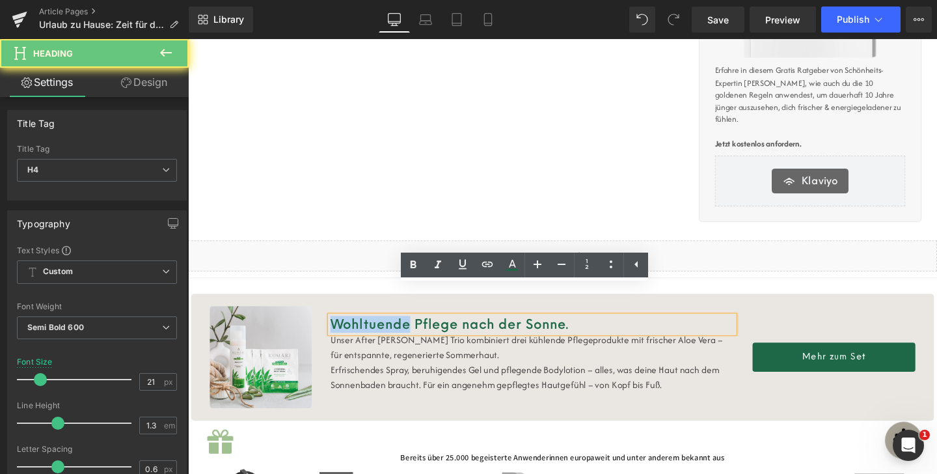
click at [379, 330] on font "Wohltuende Pflege nach der Sonne." at bounding box center [463, 338] width 251 height 16
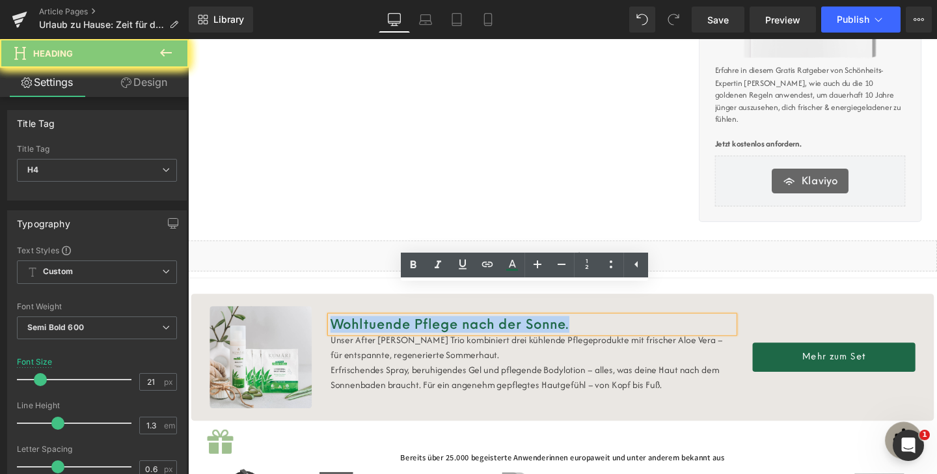
click at [379, 330] on font "Wohltuende Pflege nach der Sonne." at bounding box center [463, 338] width 251 height 16
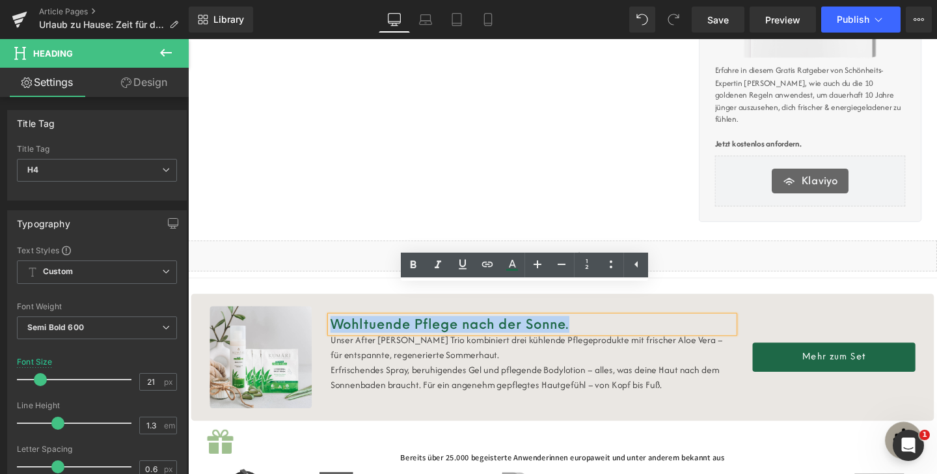
paste div
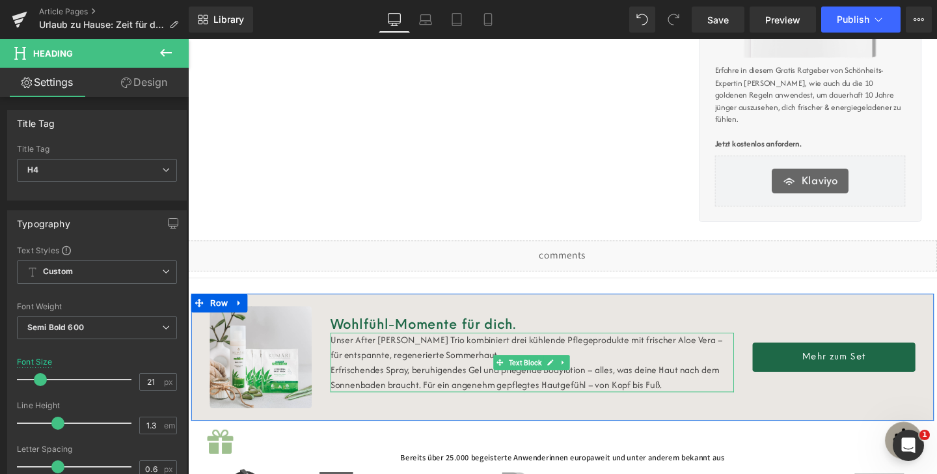
click at [453, 379] on p "Erfrischendes Spray, beruhigendes Gel und pflegende Bodylotion – alles, was dei…" at bounding box center [550, 394] width 424 height 31
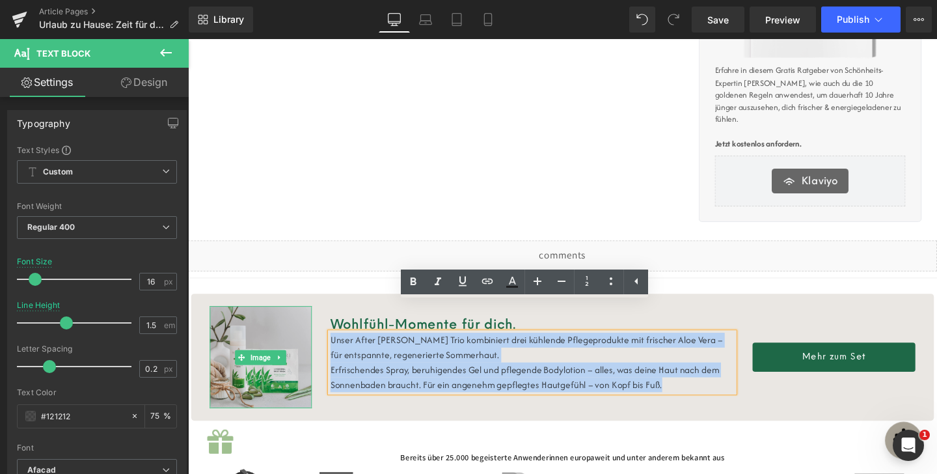
drag, startPoint x: 693, startPoint y: 370, endPoint x: 306, endPoint y: 315, distance: 390.9
click at [306, 315] on div "Image Wohlfühl-Momente für dich. Heading Unser After Sun Trio kombiniert drei k…" at bounding box center [581, 372] width 781 height 133
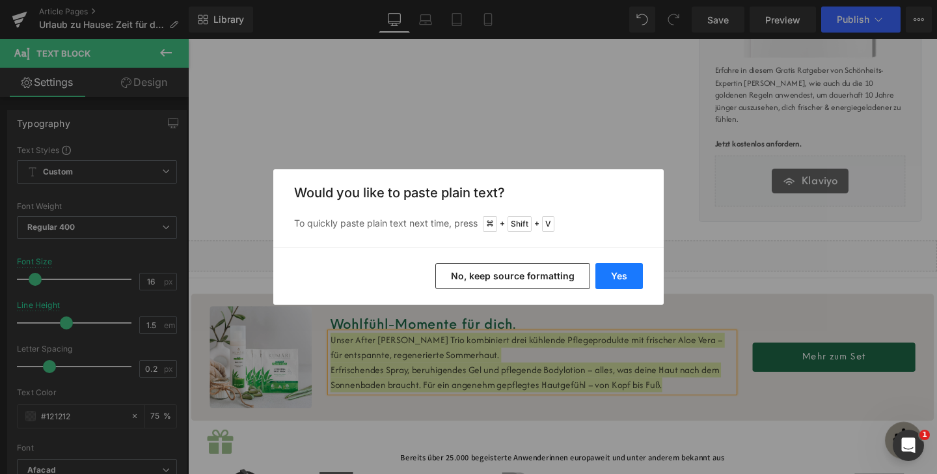
click at [637, 279] on button "Yes" at bounding box center [618, 276] width 47 height 26
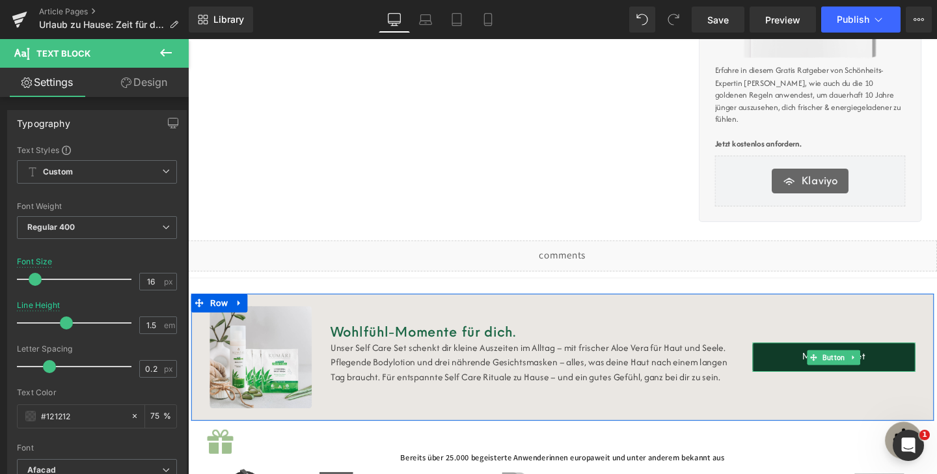
click at [842, 358] on link "Mehr zum Set" at bounding box center [866, 373] width 171 height 31
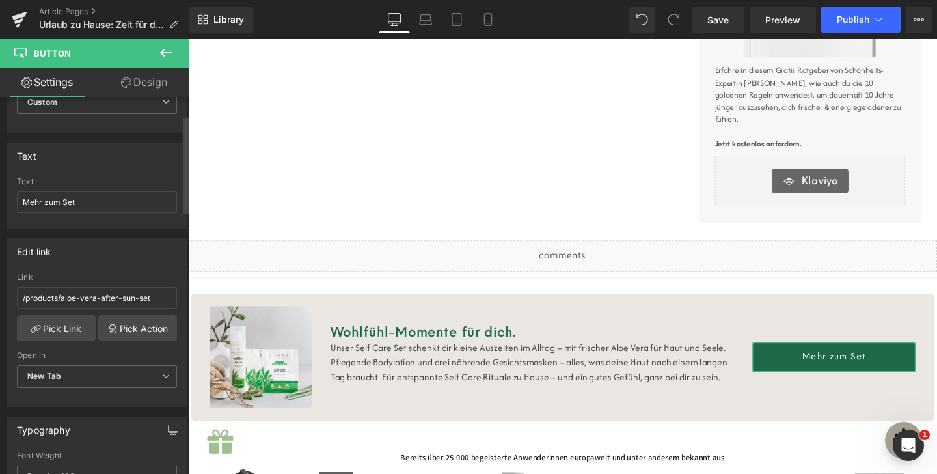
scroll to position [70, 0]
click at [88, 292] on input "/products/aloe-vera-after-sun-set" at bounding box center [97, 296] width 160 height 21
click at [65, 337] on link "Pick Link" at bounding box center [56, 327] width 79 height 26
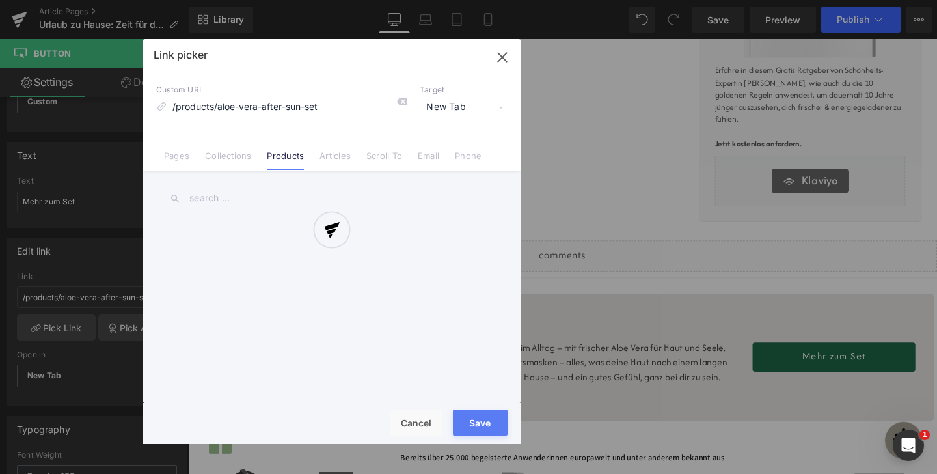
click at [326, 103] on div at bounding box center [331, 241] width 377 height 405
click at [321, 107] on div at bounding box center [331, 241] width 377 height 405
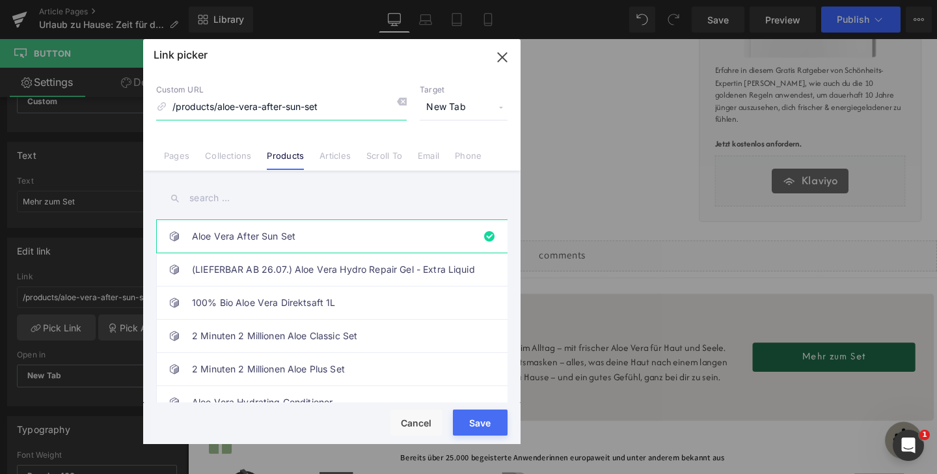
click at [321, 107] on input "/products/aloe-vera-after-sun-set" at bounding box center [281, 107] width 250 height 25
type input "self"
click at [297, 199] on input "text" at bounding box center [331, 197] width 351 height 29
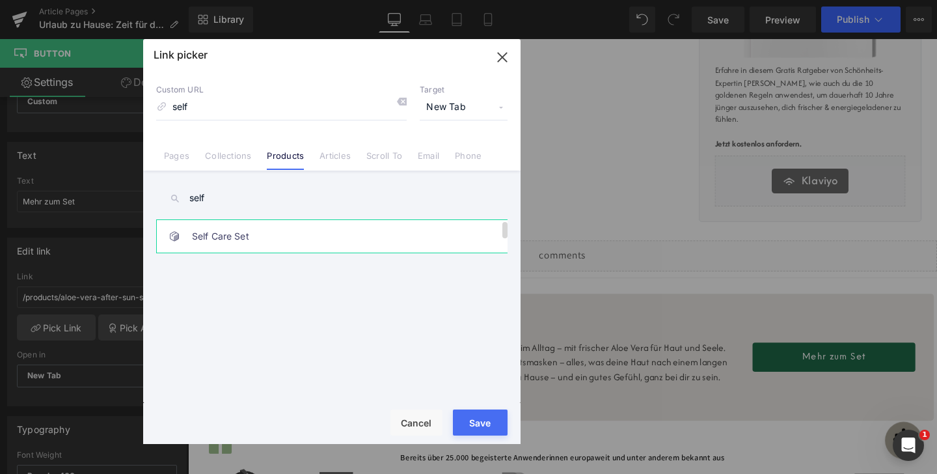
type input "self"
click at [252, 234] on link "Self Care Set" at bounding box center [335, 236] width 286 height 33
type input "/products/self-care-set"
click at [481, 433] on button "Save" at bounding box center [480, 422] width 55 height 26
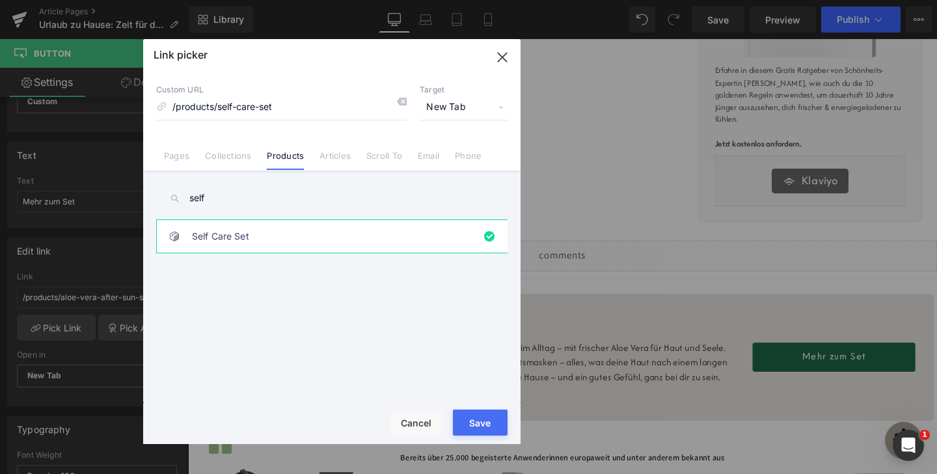
type input "/products/self-care-set"
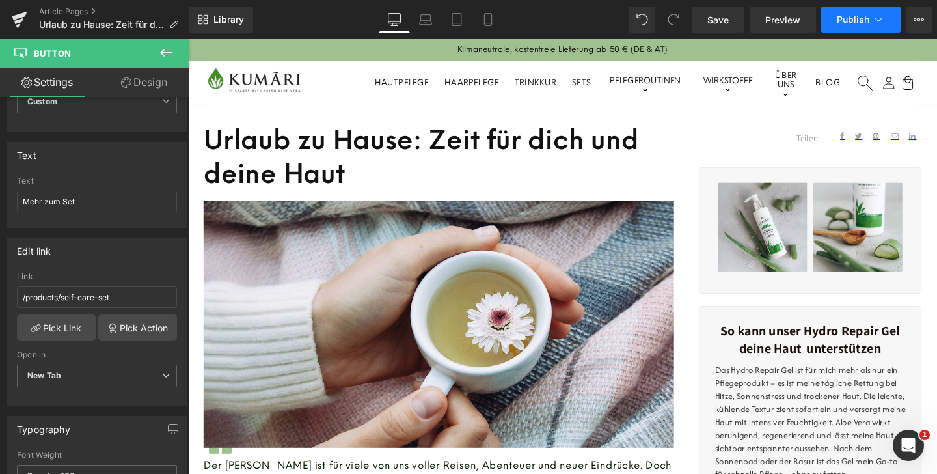
click at [848, 21] on span "Publish" at bounding box center [852, 19] width 33 height 10
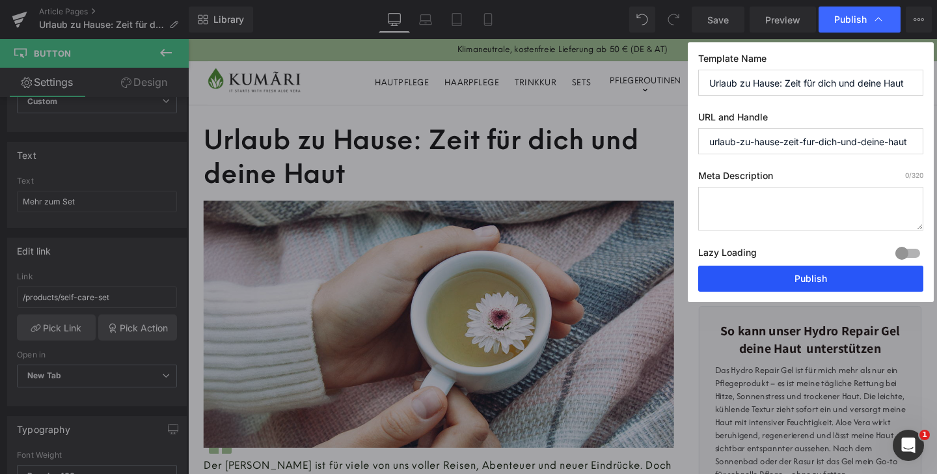
click at [826, 284] on button "Publish" at bounding box center [810, 278] width 225 height 26
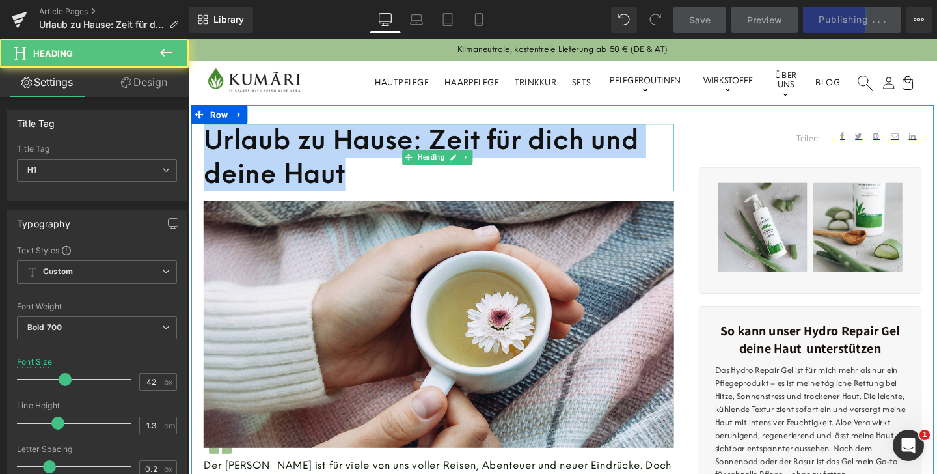
drag, startPoint x: 213, startPoint y: 146, endPoint x: 351, endPoint y: 185, distance: 142.5
click at [351, 185] on h1 "Urlaub zu Hause: Zeit für dich und deine Haut" at bounding box center [451, 163] width 494 height 71
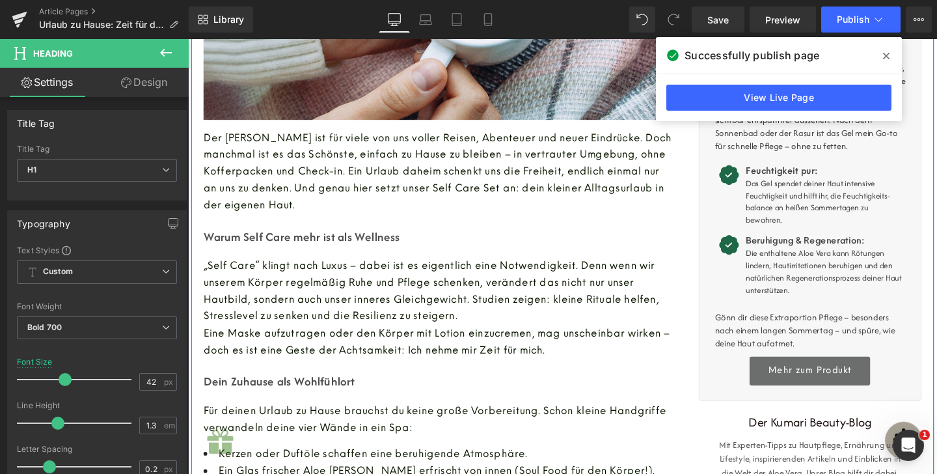
scroll to position [376, 0]
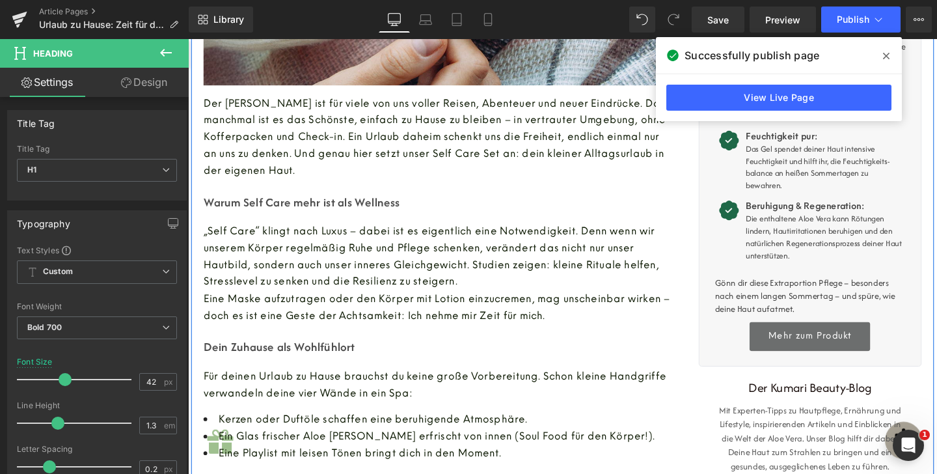
click at [368, 237] on span "„Self Care“ klingt nach Luxus – dabei ist es eigentlich eine Notwendigkeit. Den…" at bounding box center [443, 268] width 479 height 66
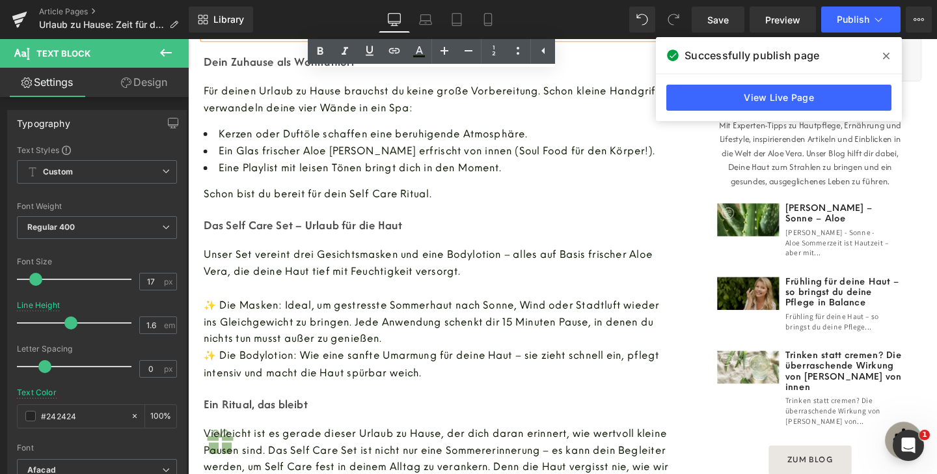
scroll to position [680, 0]
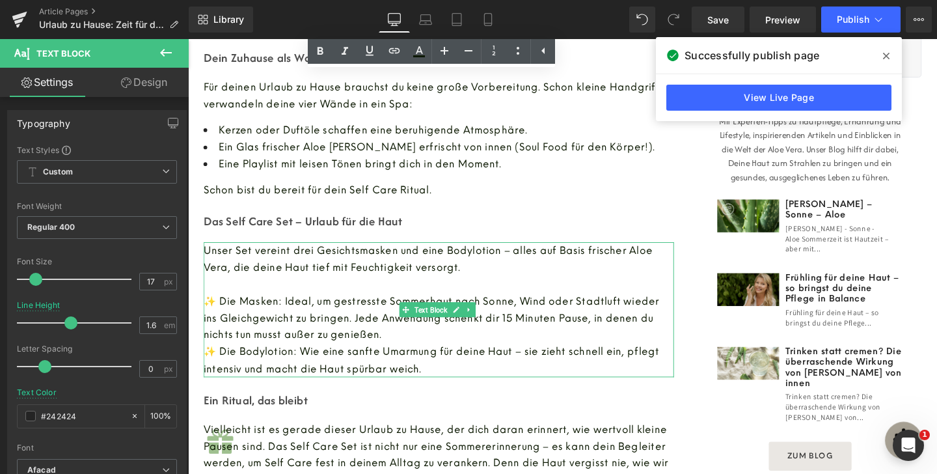
click at [252, 256] on span "Unser Set vereint drei Gesichtsmasken und eine Bodylotion – alles auf Basis fri…" at bounding box center [440, 270] width 472 height 30
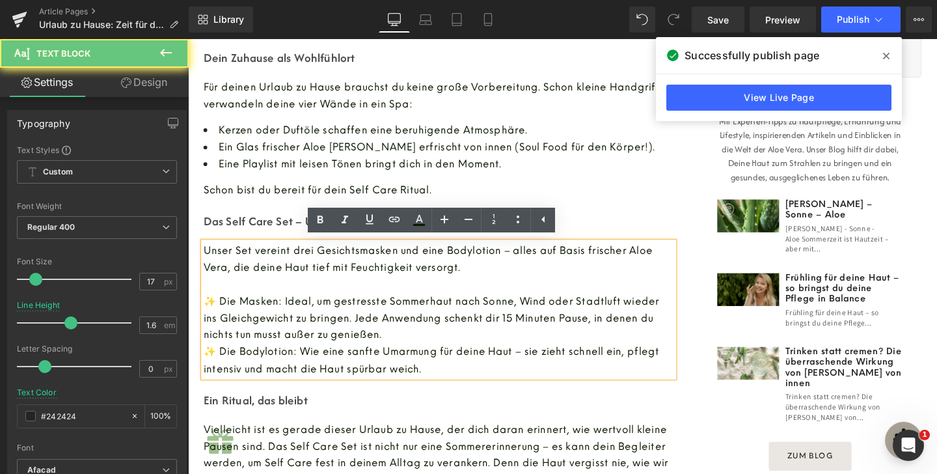
click at [236, 258] on span "Unser Set vereint drei Gesichtsmasken und eine Bodylotion – alles auf Basis fri…" at bounding box center [440, 270] width 472 height 30
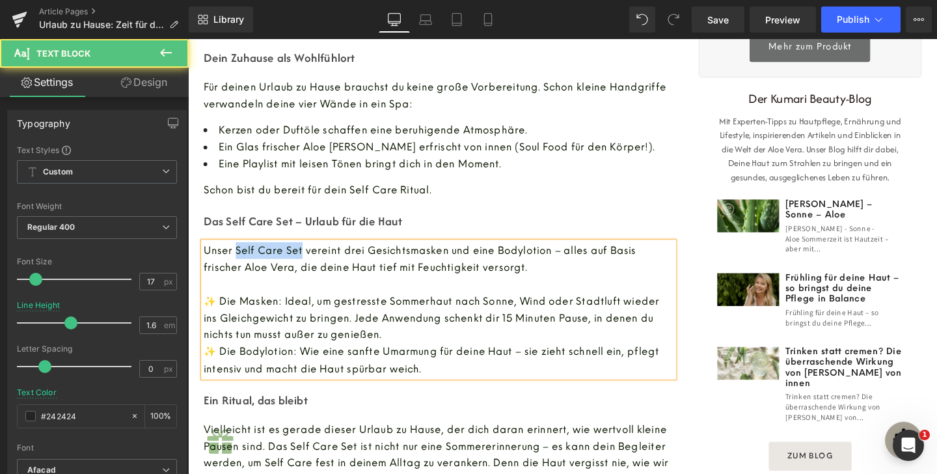
drag, startPoint x: 235, startPoint y: 258, endPoint x: 304, endPoint y: 257, distance: 69.6
click at [305, 257] on span "Unser Self Care Set vereint drei Gesichtsmasken und eine Bodylotion – alles auf…" at bounding box center [431, 270] width 455 height 30
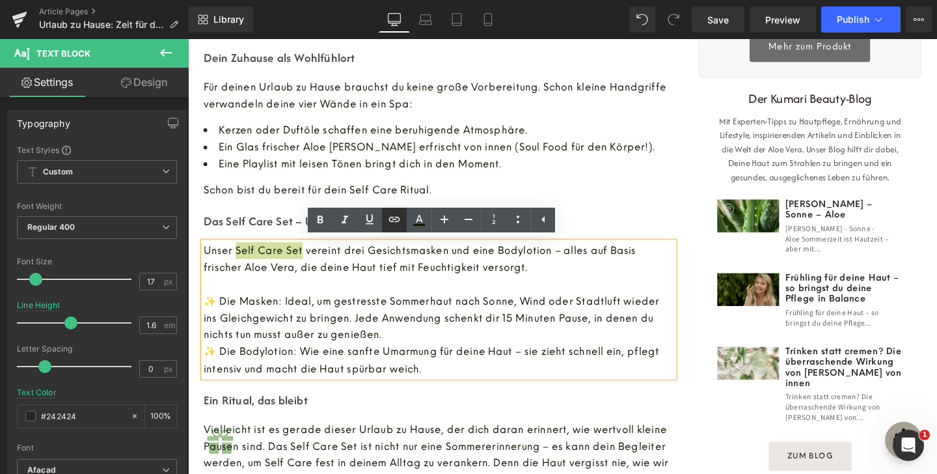
click at [0, 0] on icon at bounding box center [0, 0] width 0 height 0
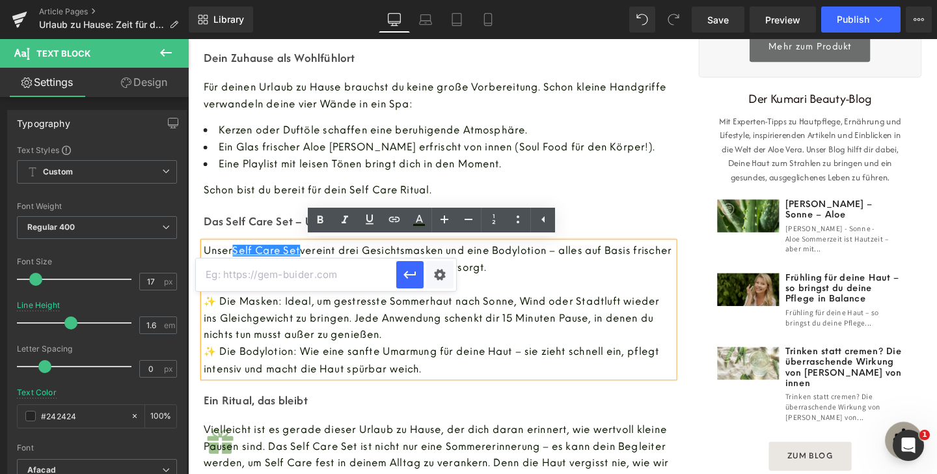
click at [371, 284] on input "text" at bounding box center [296, 274] width 200 height 33
paste input "[URL][DOMAIN_NAME]"
type input "[URL][DOMAIN_NAME]"
click at [413, 274] on icon "button" at bounding box center [410, 275] width 16 height 16
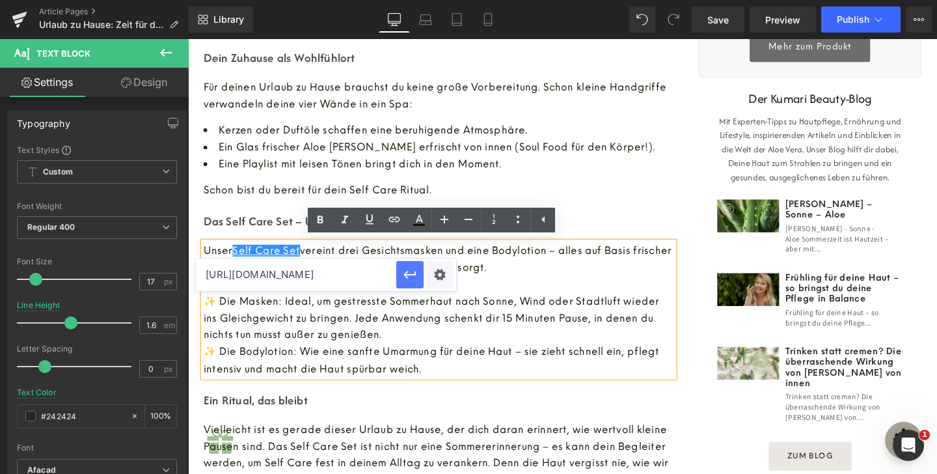
scroll to position [0, 0]
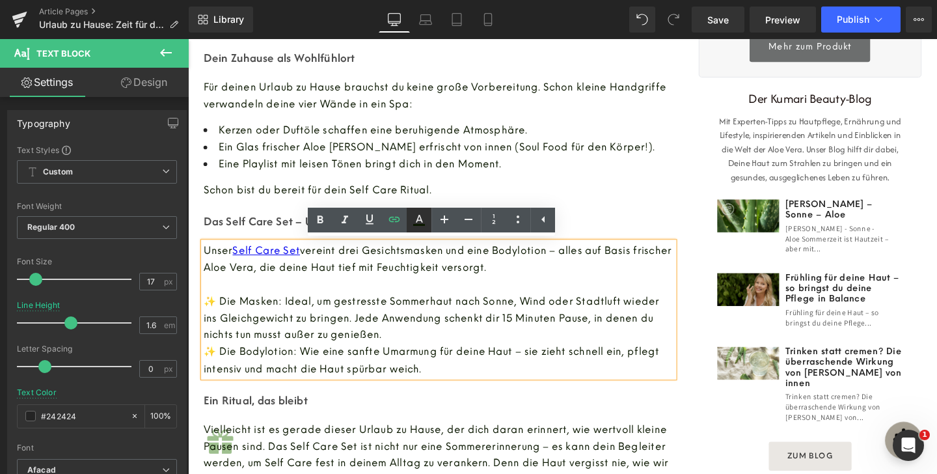
click at [414, 217] on icon at bounding box center [419, 220] width 16 height 16
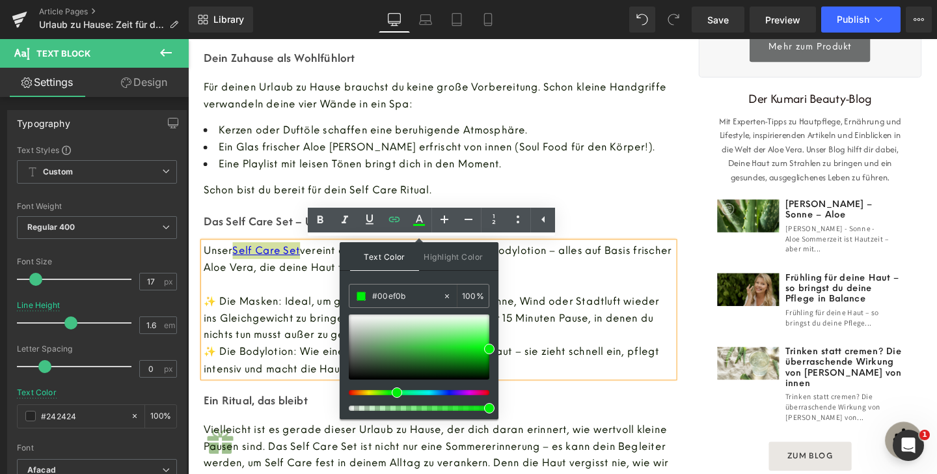
click at [392, 391] on div at bounding box center [413, 392] width 140 height 5
click at [454, 356] on div at bounding box center [419, 346] width 140 height 65
click at [455, 360] on span at bounding box center [454, 356] width 10 height 10
type input "#186c1c"
click at [437, 362] on div at bounding box center [419, 346] width 140 height 65
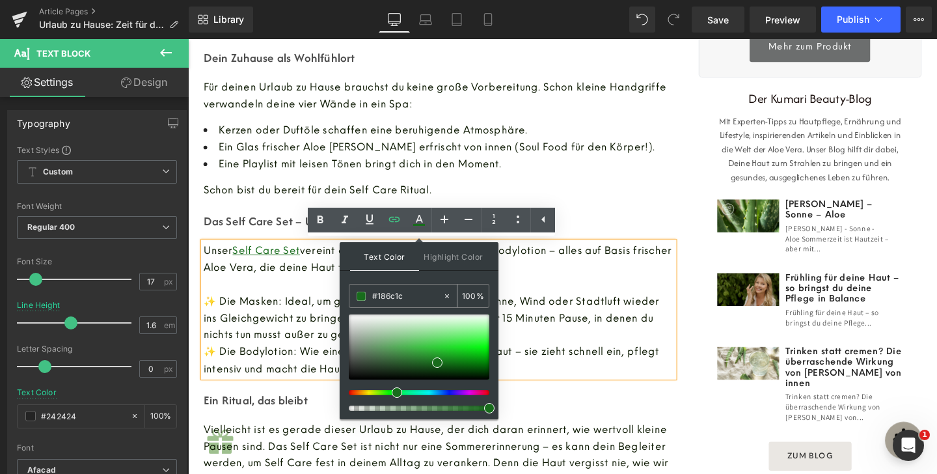
click at [409, 294] on input "#186c1c" at bounding box center [407, 296] width 70 height 14
click at [319, 221] on icon at bounding box center [320, 219] width 6 height 8
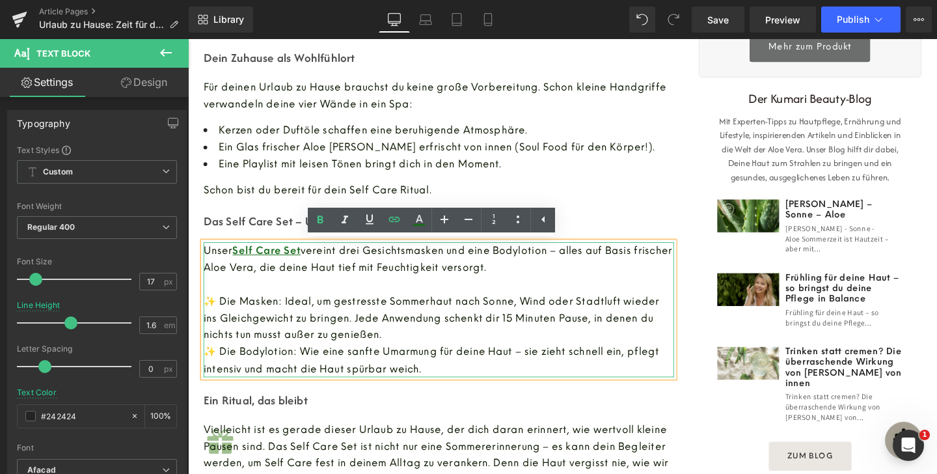
click at [351, 302] on p at bounding box center [451, 297] width 494 height 18
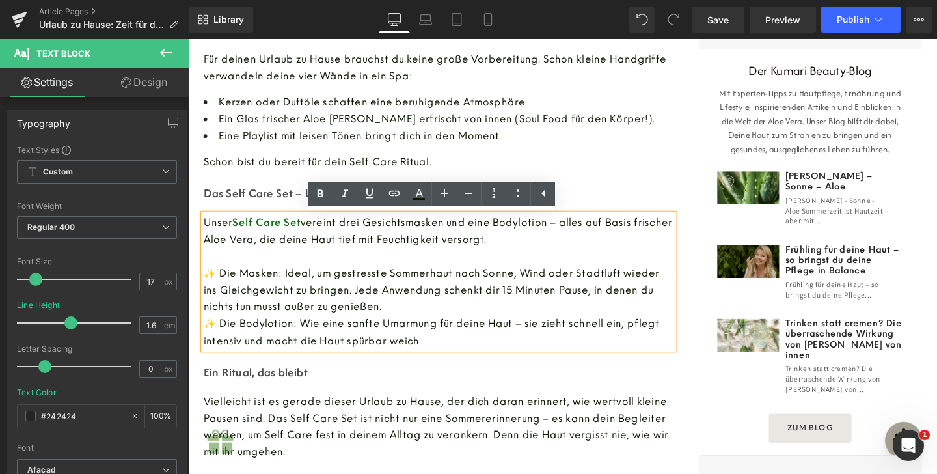
scroll to position [717, 0]
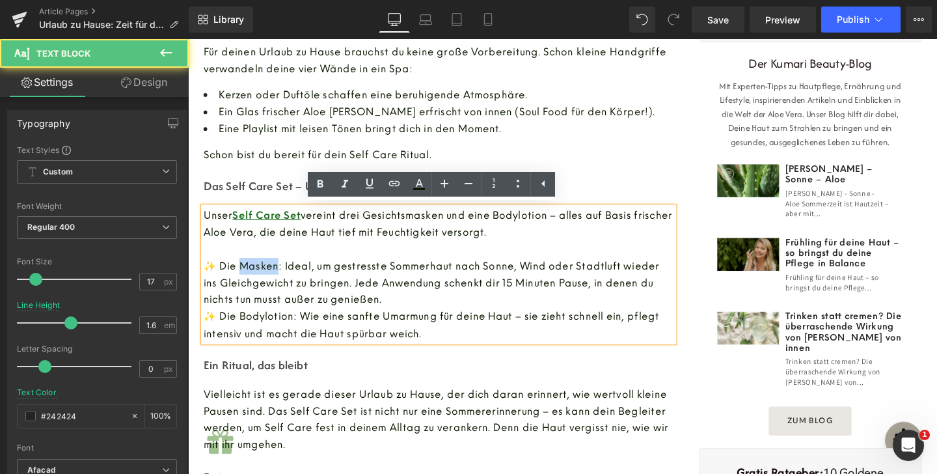
drag, startPoint x: 236, startPoint y: 274, endPoint x: 275, endPoint y: 274, distance: 39.0
click at [276, 274] on span "✨ Die Masken: Ideal, um gestresste Sommerhaut nach Sonne, Wind oder Stadtluft w…" at bounding box center [443, 294] width 479 height 47
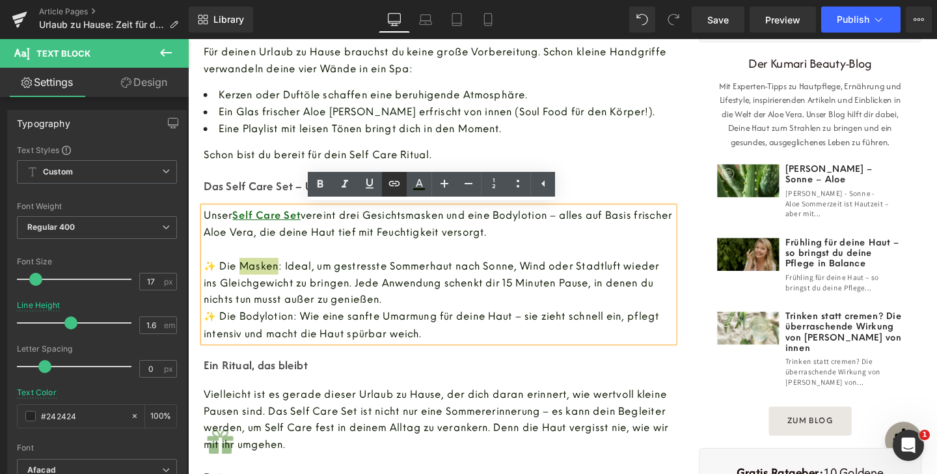
click at [398, 181] on icon at bounding box center [394, 183] width 11 height 5
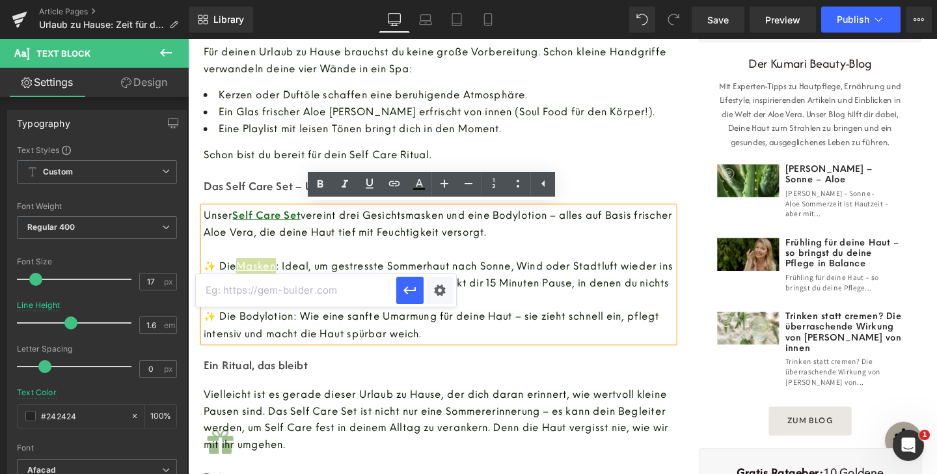
click at [295, 293] on input "text" at bounding box center [296, 290] width 200 height 33
paste input "[URL][DOMAIN_NAME]"
click at [407, 293] on icon "button" at bounding box center [410, 290] width 16 height 16
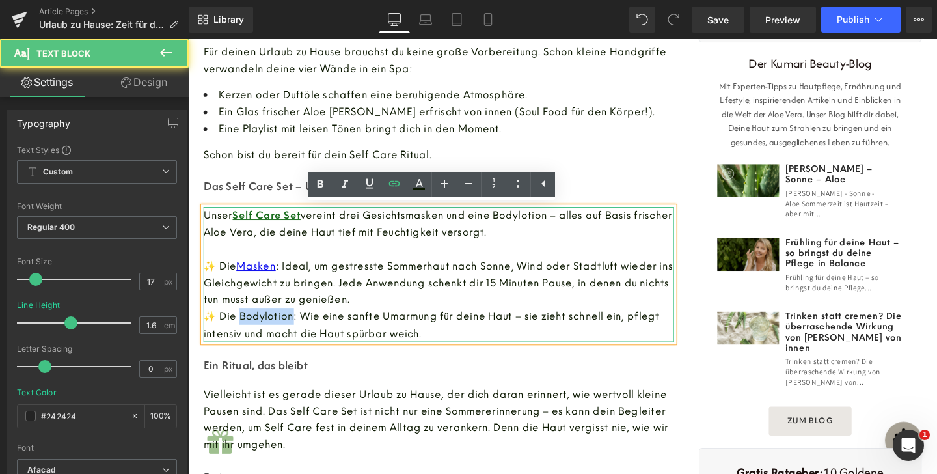
drag, startPoint x: 237, startPoint y: 330, endPoint x: 295, endPoint y: 330, distance: 57.9
click at [295, 330] on span "✨ Die Bodylotion: Wie eine sanfte Umarmung für deine Haut – sie zieht schnell e…" at bounding box center [443, 339] width 479 height 30
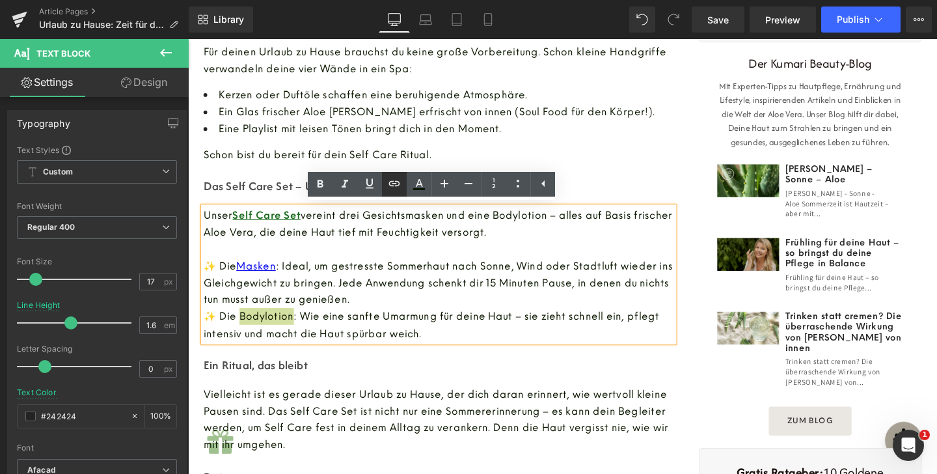
click at [0, 0] on icon at bounding box center [0, 0] width 0 height 0
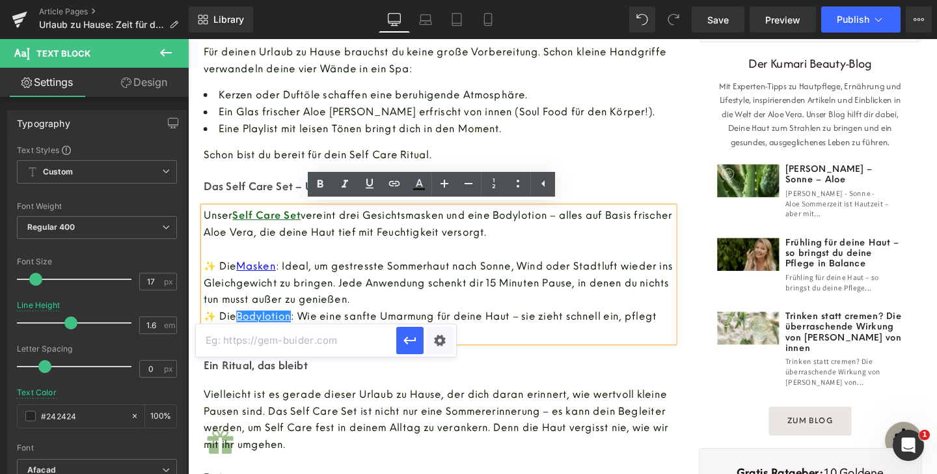
click at [341, 334] on input "text" at bounding box center [296, 340] width 200 height 33
paste input "[URL][DOMAIN_NAME]"
type input "[URL][DOMAIN_NAME]"
click at [414, 337] on icon "button" at bounding box center [410, 340] width 16 height 16
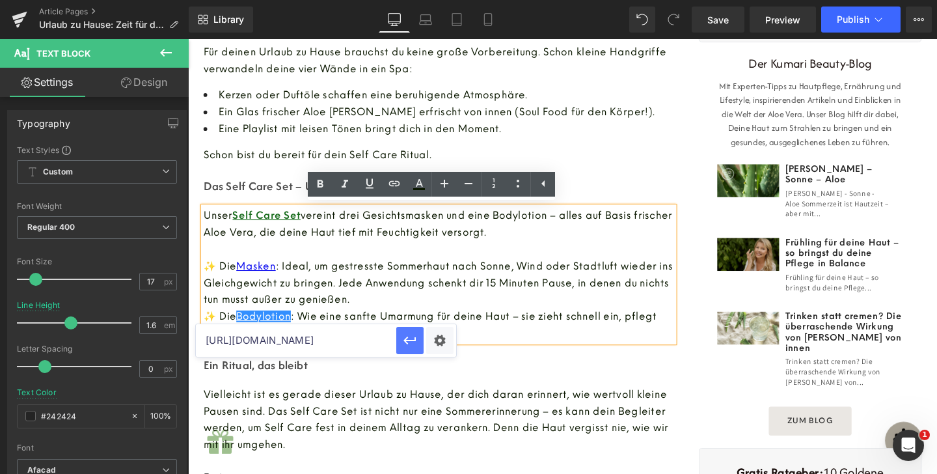
scroll to position [0, 0]
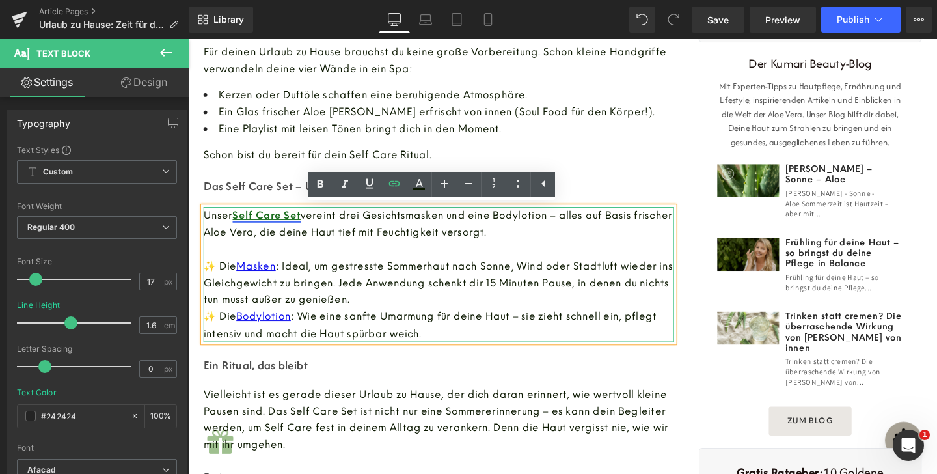
click at [269, 226] on link "Self Care Set" at bounding box center [271, 224] width 72 height 12
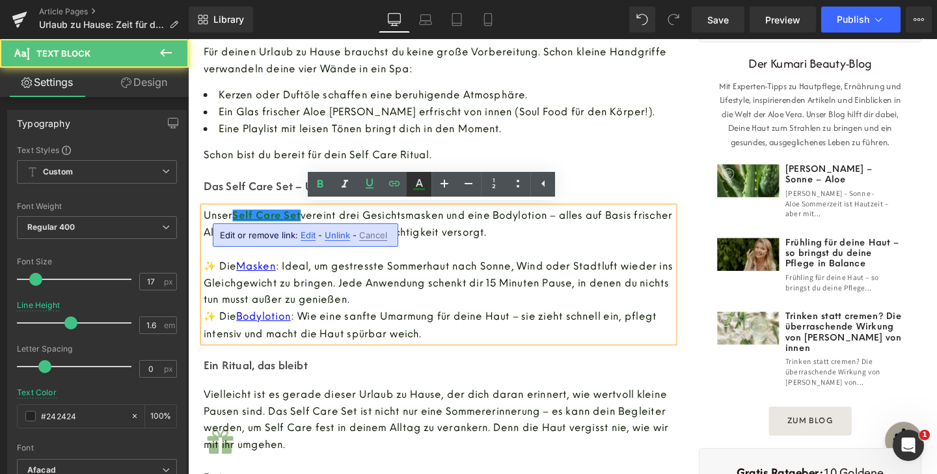
click at [413, 188] on icon at bounding box center [419, 184] width 16 height 16
type input "100"
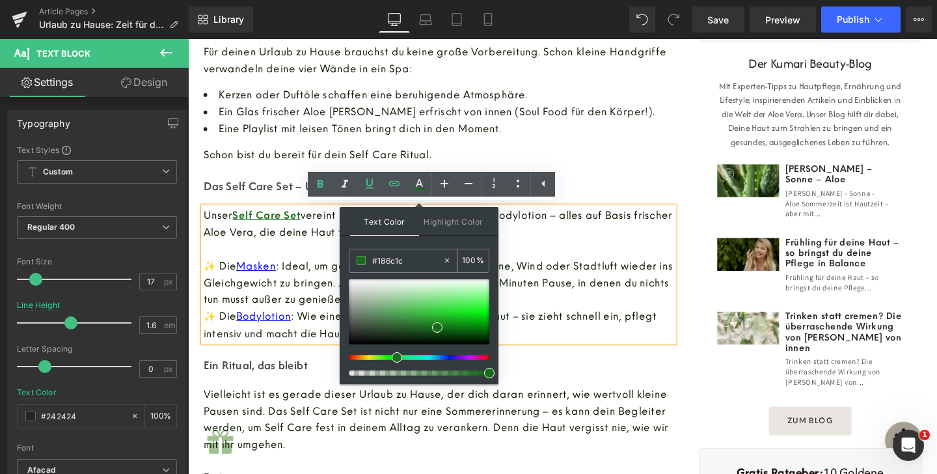
click at [401, 258] on input "#186c1c" at bounding box center [407, 260] width 70 height 14
click at [555, 269] on p "✨ Die Masken : Ideal, um gestresste Sommerhaut nach Sonne, Wind oder Stadtluft …" at bounding box center [451, 295] width 494 height 53
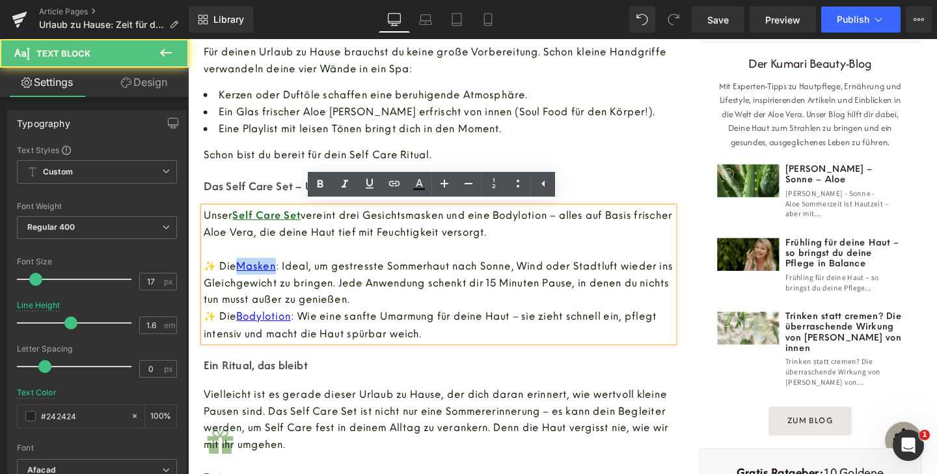
drag, startPoint x: 239, startPoint y: 278, endPoint x: 277, endPoint y: 278, distance: 38.4
click at [277, 278] on span "✨ Die Masken : Ideal, um gestresste Sommerhaut nach Sonne, Wind oder Stadtluft …" at bounding box center [450, 294] width 493 height 47
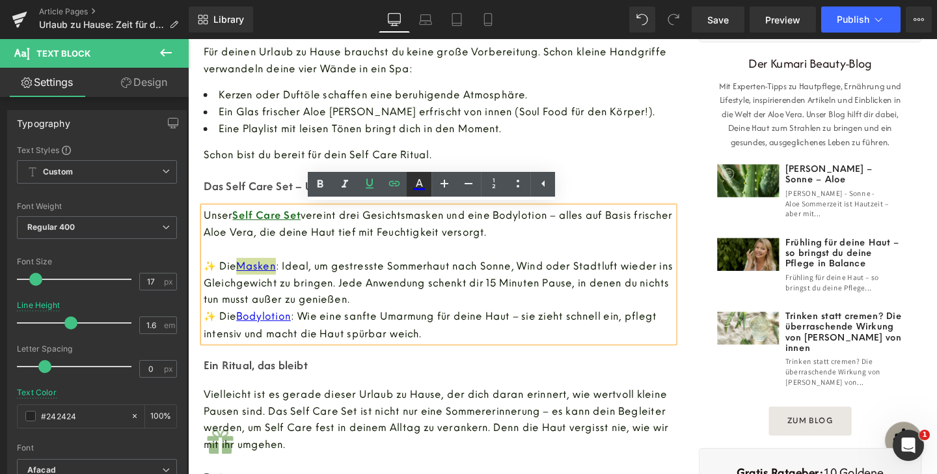
click at [0, 0] on icon at bounding box center [0, 0] width 0 height 0
type input "#0000ee"
type input "100"
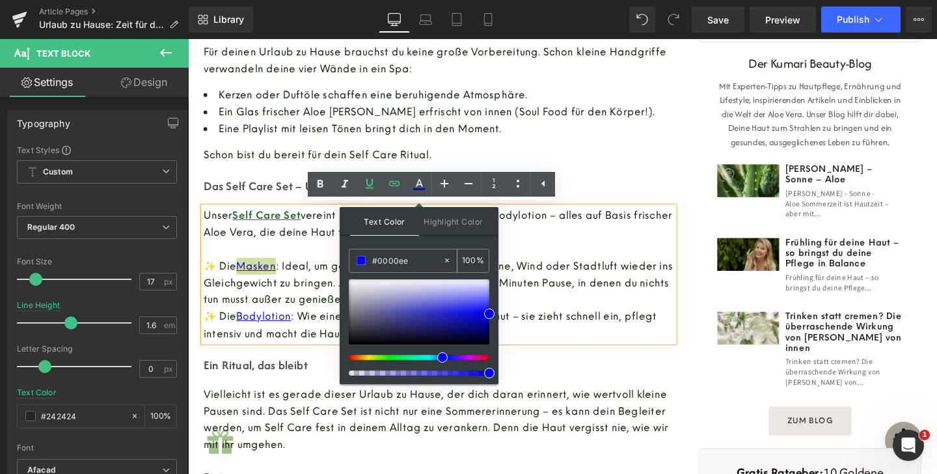
click at [409, 267] on input "#0000ee" at bounding box center [407, 260] width 70 height 14
paste input "186c1c"
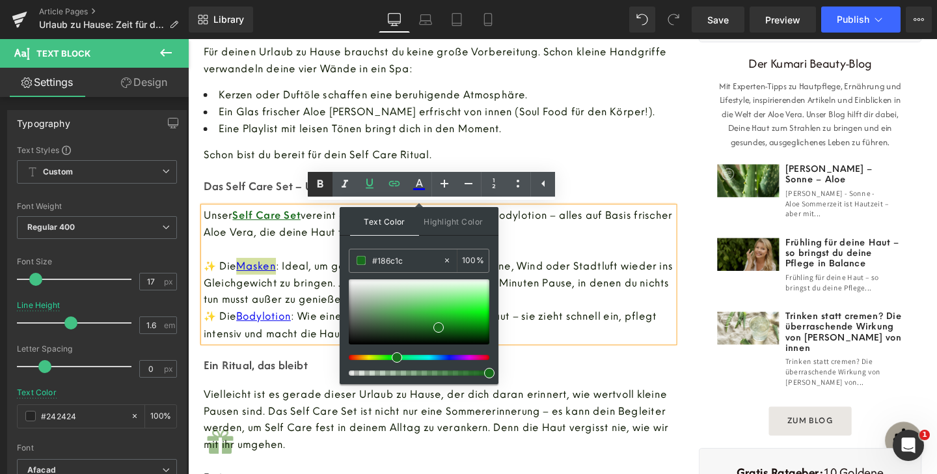
click at [321, 183] on icon at bounding box center [320, 184] width 6 height 8
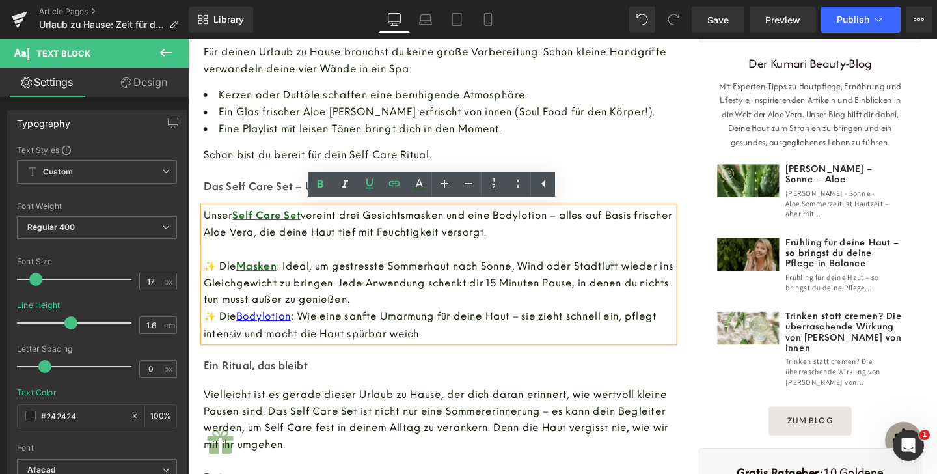
click at [325, 271] on span ": Ideal, um gestresste Sommerhaut nach Sonne, Wind oder Stadtluft wieder ins Gl…" at bounding box center [451, 294] width 494 height 47
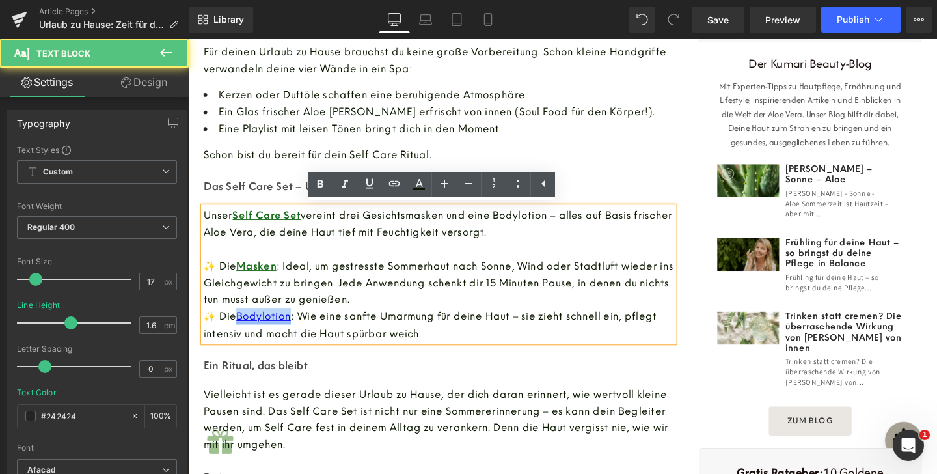
drag, startPoint x: 236, startPoint y: 330, endPoint x: 293, endPoint y: 331, distance: 57.2
click at [293, 331] on link "Bodylotion" at bounding box center [267, 330] width 57 height 12
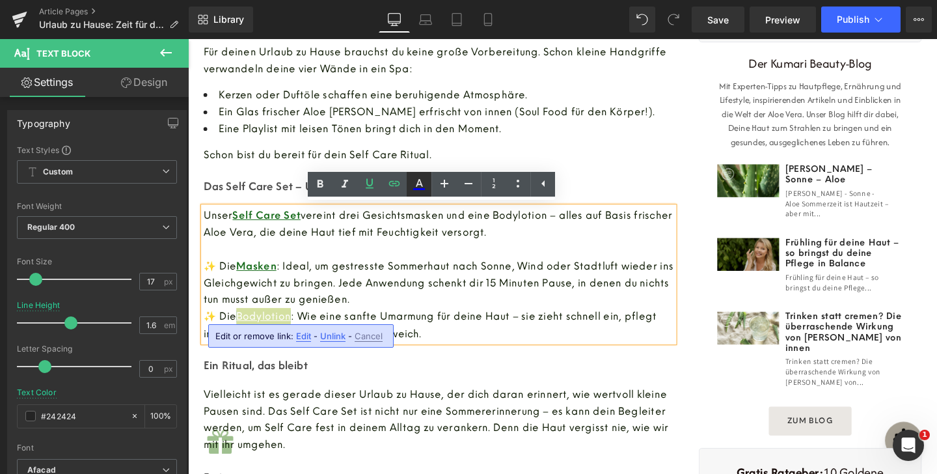
click at [0, 0] on icon at bounding box center [0, 0] width 0 height 0
type input "#ffffff"
type input "100"
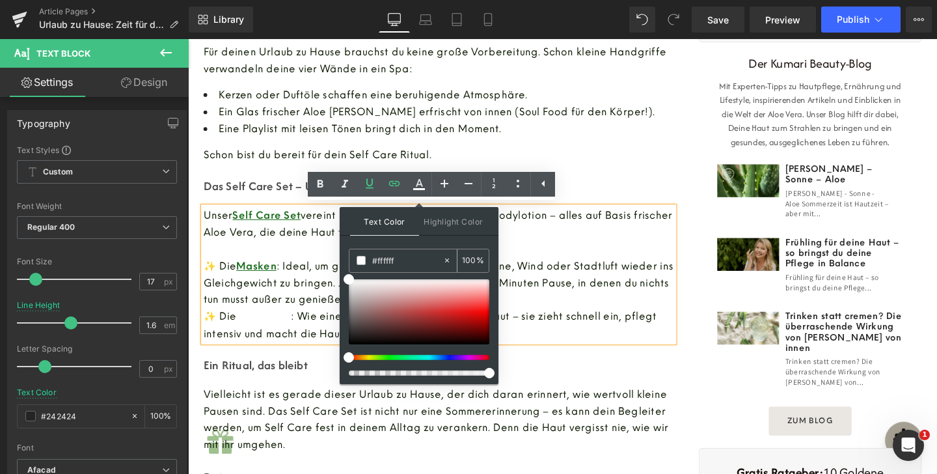
click at [397, 259] on input "#ffffff" at bounding box center [407, 260] width 70 height 14
paste input "186c1c"
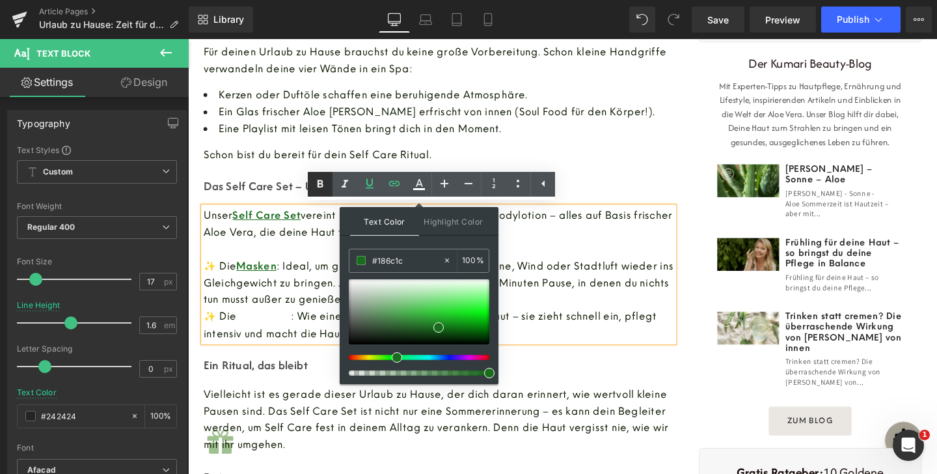
type input "#186c1c"
click at [0, 0] on icon at bounding box center [0, 0] width 0 height 0
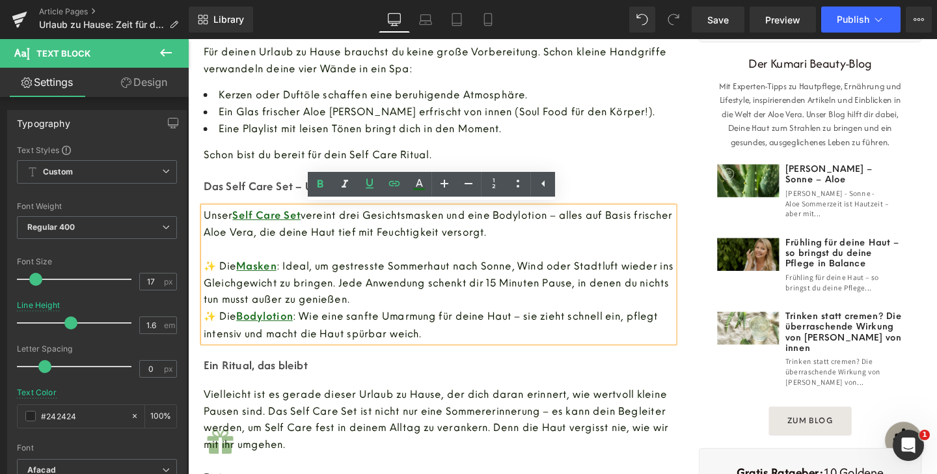
click at [356, 289] on span ": Ideal, um gestresste Sommerhaut nach Sonne, Wind oder Stadtluft wieder ins Gl…" at bounding box center [451, 294] width 494 height 47
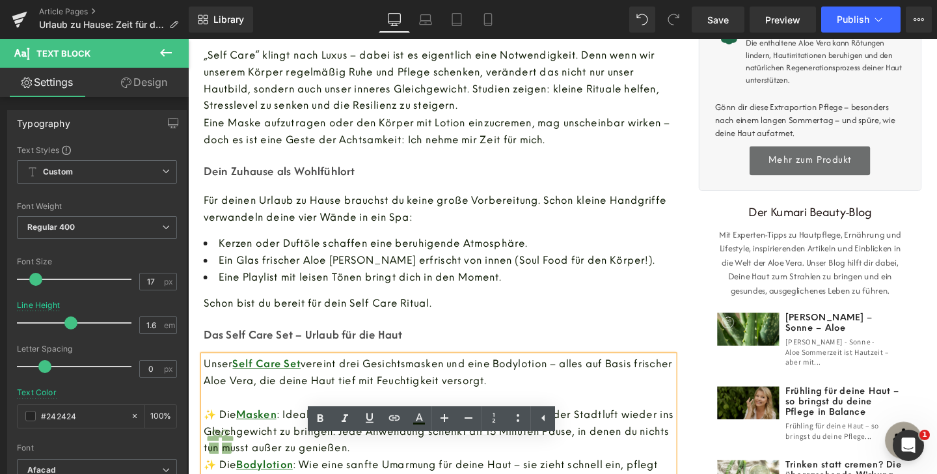
scroll to position [564, 0]
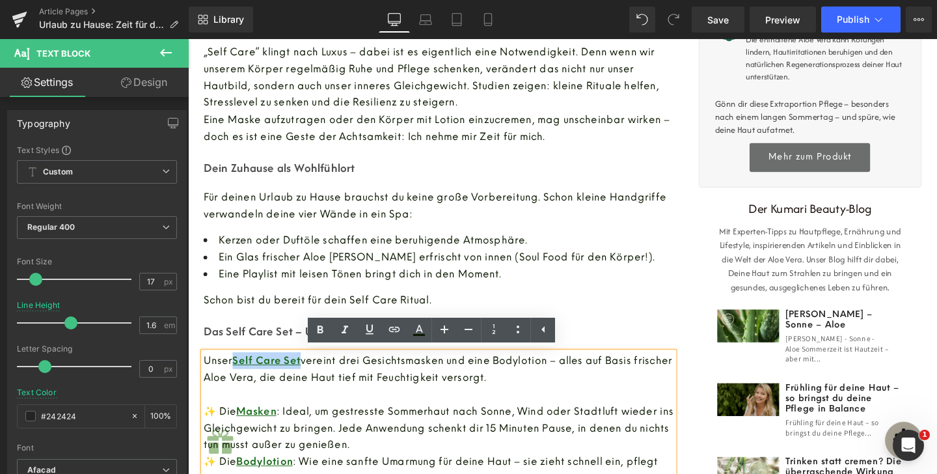
drag, startPoint x: 234, startPoint y: 376, endPoint x: 306, endPoint y: 377, distance: 72.2
click at [306, 377] on span "Unser Self Care Set vereint drei Gesichtsmasken und eine Bodylotion – alles auf…" at bounding box center [450, 386] width 492 height 30
copy link "Self Care Set"
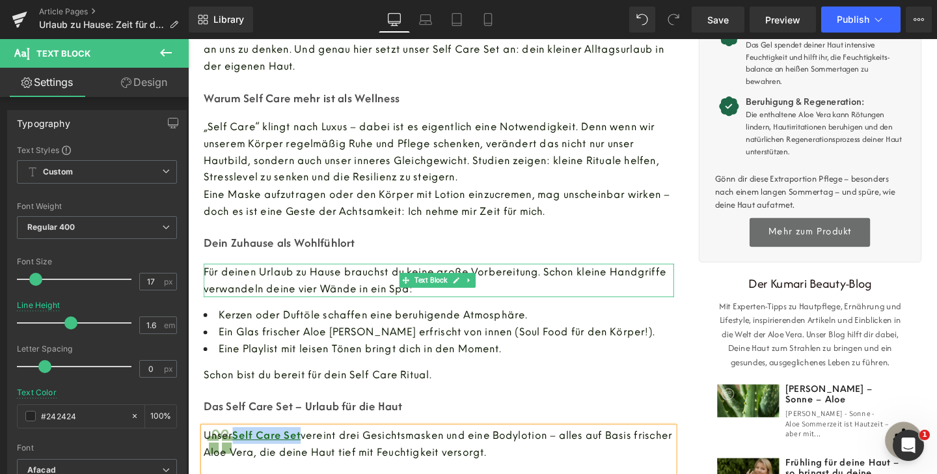
scroll to position [401, 0]
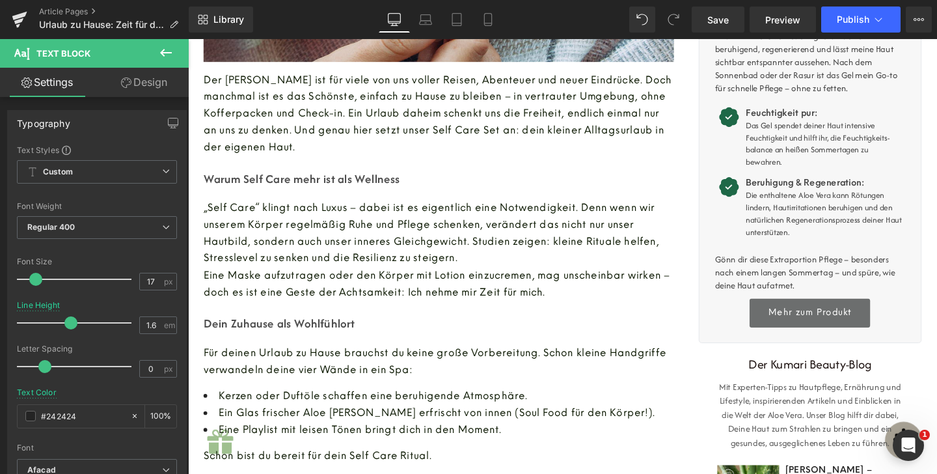
click at [448, 121] on div "Der [PERSON_NAME] ist für viele von uns voller Reisen, Abenteuer und neuer Eind…" at bounding box center [451, 117] width 494 height 88
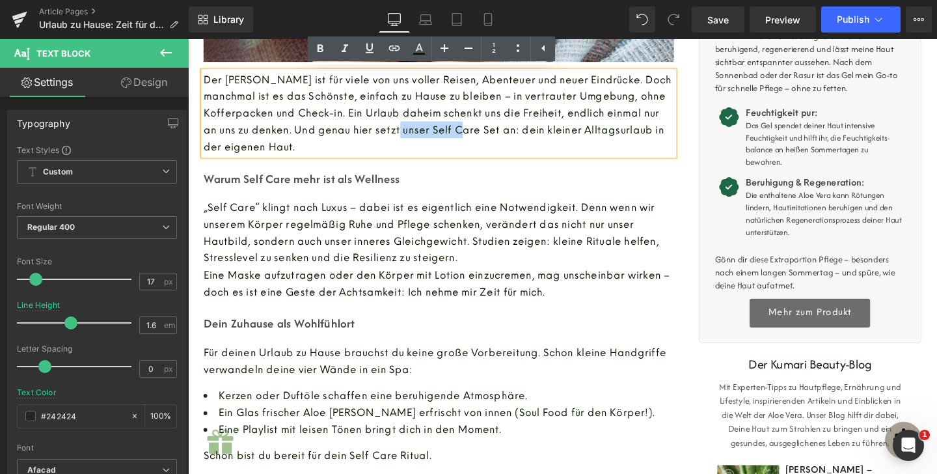
drag, startPoint x: 443, startPoint y: 135, endPoint x: 512, endPoint y: 135, distance: 68.9
click at [512, 135] on span "Der [PERSON_NAME] ist für viele von uns voller Reisen, Abenteuer und neuer Eind…" at bounding box center [450, 116] width 492 height 83
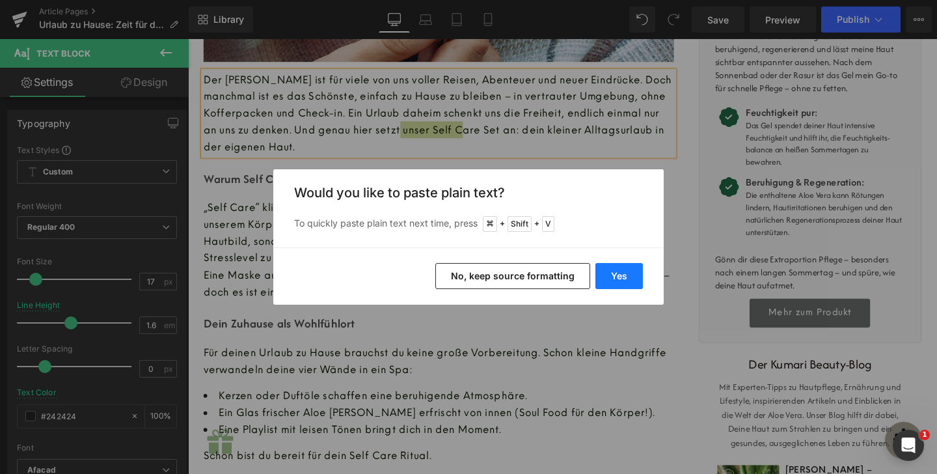
click at [614, 274] on button "Yes" at bounding box center [618, 276] width 47 height 26
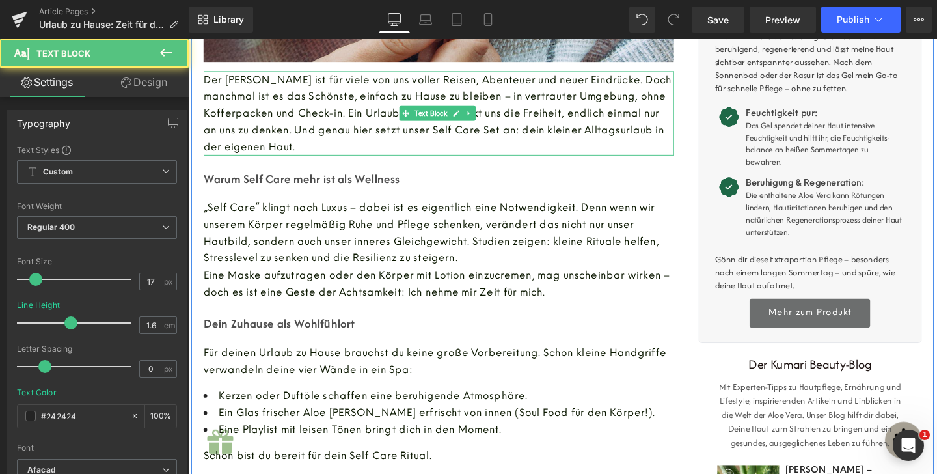
click at [446, 136] on span "Der [PERSON_NAME] ist für viele von uns voller Reisen, Abenteuer und neuer Eind…" at bounding box center [450, 116] width 492 height 83
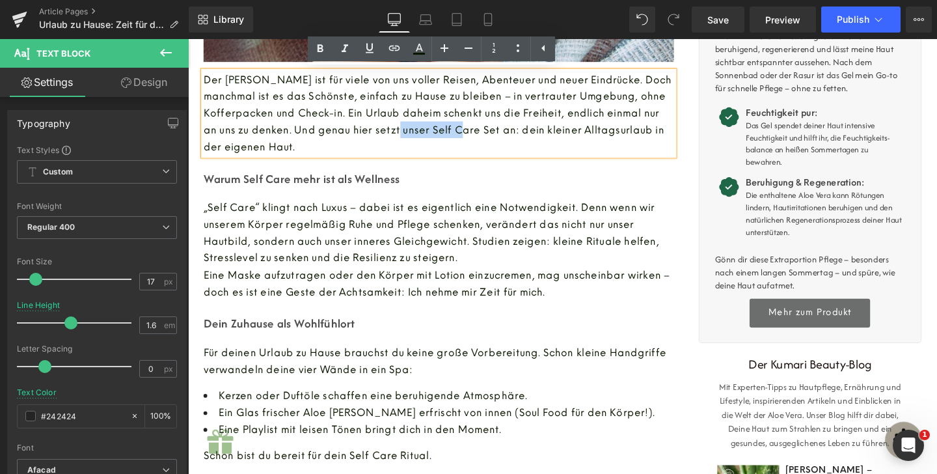
drag, startPoint x: 443, startPoint y: 136, endPoint x: 511, endPoint y: 136, distance: 68.3
click at [511, 136] on span "Der [PERSON_NAME] ist für viele von uns voller Reisen, Abenteuer und neuer Eind…" at bounding box center [450, 116] width 492 height 83
click at [280, 442] on font "Eine Playlist mit leisen Tönen bringt dich in den Moment." at bounding box center [368, 449] width 297 height 15
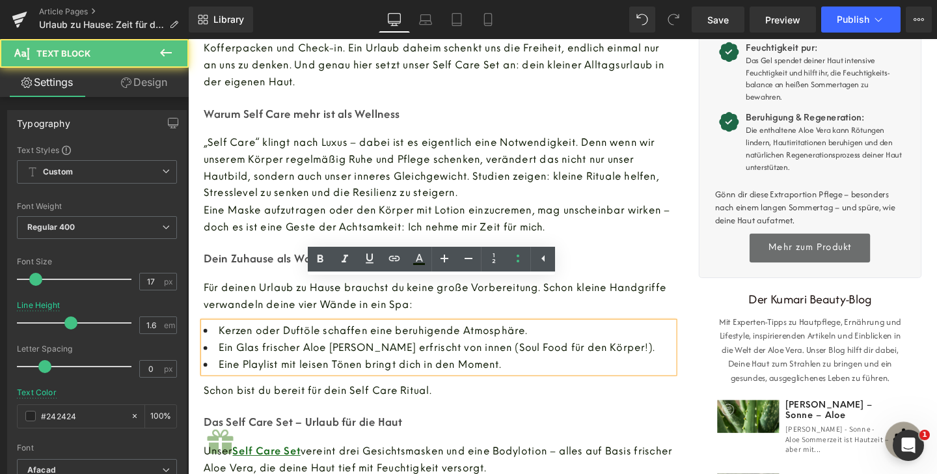
scroll to position [513, 0]
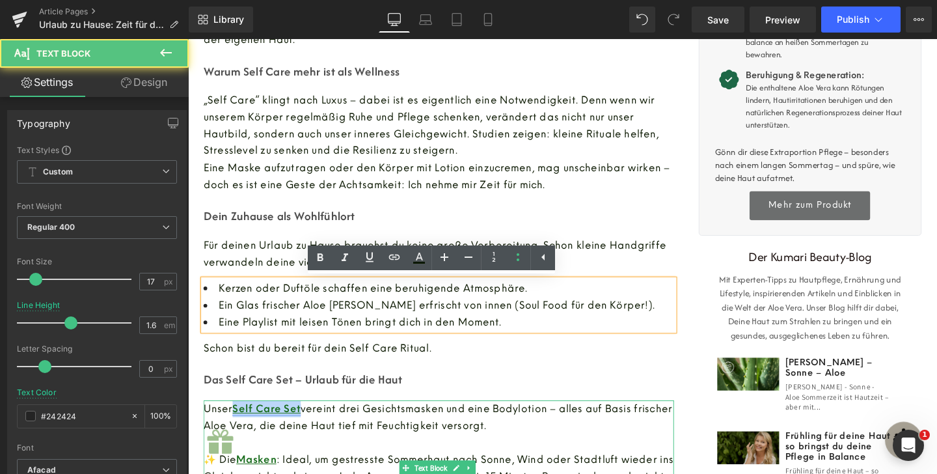
drag, startPoint x: 236, startPoint y: 429, endPoint x: 304, endPoint y: 428, distance: 68.3
click at [304, 428] on link "Self Care Set" at bounding box center [271, 427] width 72 height 12
copy link "Self Care Set"
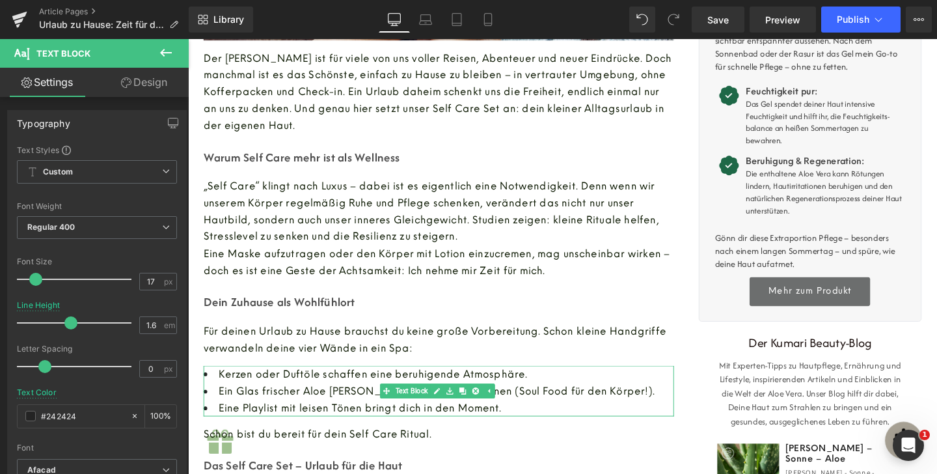
scroll to position [410, 0]
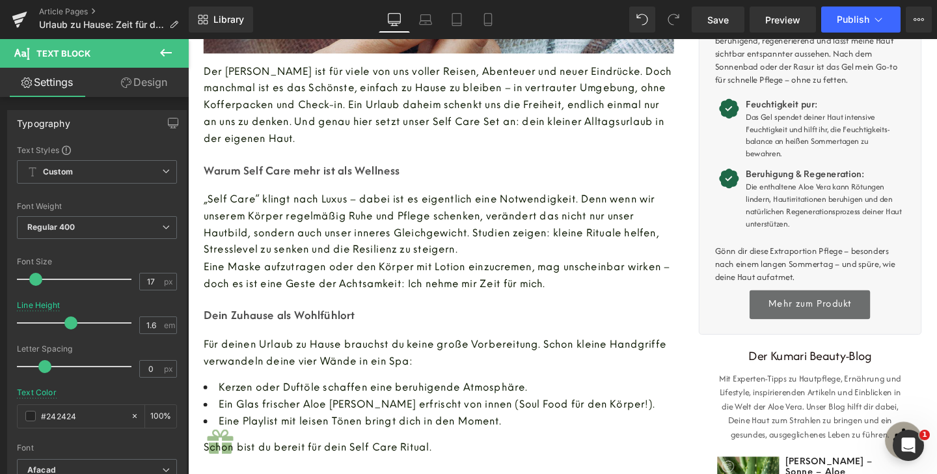
click at [446, 148] on div "Der [PERSON_NAME] ist für viele von uns voller Reisen, Abenteuer und neuer Eind…" at bounding box center [451, 108] width 494 height 88
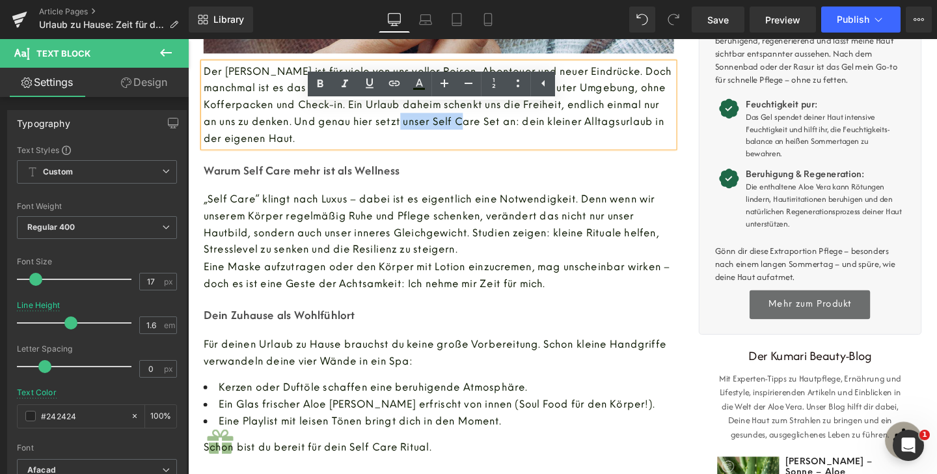
drag, startPoint x: 441, startPoint y: 126, endPoint x: 513, endPoint y: 127, distance: 71.6
click at [513, 127] on span "Der [PERSON_NAME] ist für viele von uns voller Reisen, Abenteuer und neuer Eind…" at bounding box center [450, 107] width 492 height 83
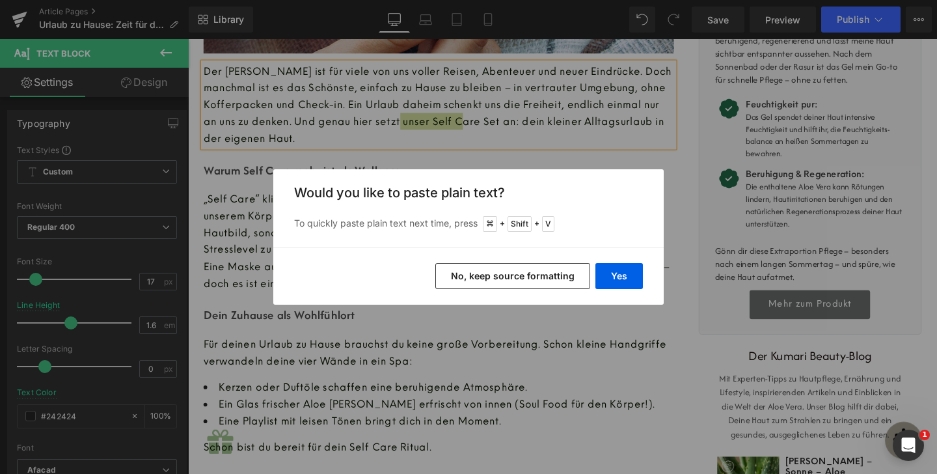
click at [498, 281] on button "No, keep source formatting" at bounding box center [512, 276] width 155 height 26
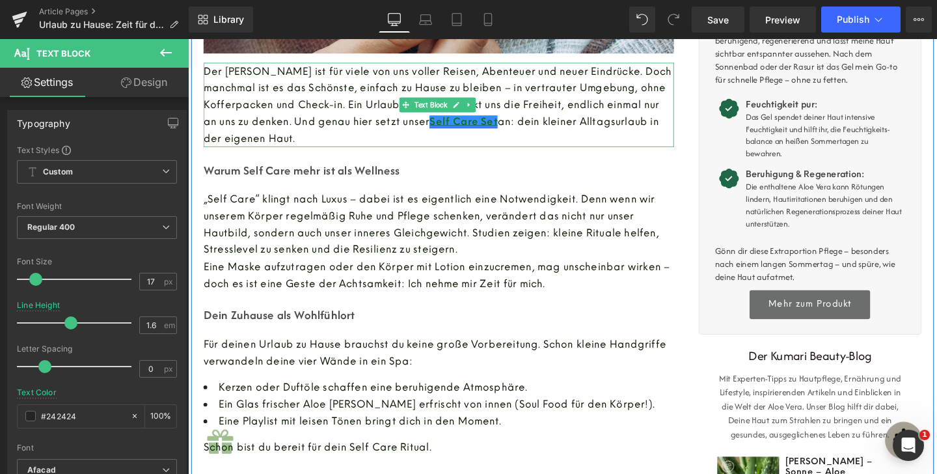
click at [421, 114] on p "Der [PERSON_NAME] ist für viele von uns voller Reisen, Abenteuer und neuer Eind…" at bounding box center [451, 108] width 494 height 88
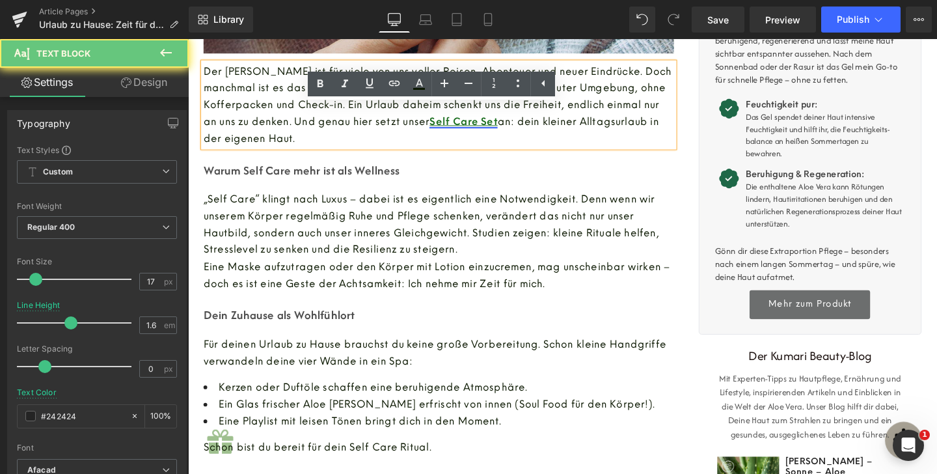
click at [371, 134] on p "Der [PERSON_NAME] ist für viele von uns voller Reisen, Abenteuer und neuer Eind…" at bounding box center [451, 108] width 494 height 88
click at [455, 194] on div "Urlaub zu Hause: Zeit für dich und deine Haut Heading Image Der [PERSON_NAME] i…" at bounding box center [451, 334] width 520 height 1240
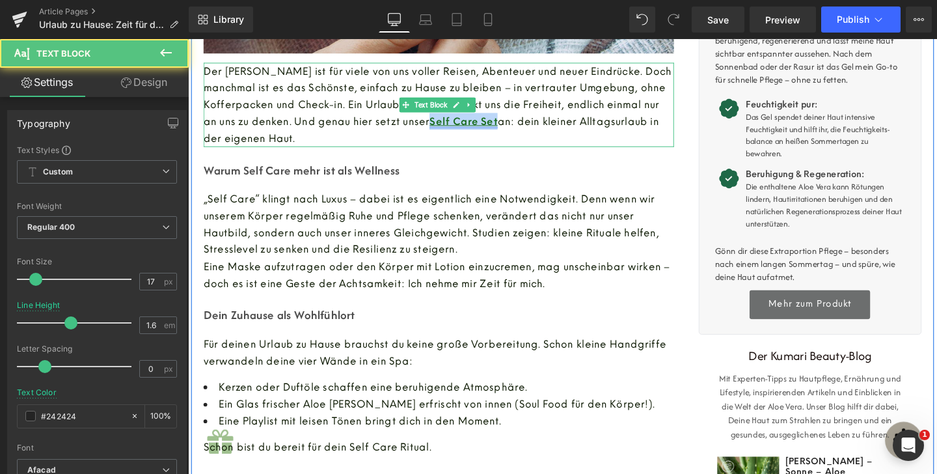
drag, startPoint x: 442, startPoint y: 125, endPoint x: 513, endPoint y: 126, distance: 70.9
click at [513, 126] on p "Der [PERSON_NAME] ist für viele von uns voller Reisen, Abenteuer und neuer Eind…" at bounding box center [451, 108] width 494 height 88
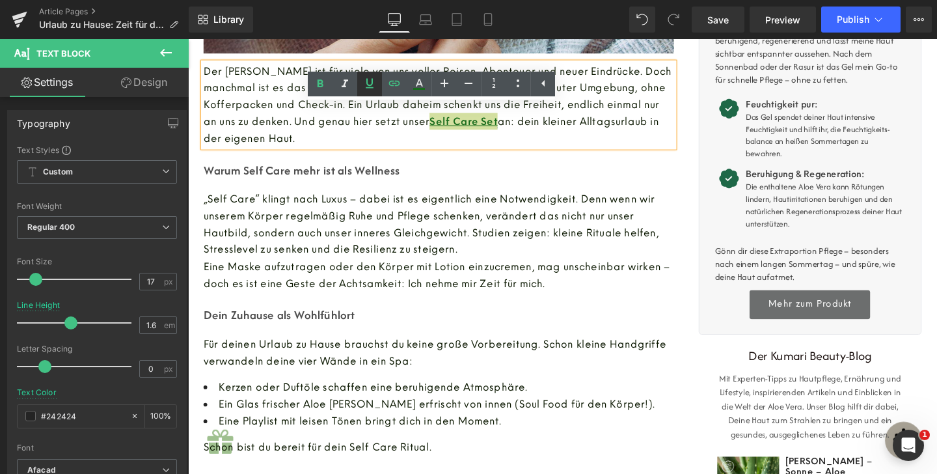
click at [0, 0] on icon at bounding box center [0, 0] width 0 height 0
click at [401, 119] on span "Der [PERSON_NAME] ist für viele von uns voller Reisen, Abenteuer und neuer Eind…" at bounding box center [450, 99] width 492 height 66
drag, startPoint x: 442, startPoint y: 124, endPoint x: 513, endPoint y: 125, distance: 70.9
click at [513, 125] on p "Der [PERSON_NAME] ist für viele von uns voller Reisen, Abenteuer und neuer Eind…" at bounding box center [451, 108] width 494 height 88
click at [0, 0] on icon at bounding box center [0, 0] width 0 height 0
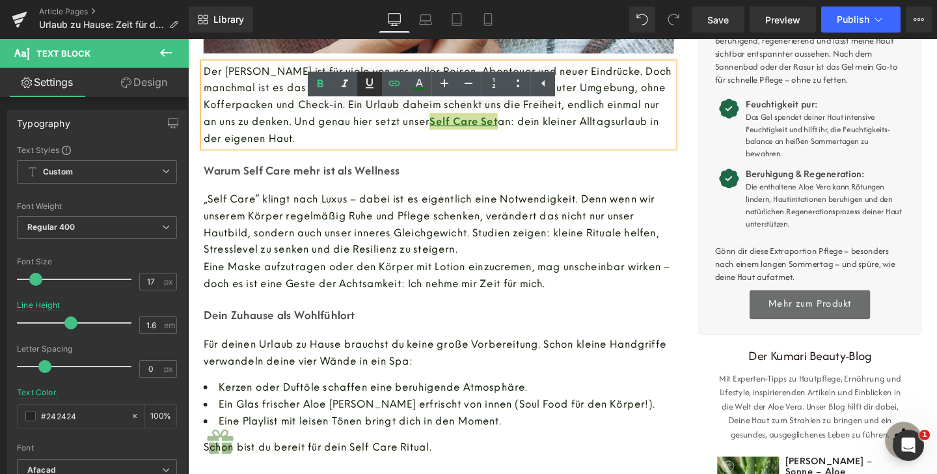
click at [0, 0] on icon at bounding box center [0, 0] width 0 height 0
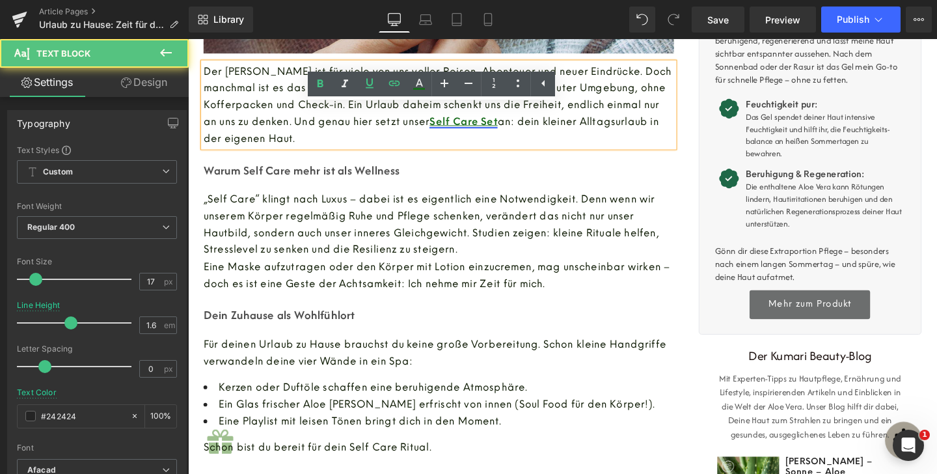
click at [423, 130] on span "Der [PERSON_NAME] ist für viele von uns voller Reisen, Abenteuer und neuer Eind…" at bounding box center [450, 99] width 492 height 66
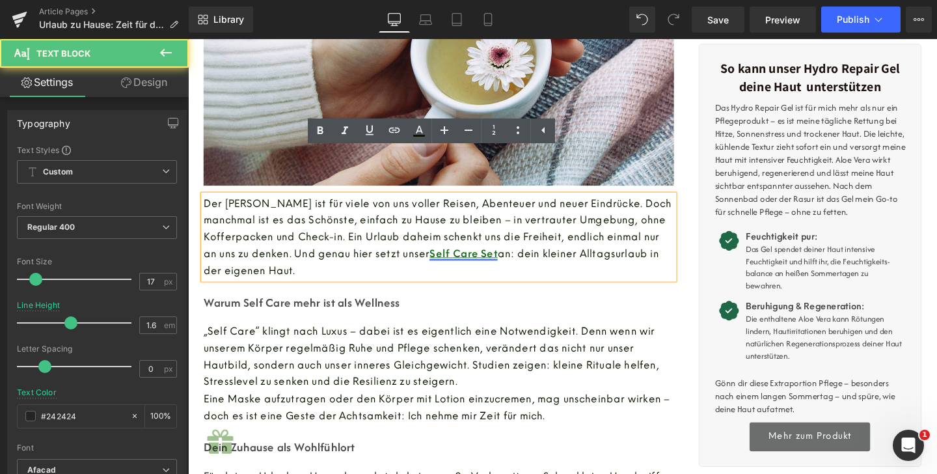
scroll to position [257, 0]
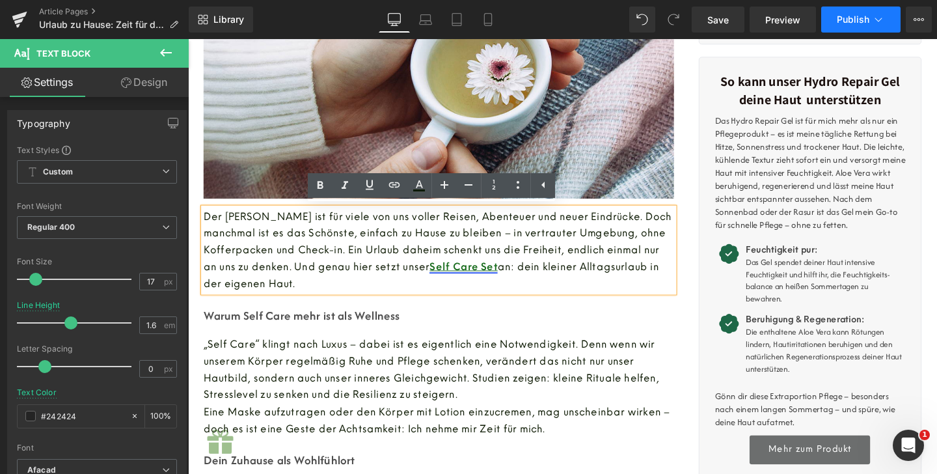
click at [859, 26] on button "Publish" at bounding box center [860, 20] width 79 height 26
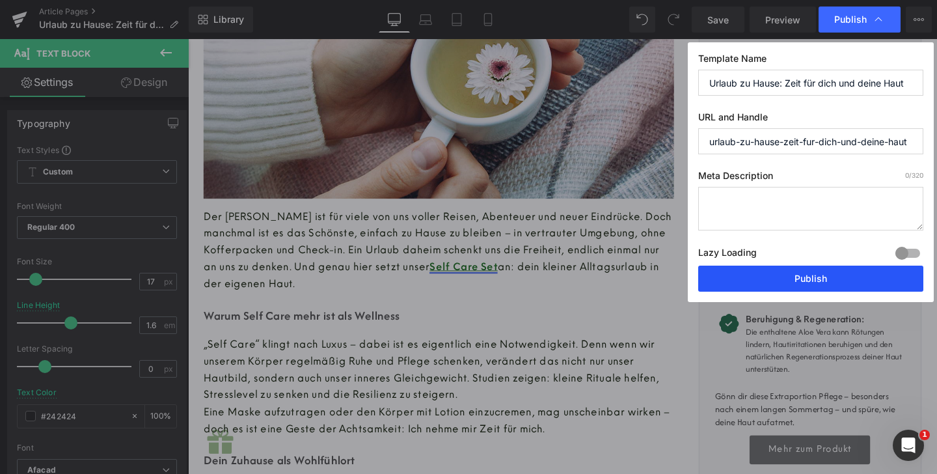
click at [820, 278] on button "Publish" at bounding box center [810, 278] width 225 height 26
